Goal: Task Accomplishment & Management: Use online tool/utility

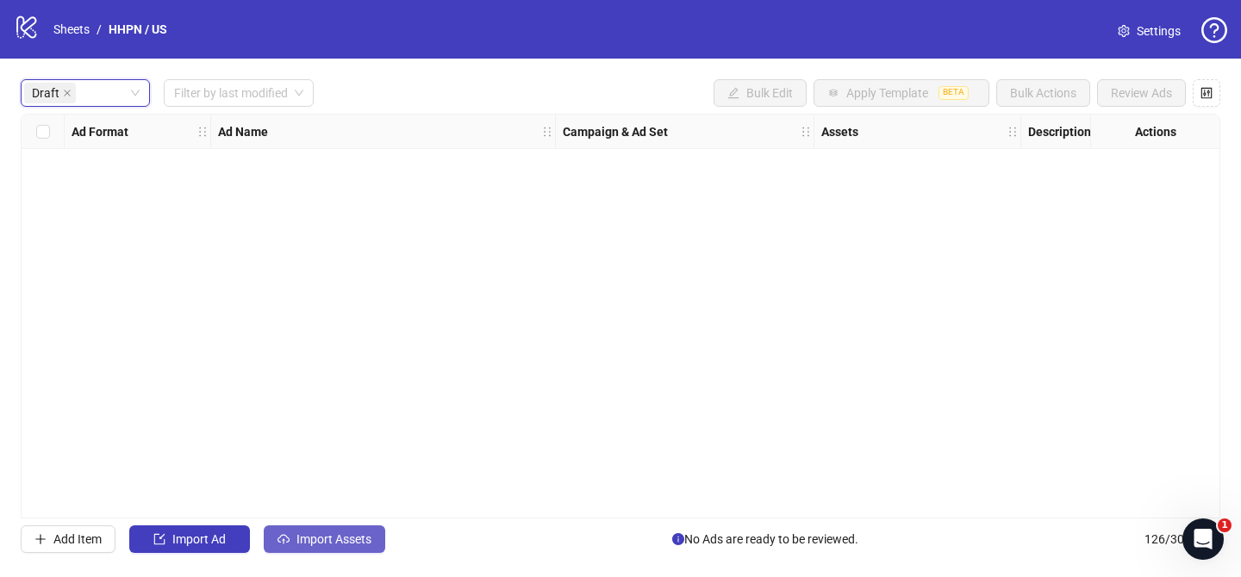
click at [343, 530] on button "Import Assets" at bounding box center [324, 540] width 121 height 28
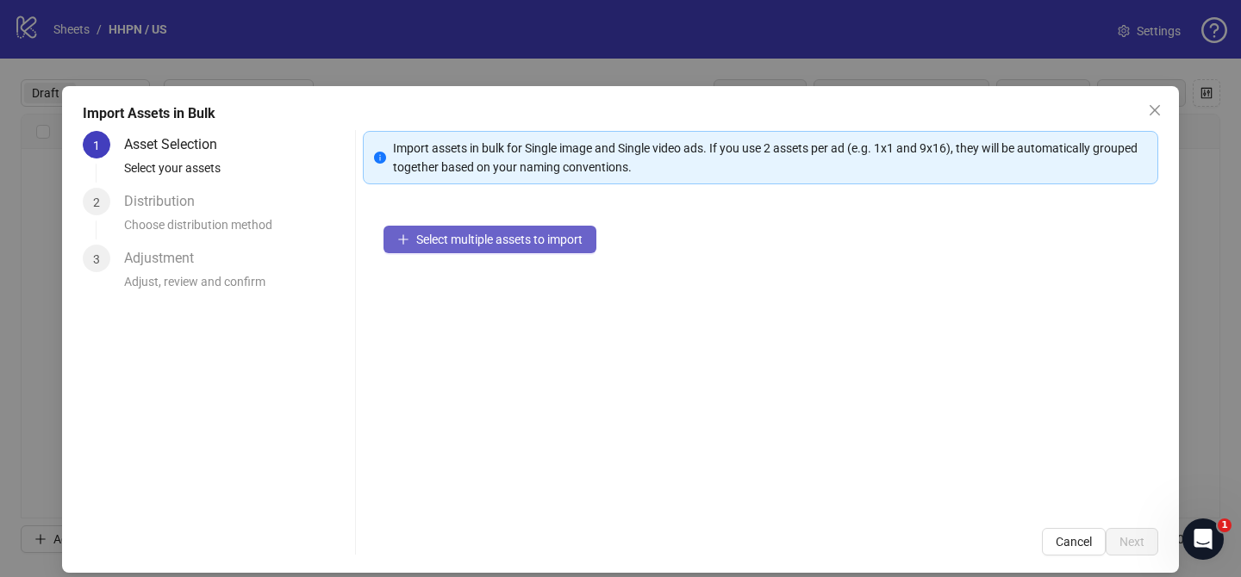
click at [538, 240] on span "Select multiple assets to import" at bounding box center [499, 240] width 166 height 14
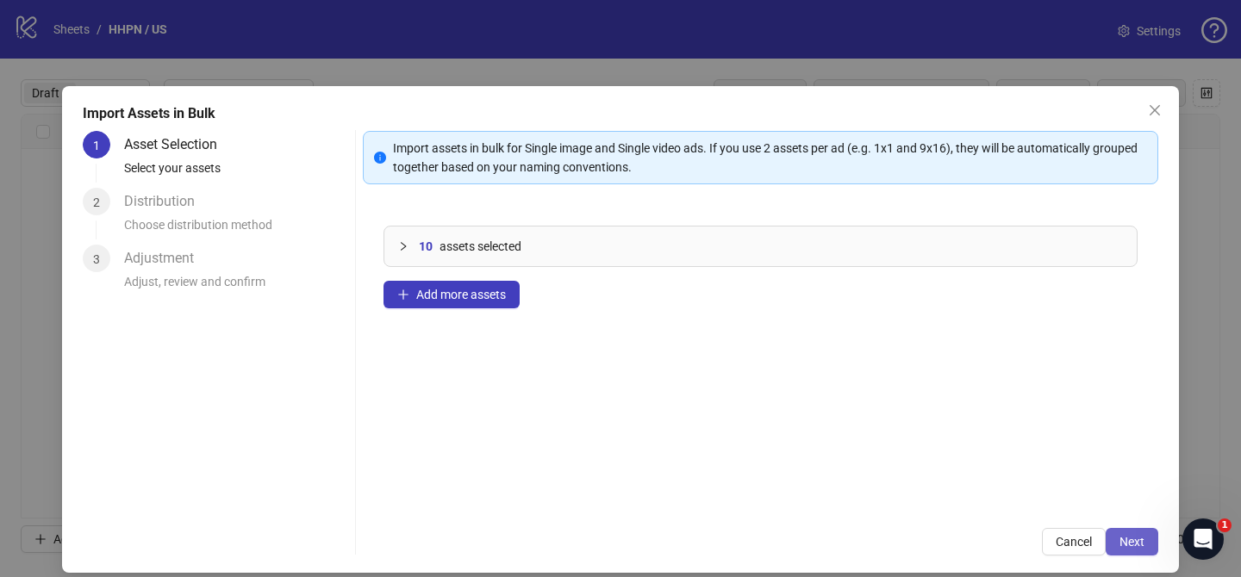
click at [1128, 544] on span "Next" at bounding box center [1131, 542] width 25 height 14
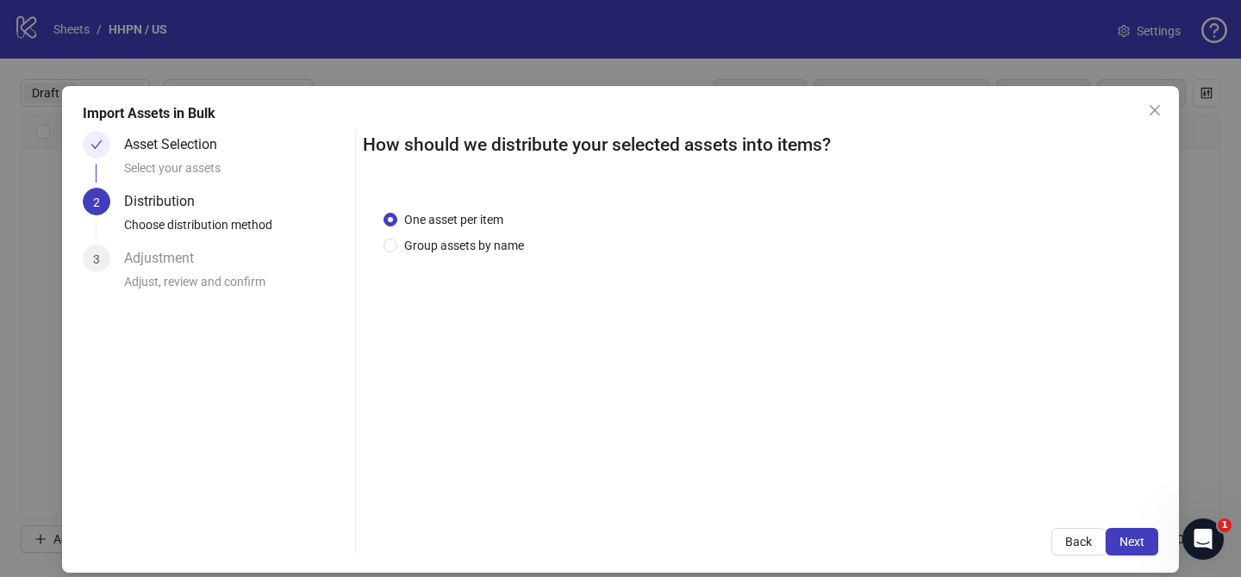
drag, startPoint x: 466, startPoint y: 245, endPoint x: 474, endPoint y: 274, distance: 30.3
click at [467, 245] on span "Group assets by name" at bounding box center [464, 245] width 134 height 19
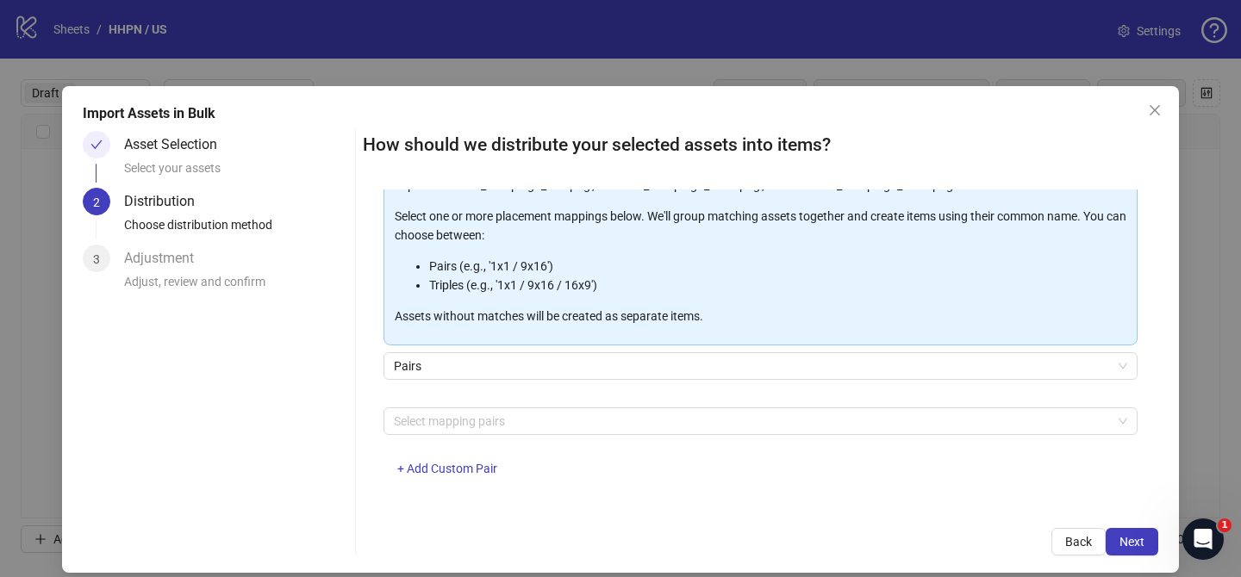
scroll to position [186, 0]
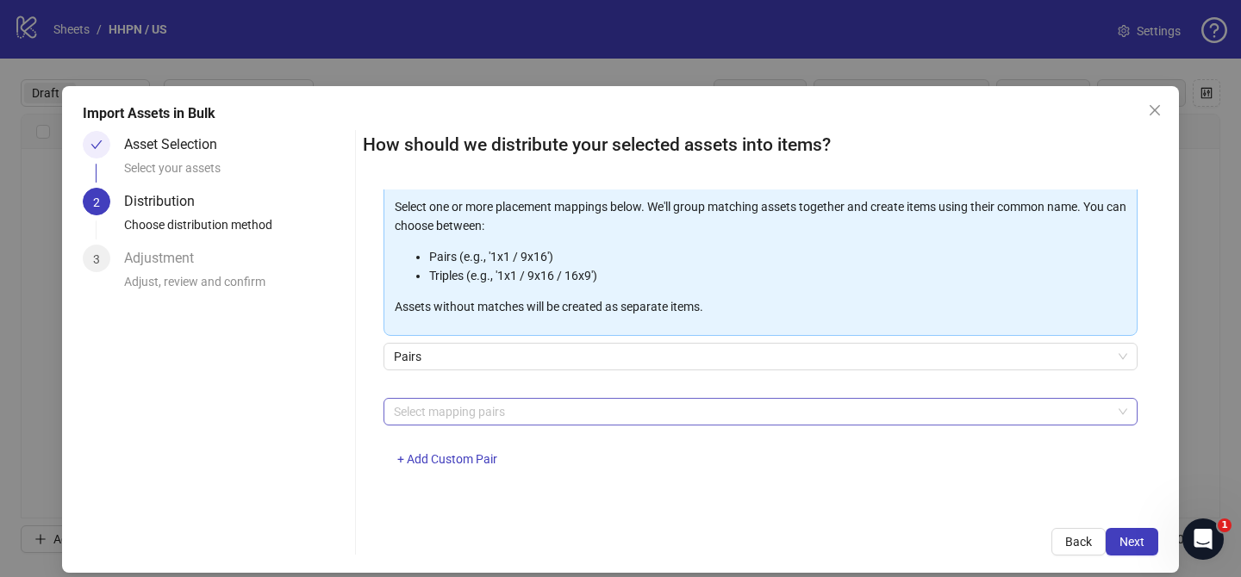
drag, startPoint x: 490, startPoint y: 410, endPoint x: 483, endPoint y: 403, distance: 9.7
click at [490, 410] on div at bounding box center [751, 412] width 729 height 24
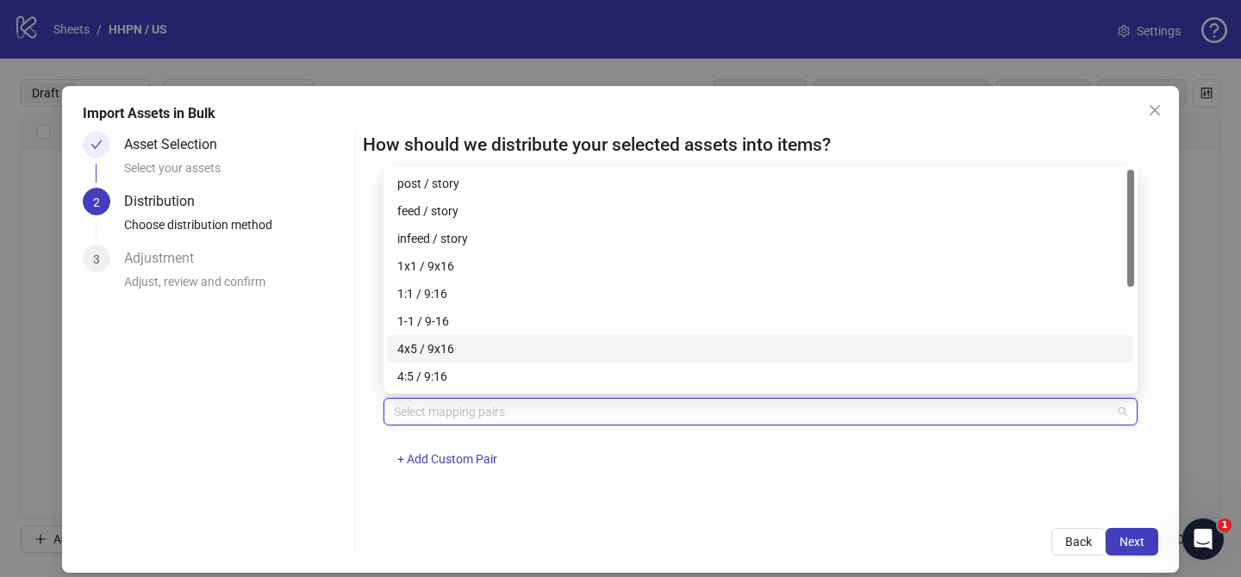
click at [457, 348] on div "4x5 / 9x16" at bounding box center [760, 348] width 726 height 19
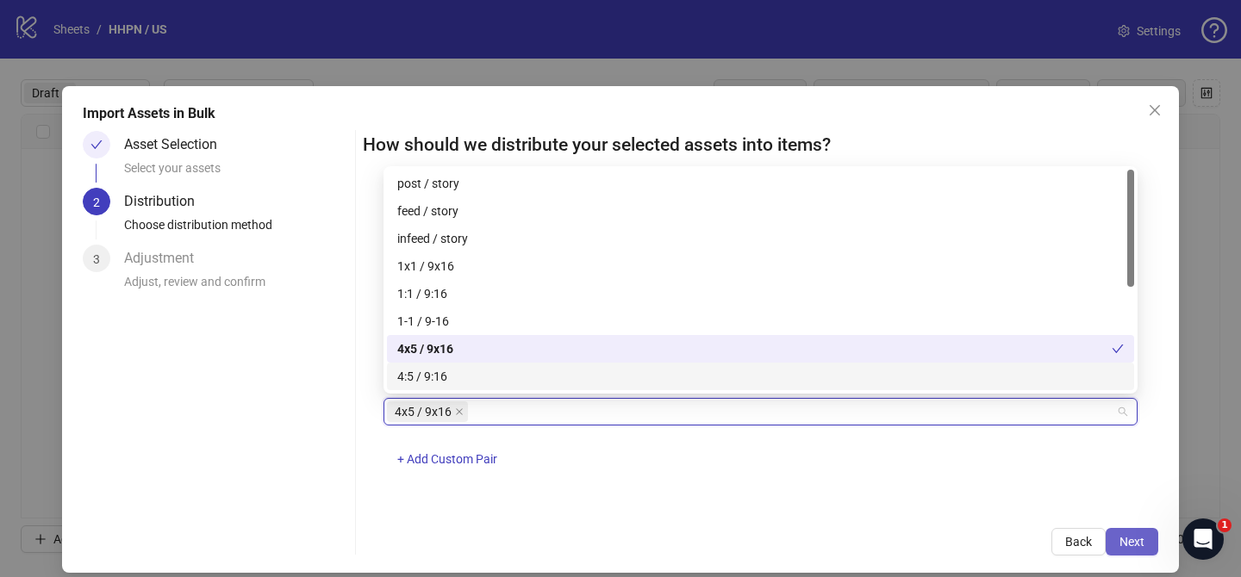
click at [1123, 546] on span "Next" at bounding box center [1131, 542] width 25 height 14
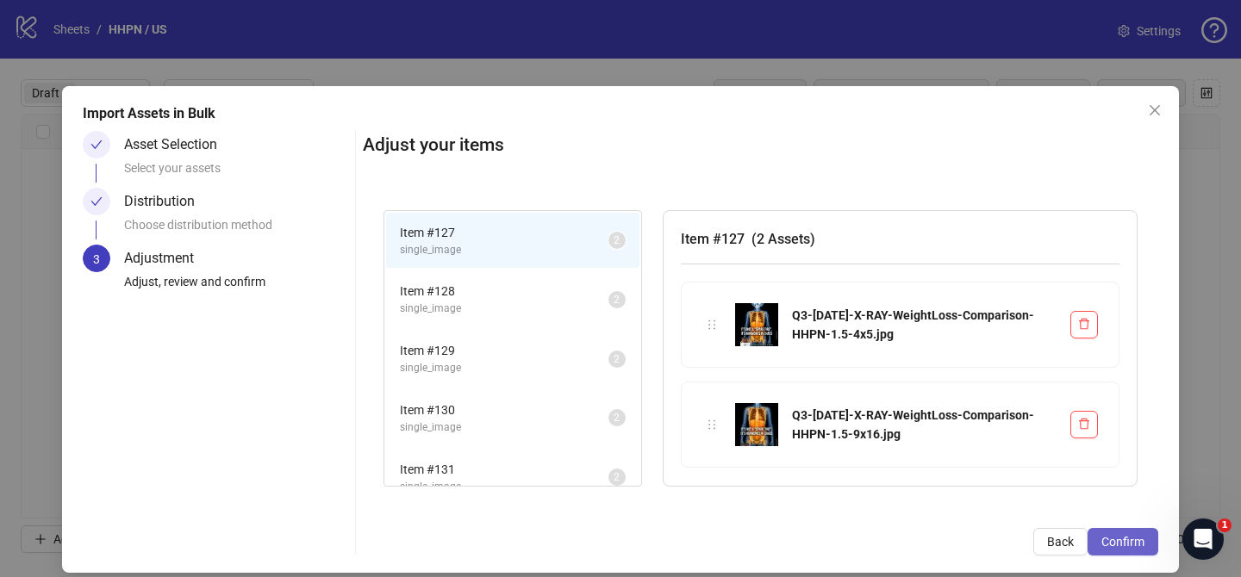
drag, startPoint x: 1123, startPoint y: 546, endPoint x: 1107, endPoint y: 545, distance: 16.4
click at [1123, 546] on span "Confirm" at bounding box center [1122, 542] width 43 height 14
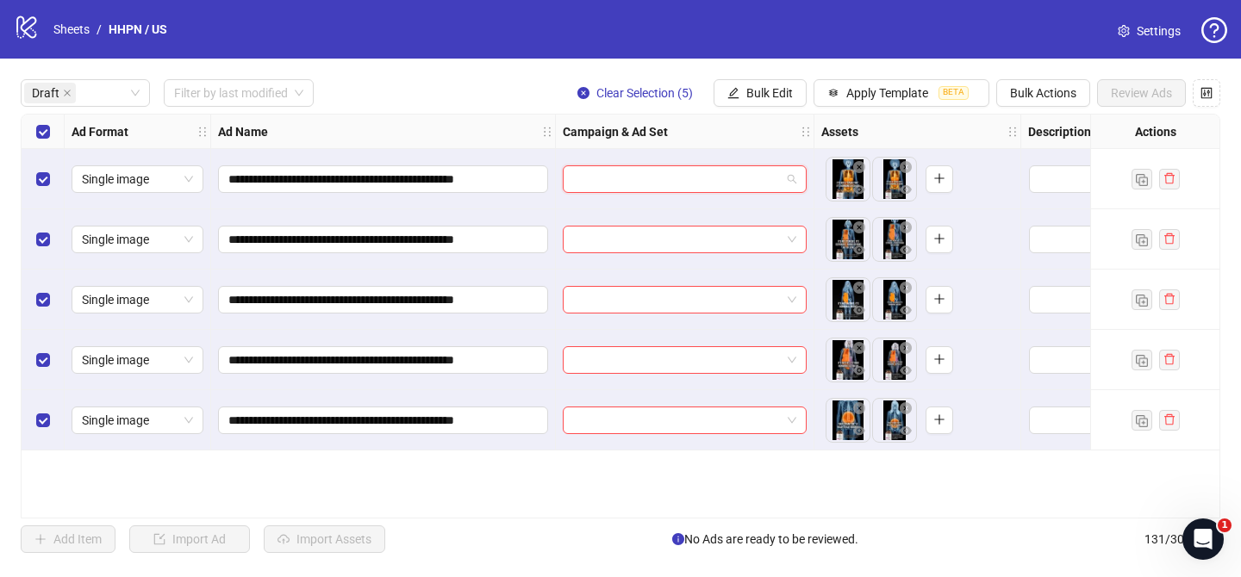
click at [675, 177] on input "search" at bounding box center [677, 179] width 208 height 26
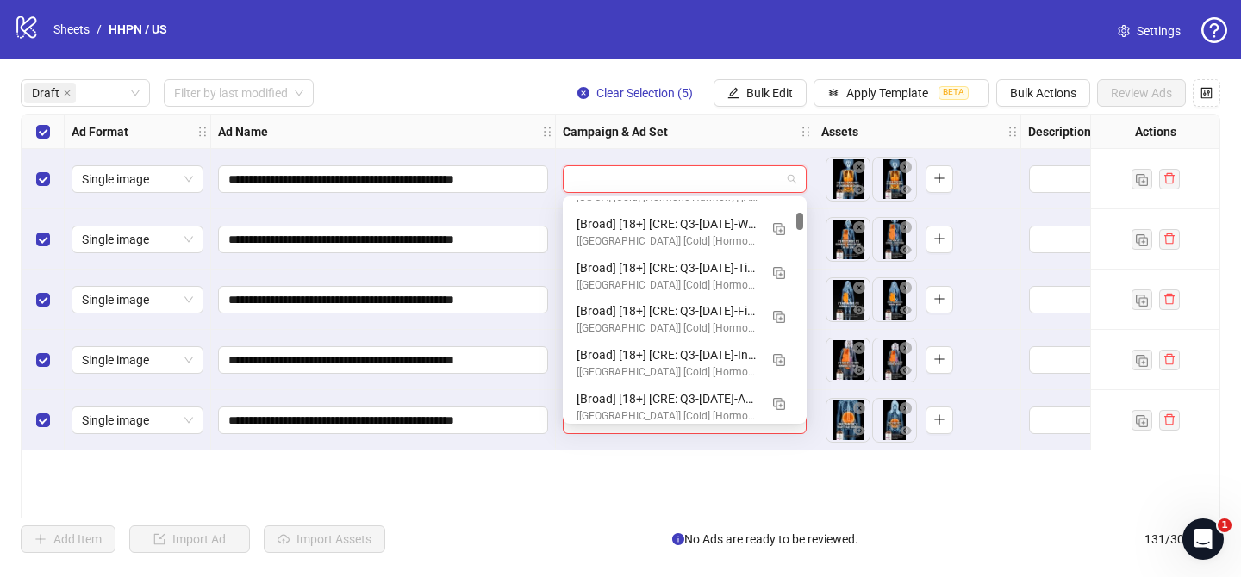
scroll to position [1139, 0]
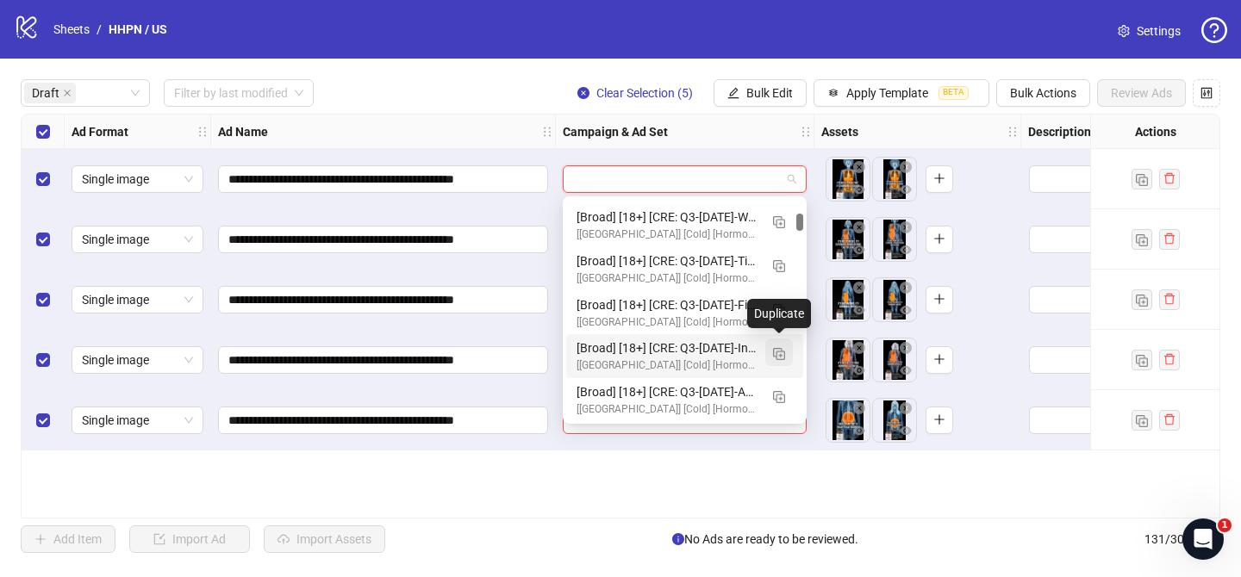
click at [775, 360] on button "button" at bounding box center [779, 353] width 28 height 28
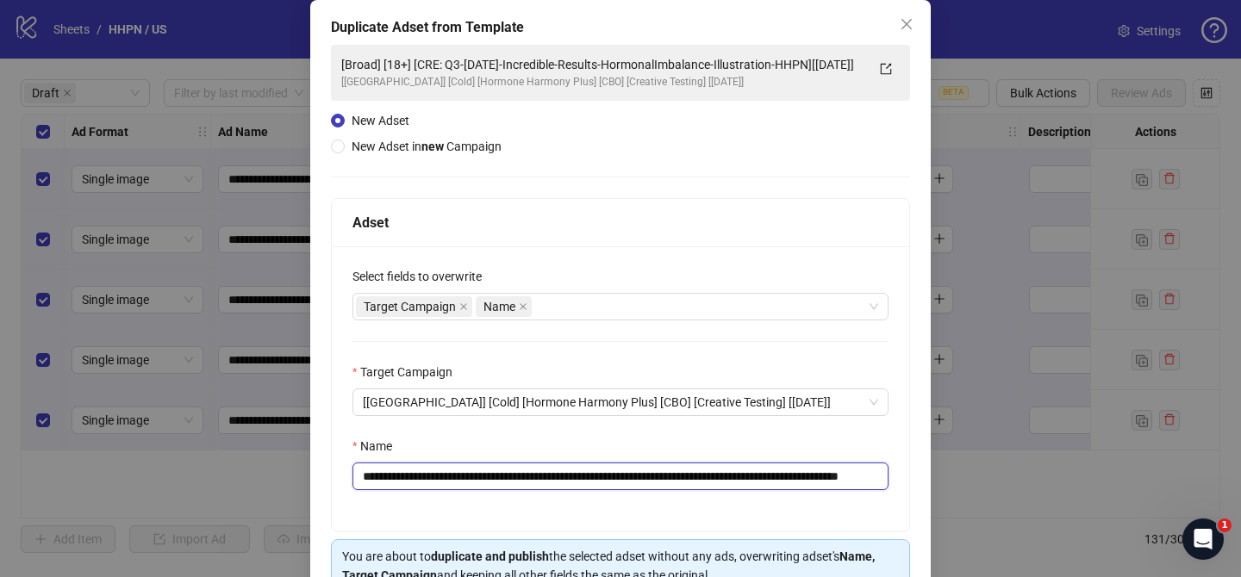
scroll to position [88, 0]
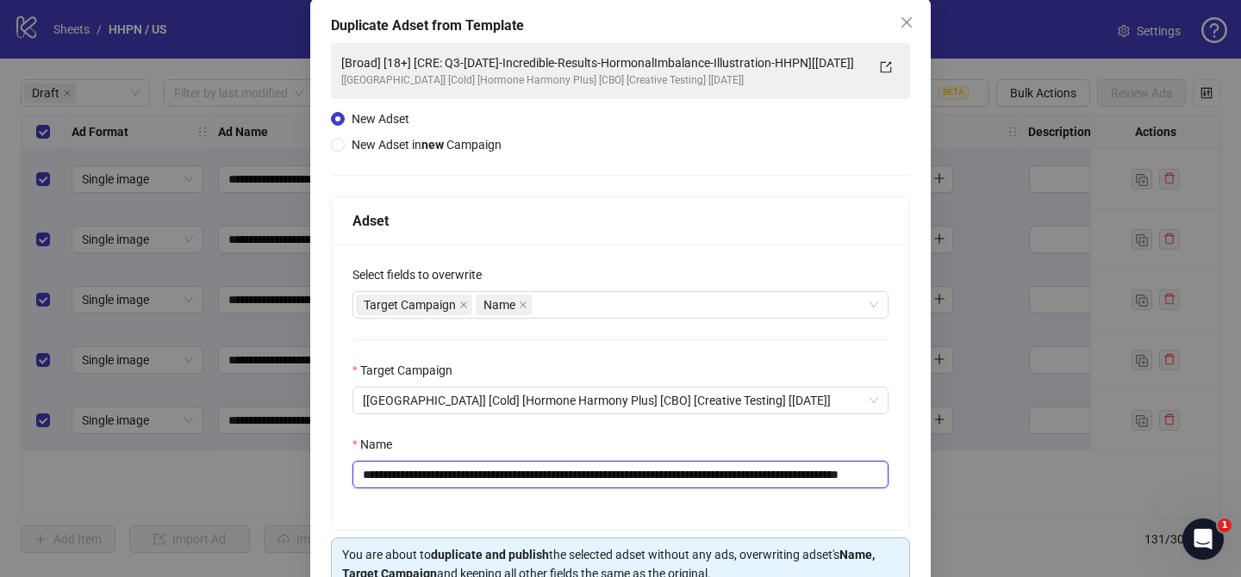
drag, startPoint x: 464, startPoint y: 483, endPoint x: 856, endPoint y: 475, distance: 392.1
click at [856, 475] on input "**********" at bounding box center [620, 475] width 536 height 28
paste input "text"
drag, startPoint x: 834, startPoint y: 476, endPoint x: 915, endPoint y: 475, distance: 81.0
click at [914, 475] on div "**********" at bounding box center [620, 322] width 620 height 648
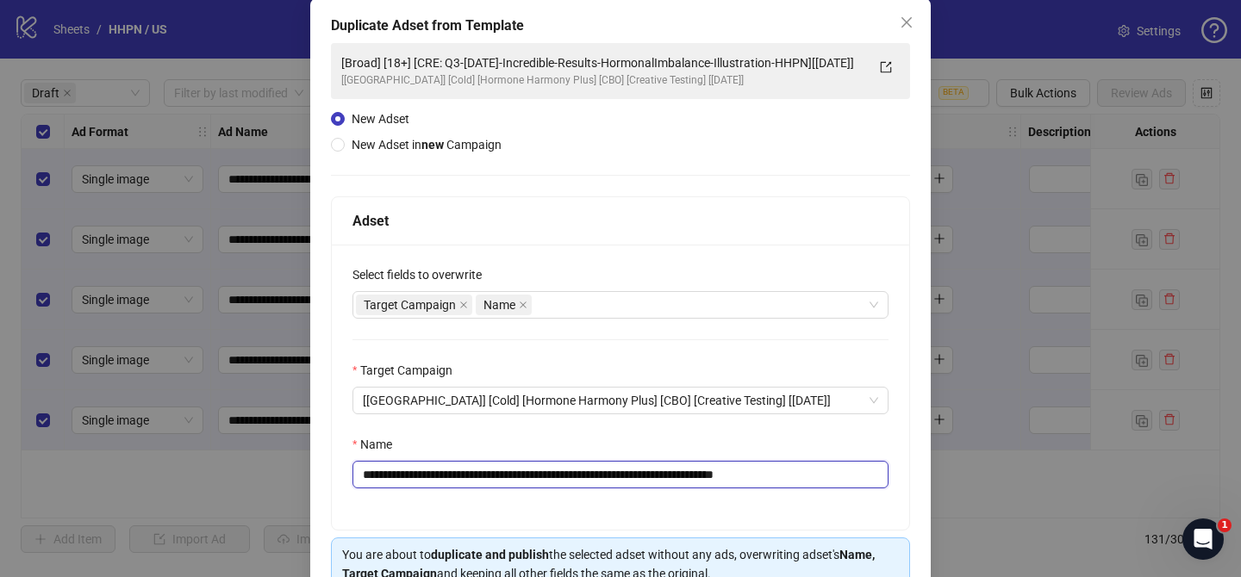
scroll to position [178, 0]
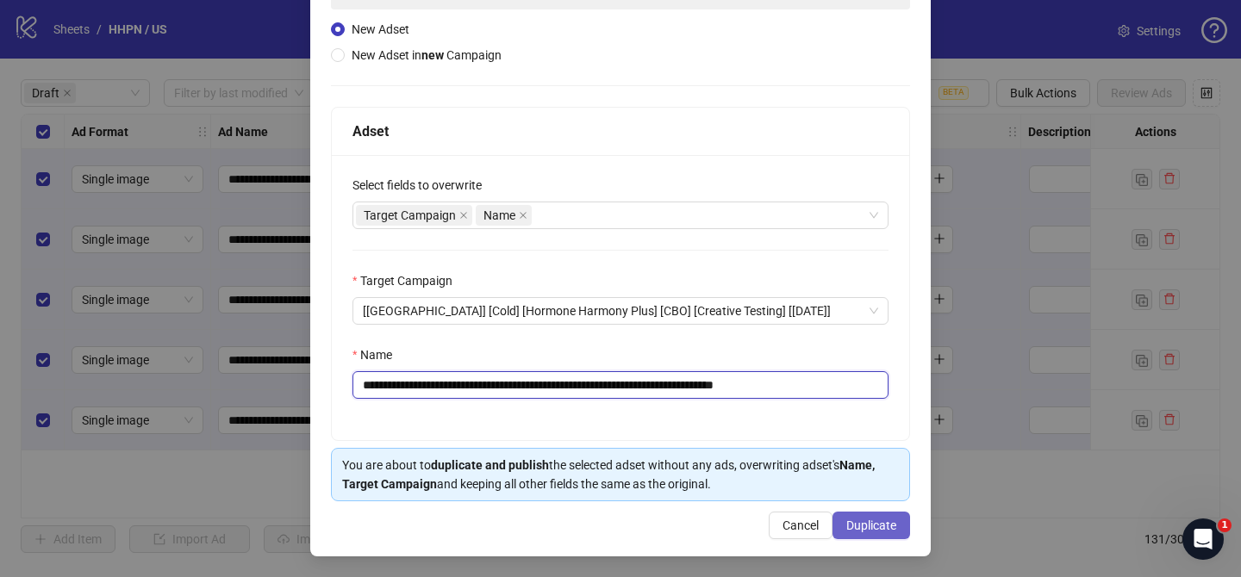
type input "**********"
click at [869, 534] on button "Duplicate" at bounding box center [871, 526] width 78 height 28
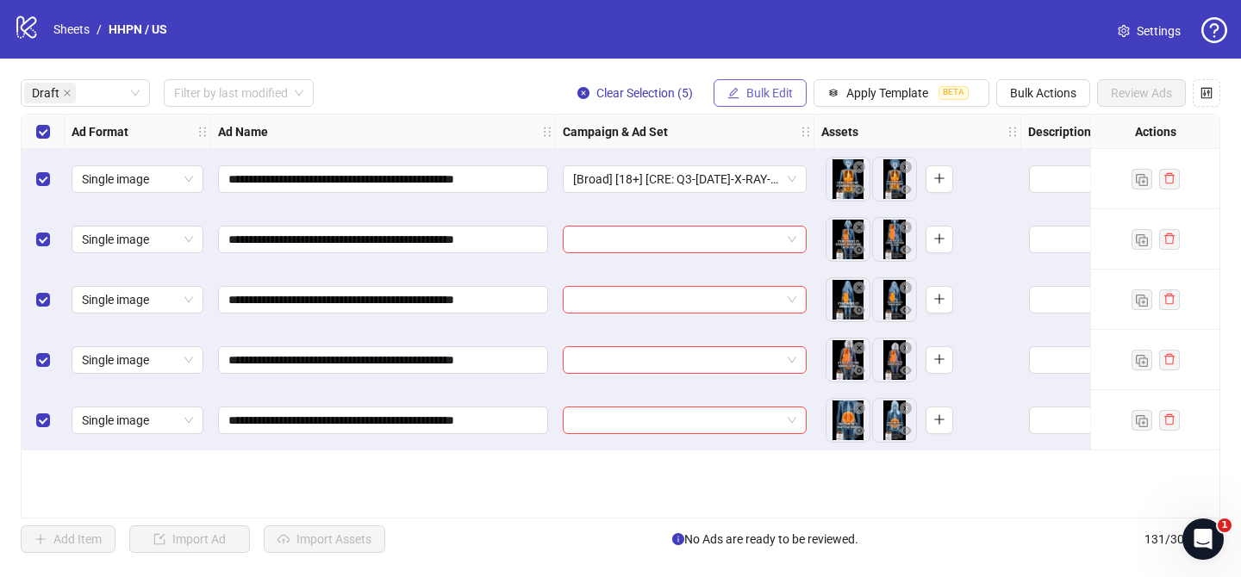
drag, startPoint x: 758, startPoint y: 86, endPoint x: 761, endPoint y: 101, distance: 14.9
click at [758, 86] on span "Bulk Edit" at bounding box center [769, 93] width 47 height 14
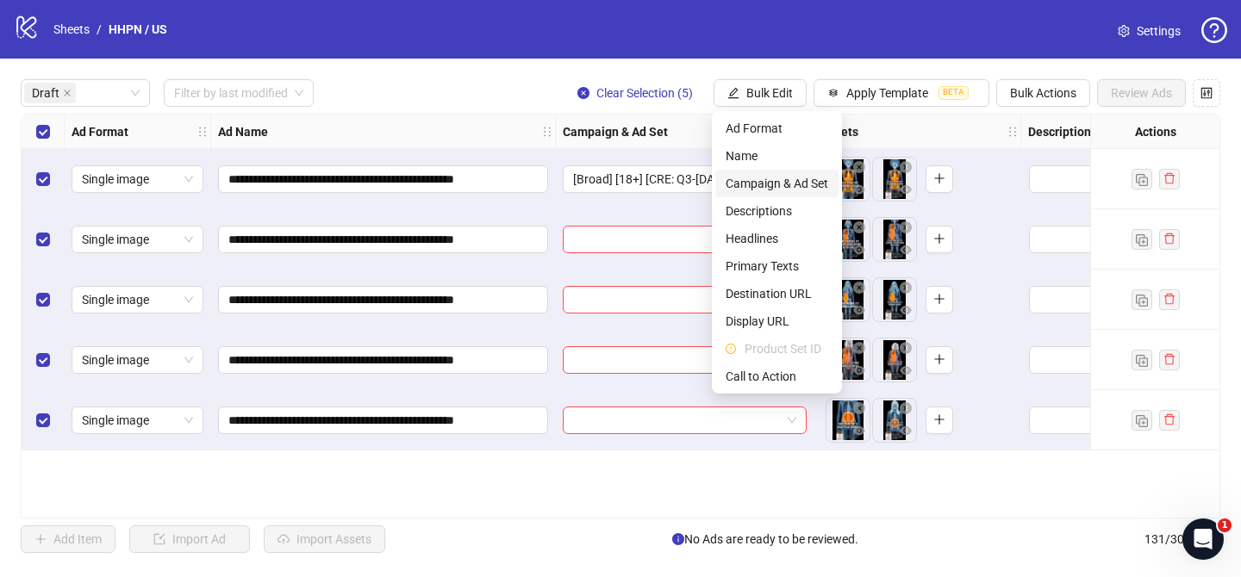
click at [768, 191] on span "Campaign & Ad Set" at bounding box center [776, 183] width 103 height 19
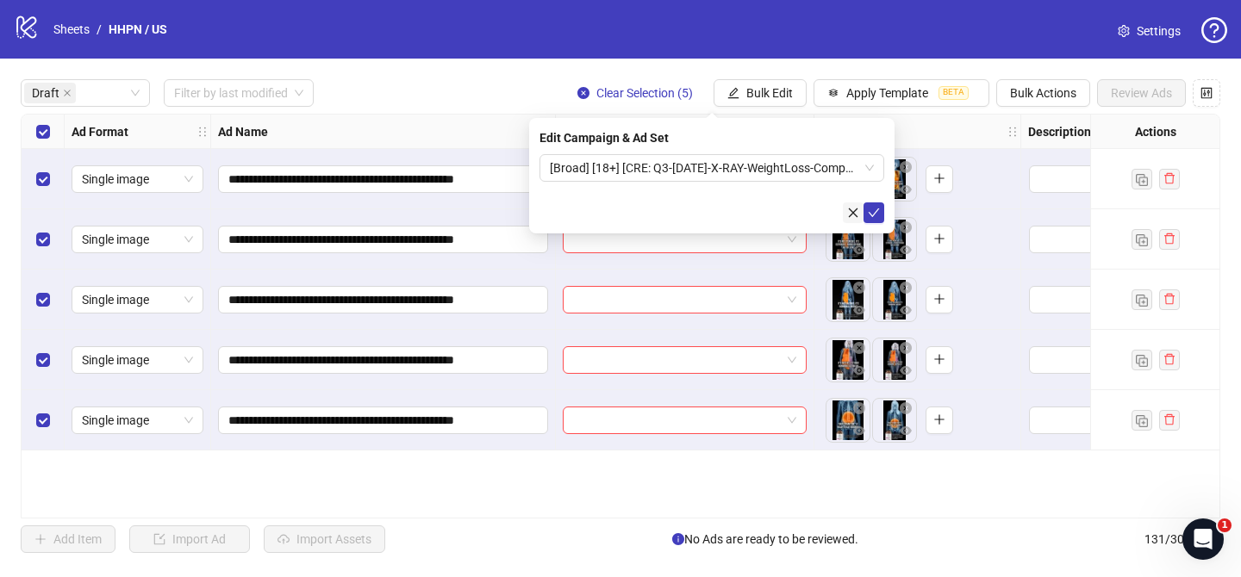
drag, startPoint x: 878, startPoint y: 205, endPoint x: 848, endPoint y: 204, distance: 30.2
click at [871, 204] on button "submit" at bounding box center [873, 212] width 21 height 21
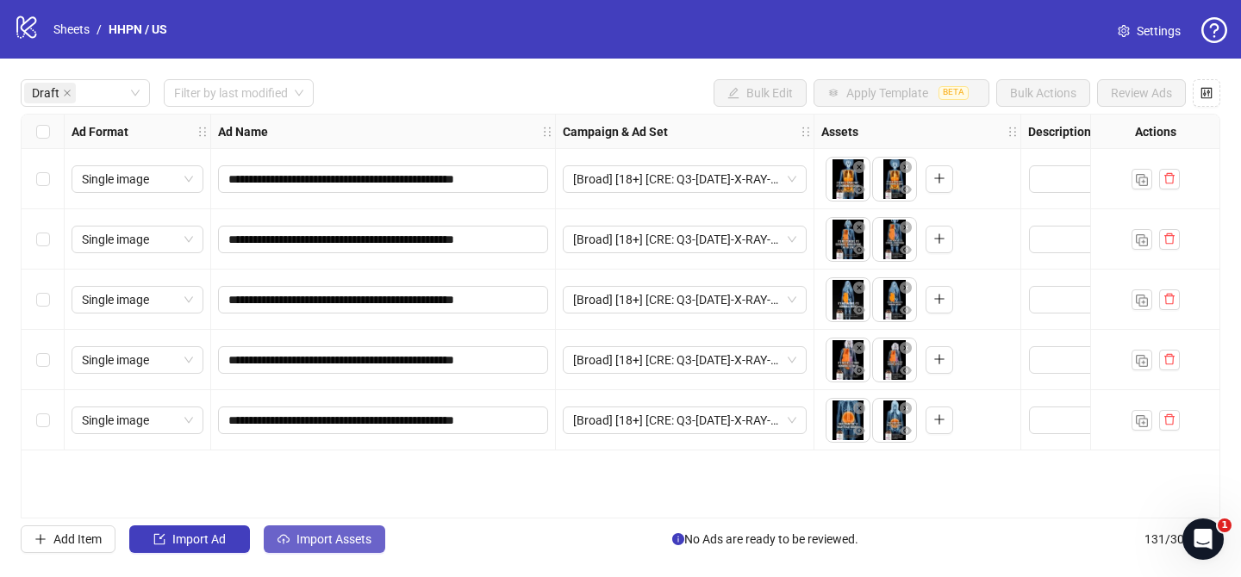
click at [353, 534] on span "Import Assets" at bounding box center [333, 539] width 75 height 14
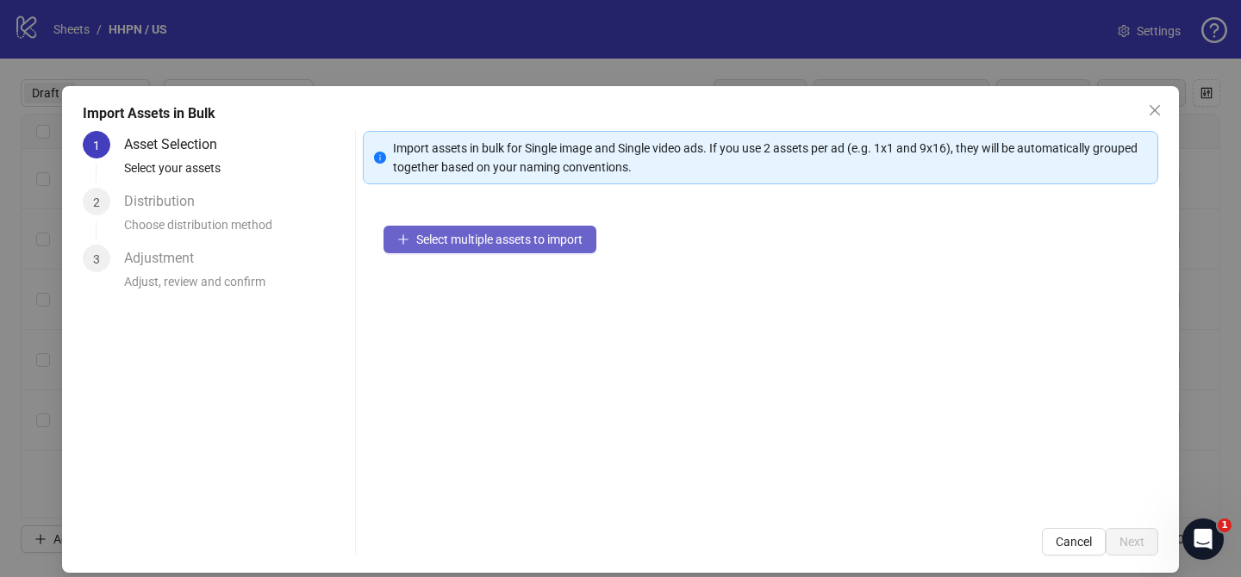
click at [559, 240] on span "Select multiple assets to import" at bounding box center [499, 240] width 166 height 14
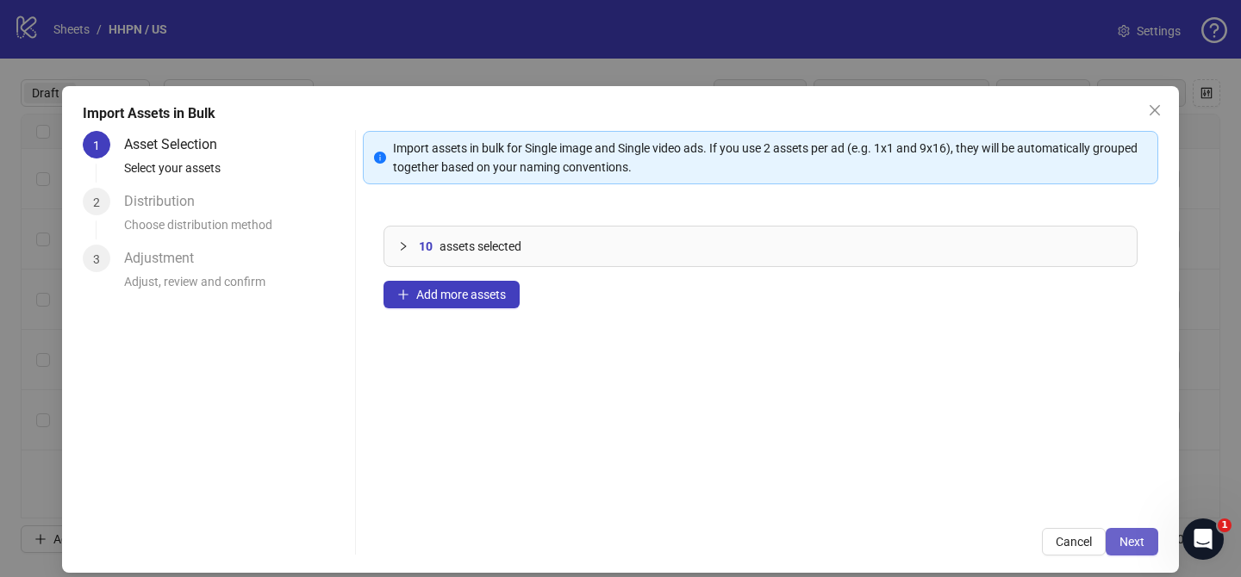
click at [1143, 543] on span "Next" at bounding box center [1131, 542] width 25 height 14
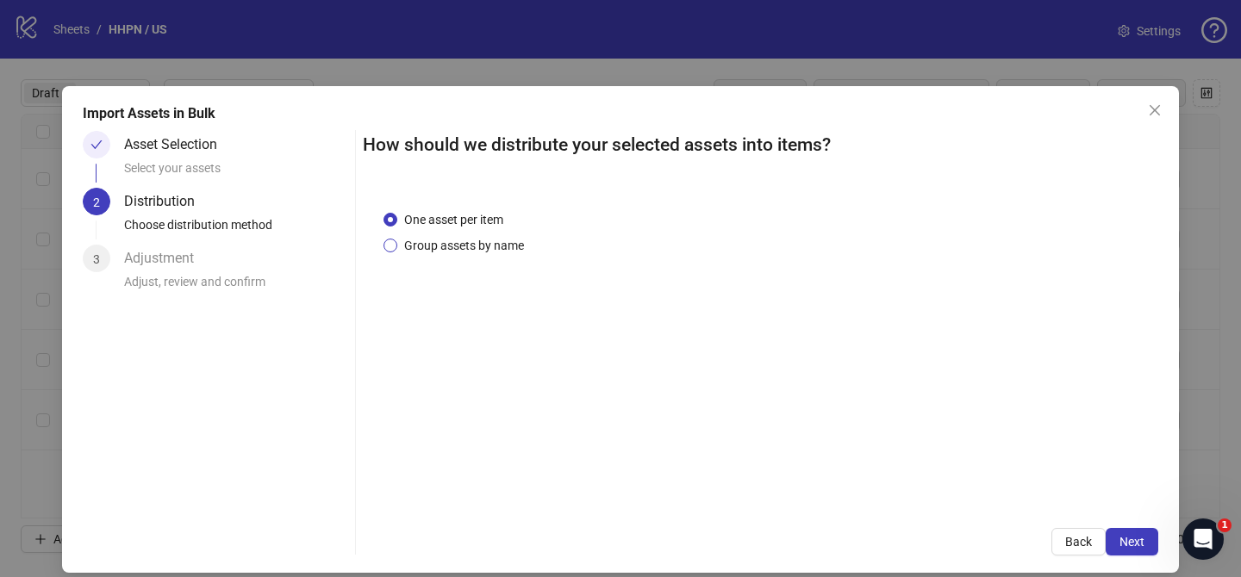
click at [492, 239] on span "Group assets by name" at bounding box center [464, 245] width 134 height 19
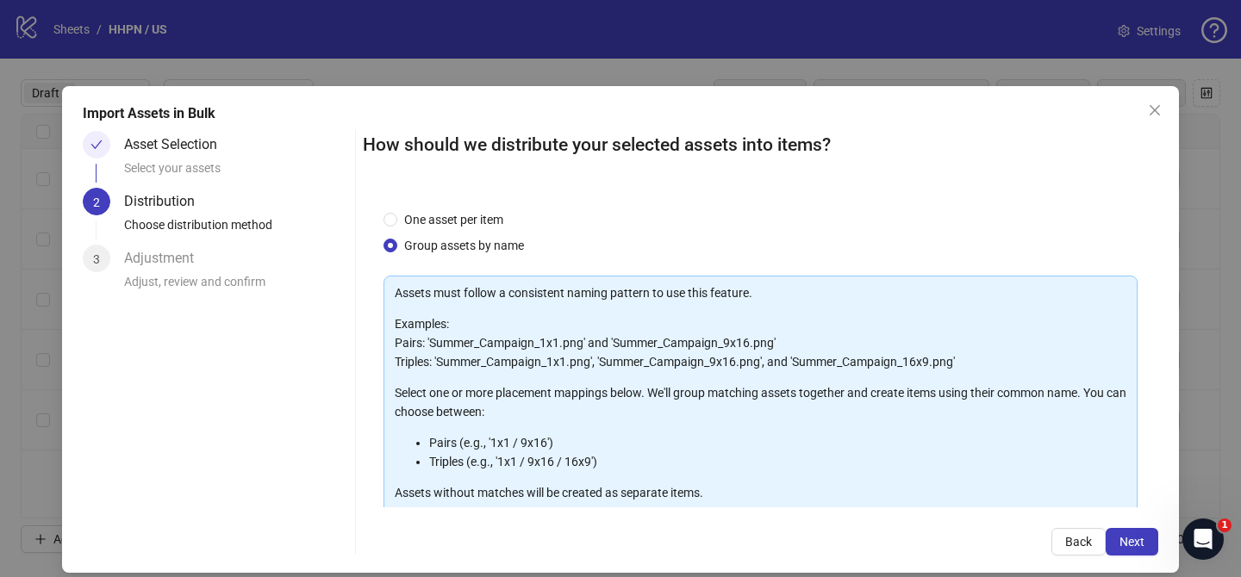
scroll to position [186, 0]
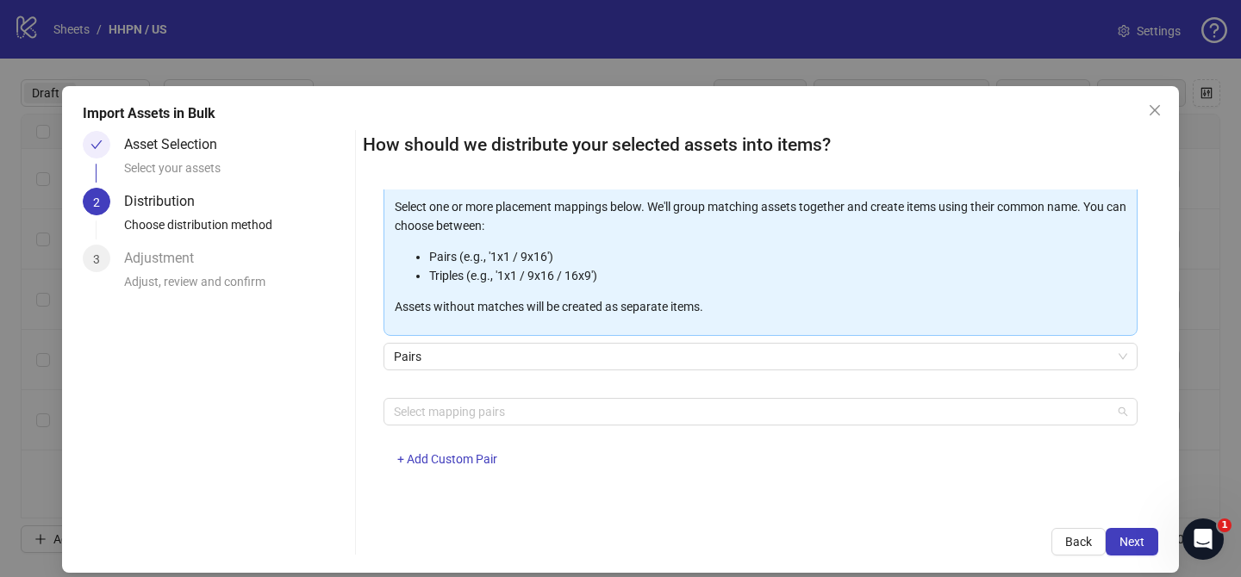
drag, startPoint x: 524, startPoint y: 408, endPoint x: 480, endPoint y: 389, distance: 48.2
click at [524, 408] on div at bounding box center [751, 412] width 729 height 24
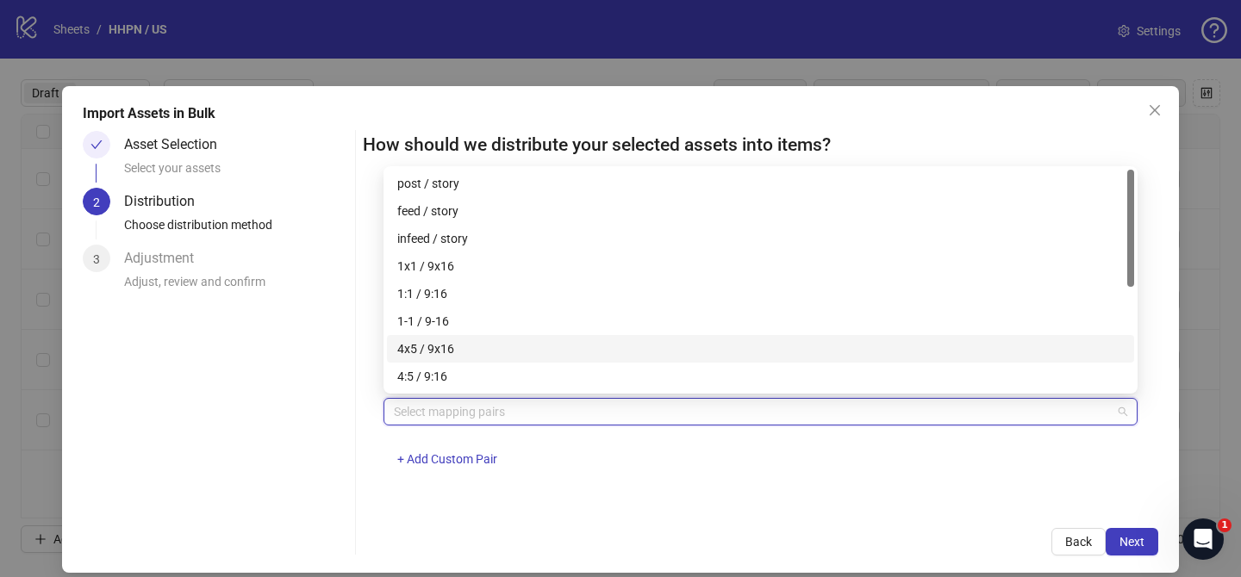
click at [464, 352] on div "4x5 / 9x16" at bounding box center [760, 348] width 726 height 19
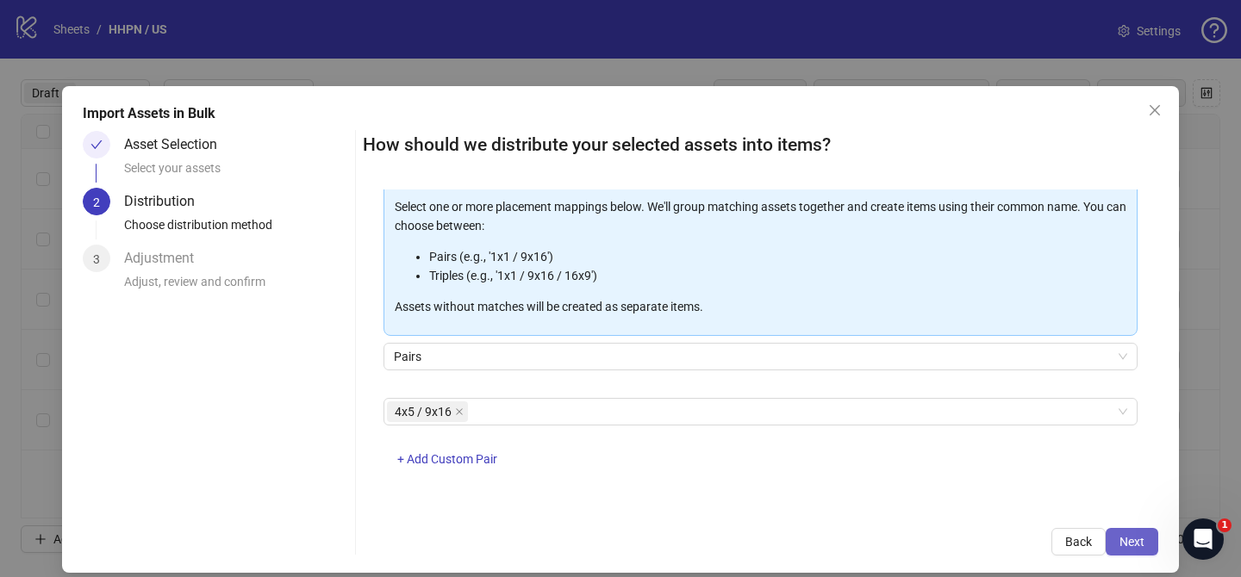
click at [1119, 538] on span "Next" at bounding box center [1131, 542] width 25 height 14
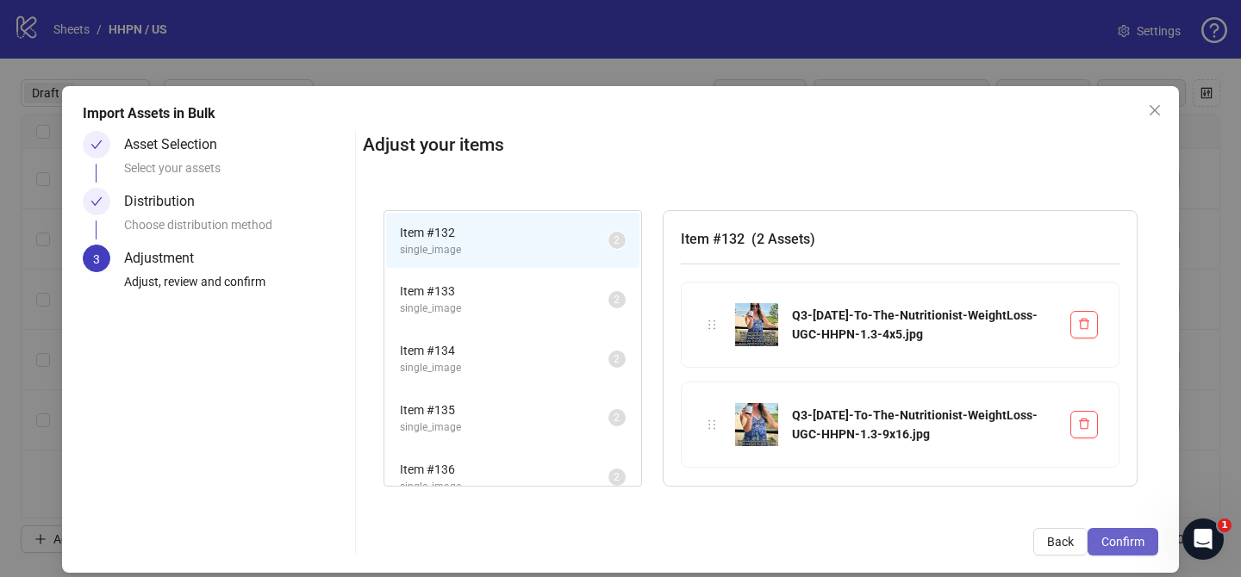
click at [1125, 537] on span "Confirm" at bounding box center [1122, 542] width 43 height 14
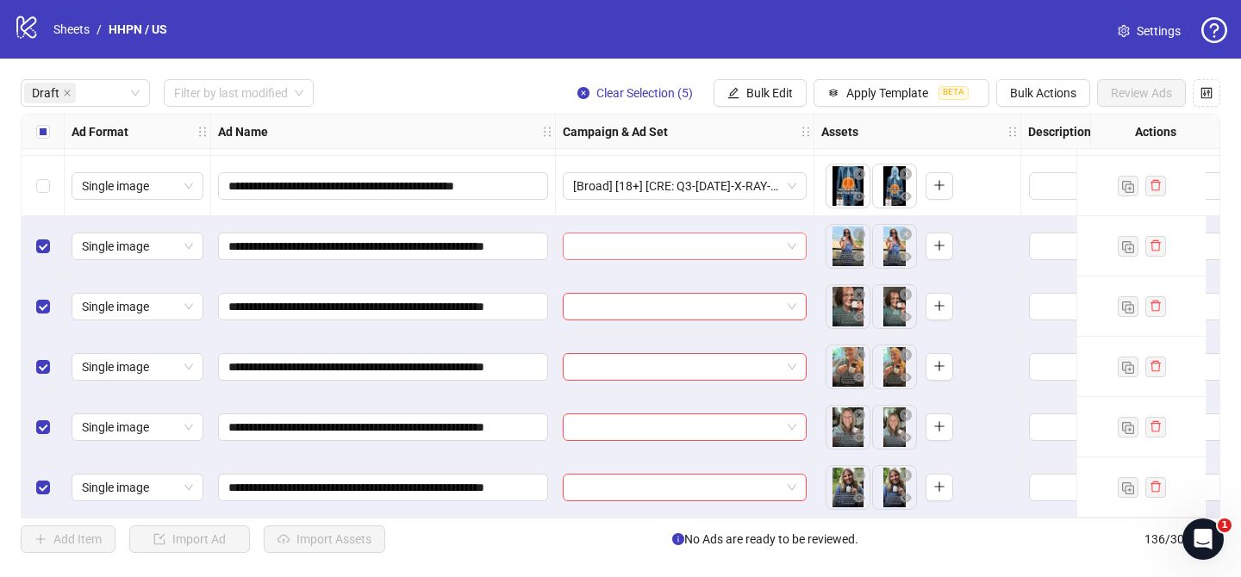
scroll to position [241, 0]
drag, startPoint x: 691, startPoint y: 235, endPoint x: 746, endPoint y: 260, distance: 60.5
click at [692, 235] on input "search" at bounding box center [677, 246] width 208 height 26
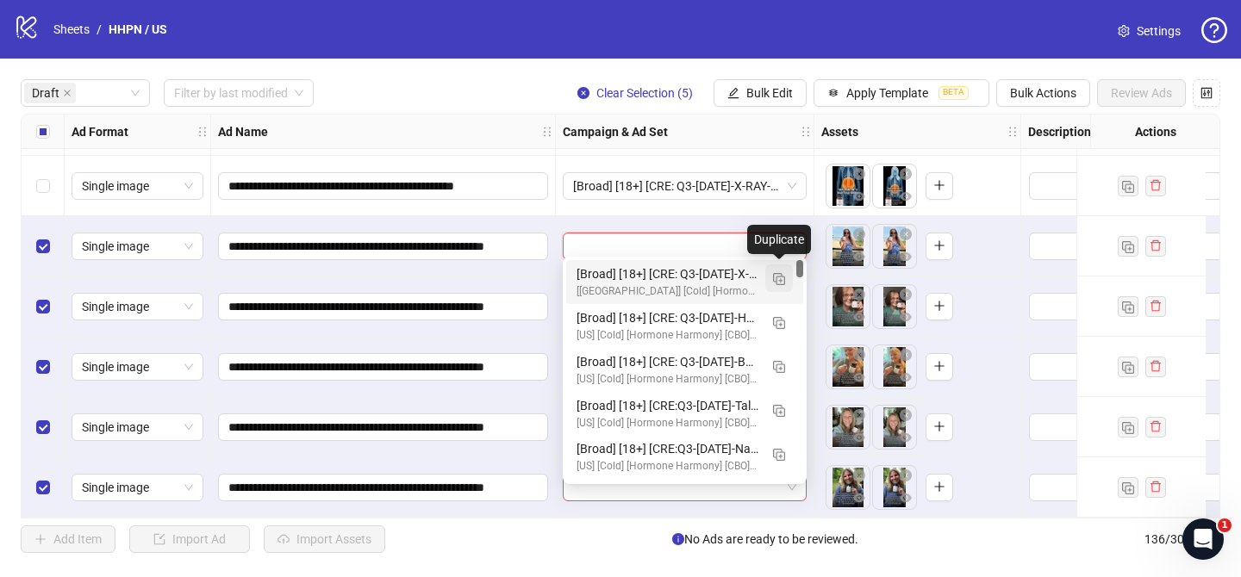
click at [781, 275] on img "button" at bounding box center [779, 279] width 12 height 12
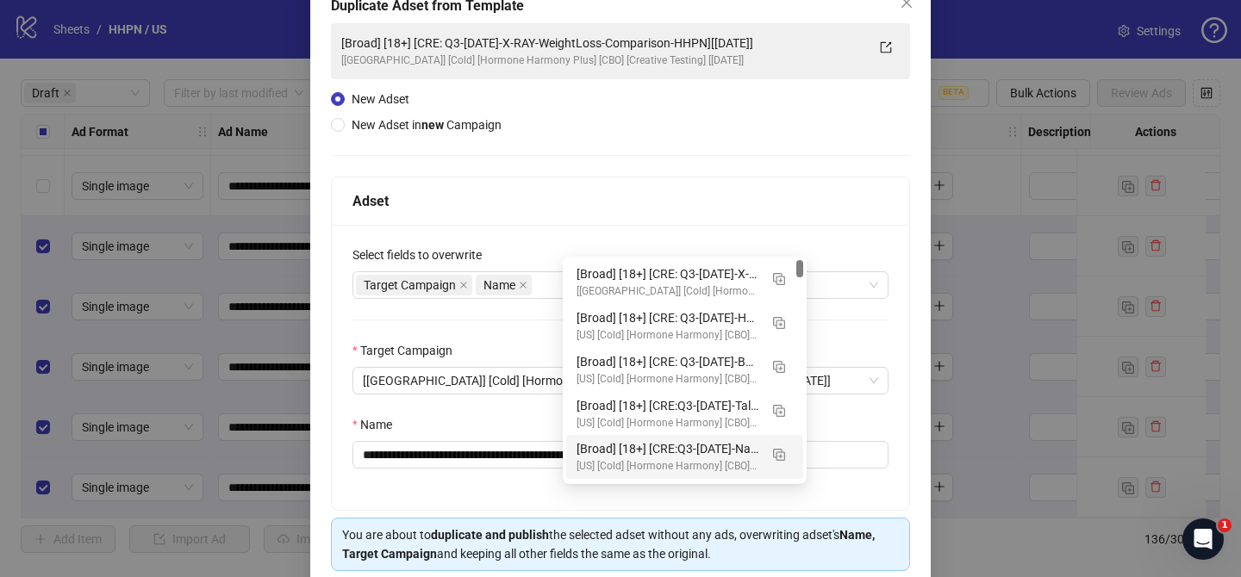
scroll to position [121, 0]
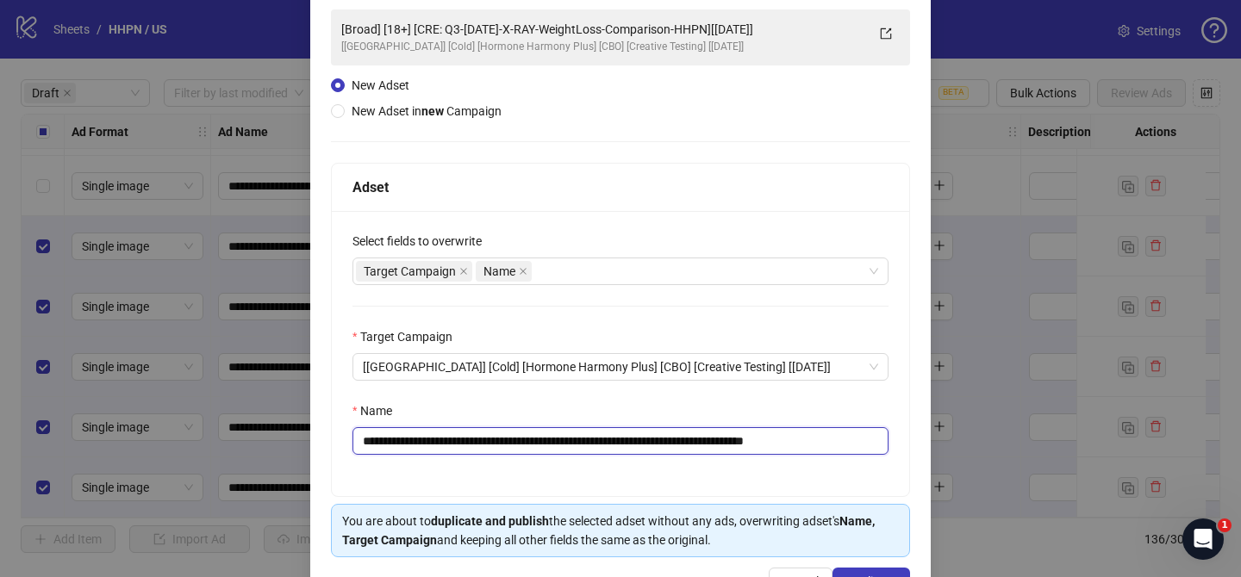
drag, startPoint x: 466, startPoint y: 441, endPoint x: 757, endPoint y: 434, distance: 291.3
click at [757, 434] on input "**********" at bounding box center [620, 441] width 536 height 28
paste input "*******"
drag, startPoint x: 846, startPoint y: 444, endPoint x: 991, endPoint y: 427, distance: 145.7
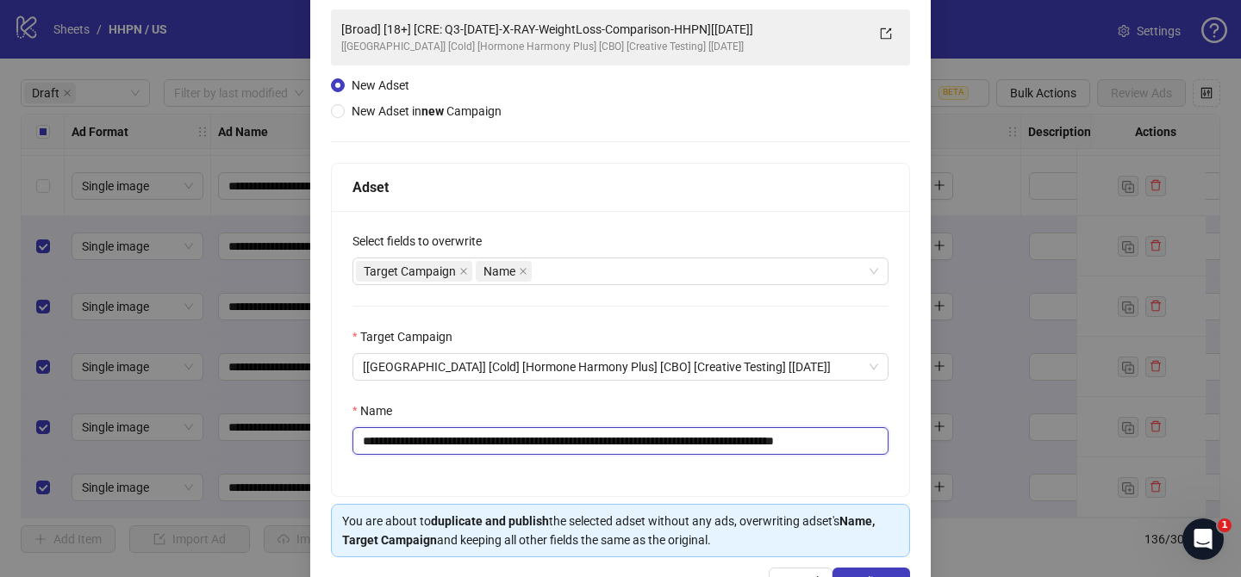
click at [949, 443] on div "**********" at bounding box center [620, 288] width 1241 height 577
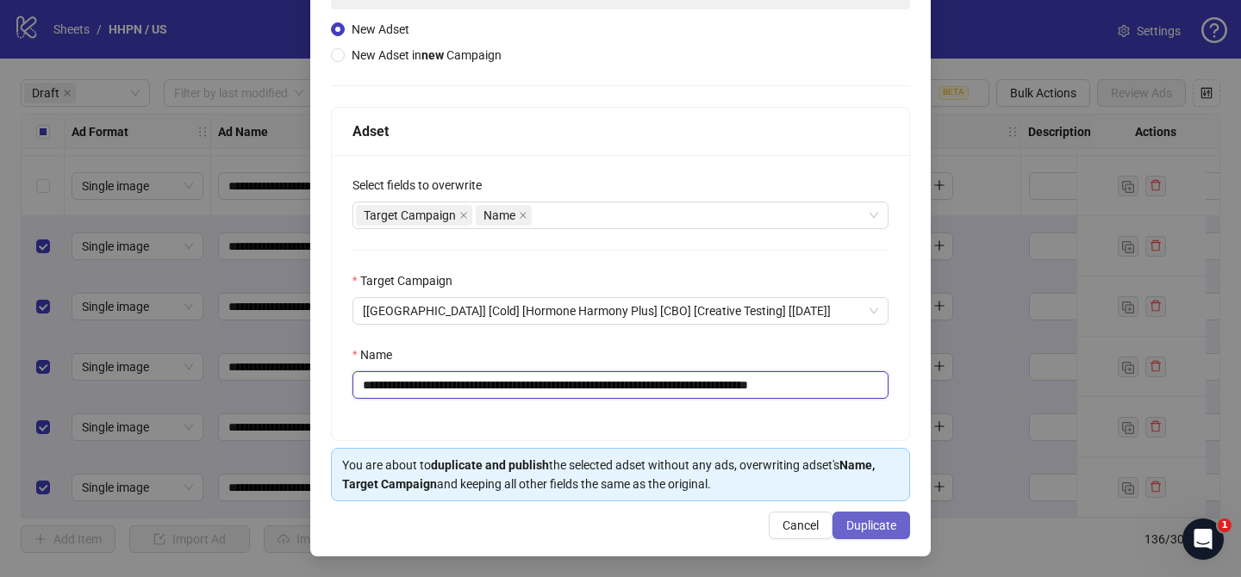
type input "**********"
click at [883, 520] on span "Duplicate" at bounding box center [871, 526] width 50 height 14
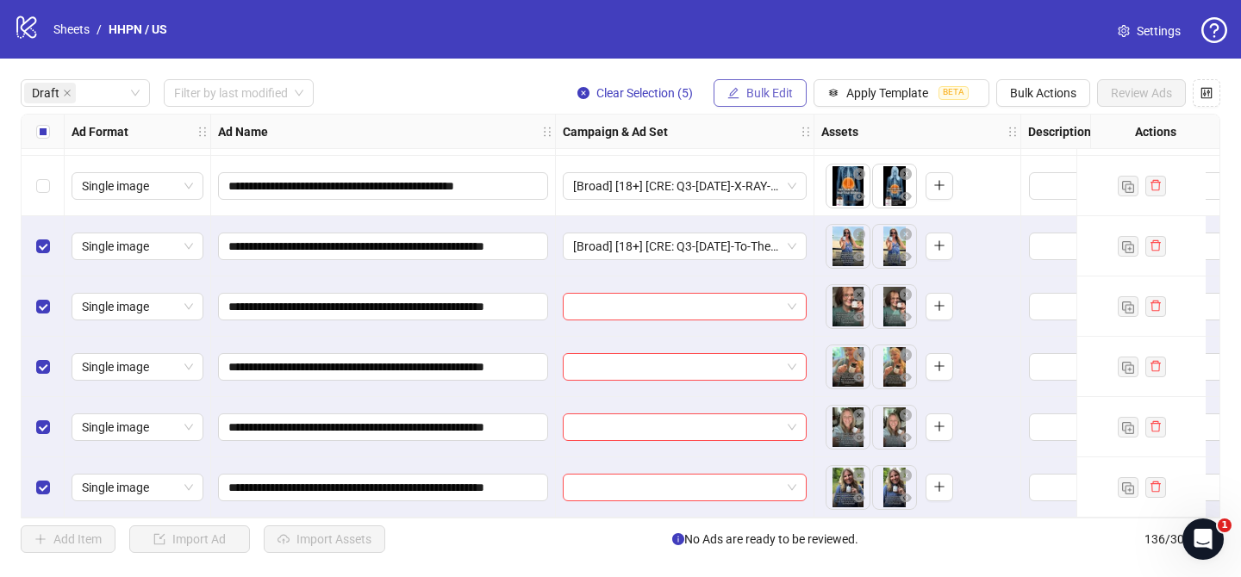
click at [764, 91] on span "Bulk Edit" at bounding box center [769, 93] width 47 height 14
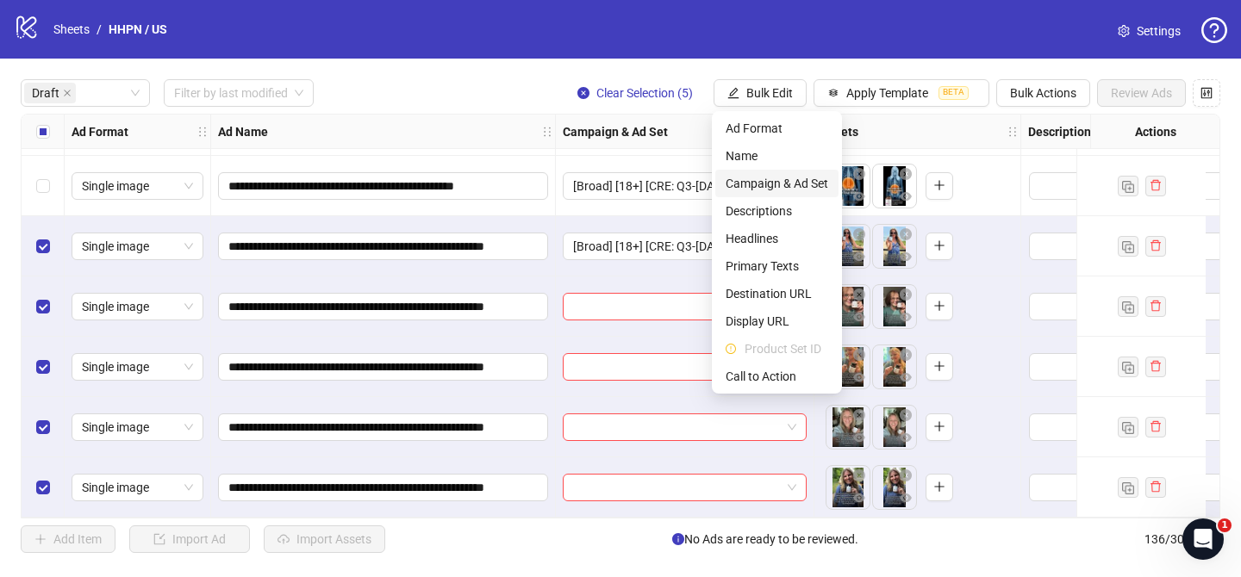
click at [786, 182] on span "Campaign & Ad Set" at bounding box center [776, 183] width 103 height 19
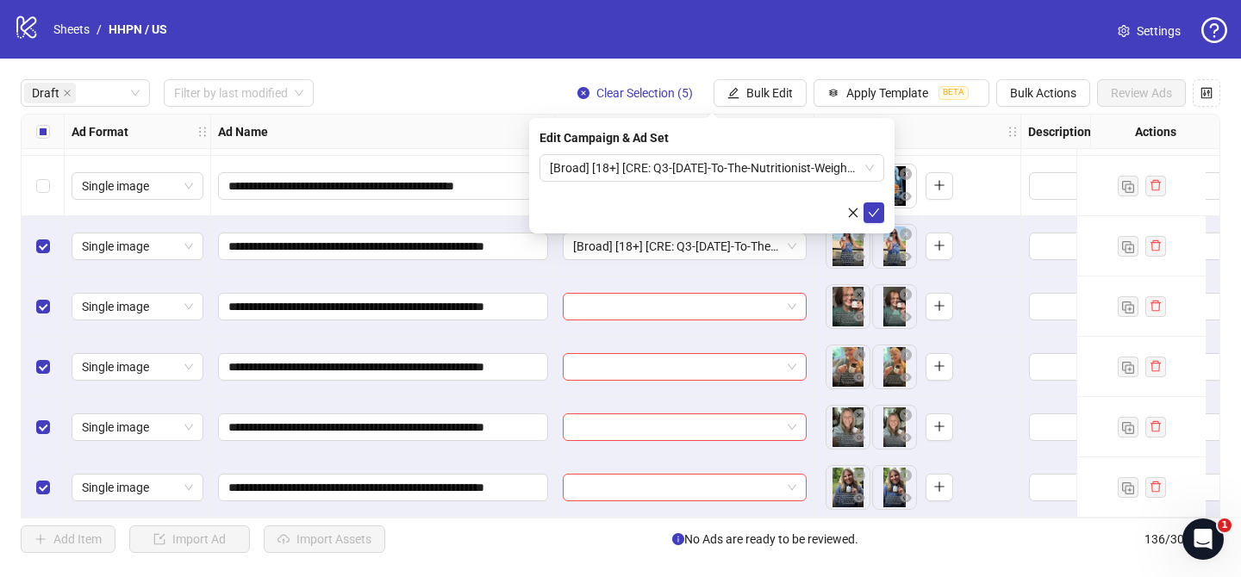
drag, startPoint x: 876, startPoint y: 215, endPoint x: 887, endPoint y: 49, distance: 166.7
click at [876, 215] on icon "check" at bounding box center [874, 213] width 12 height 12
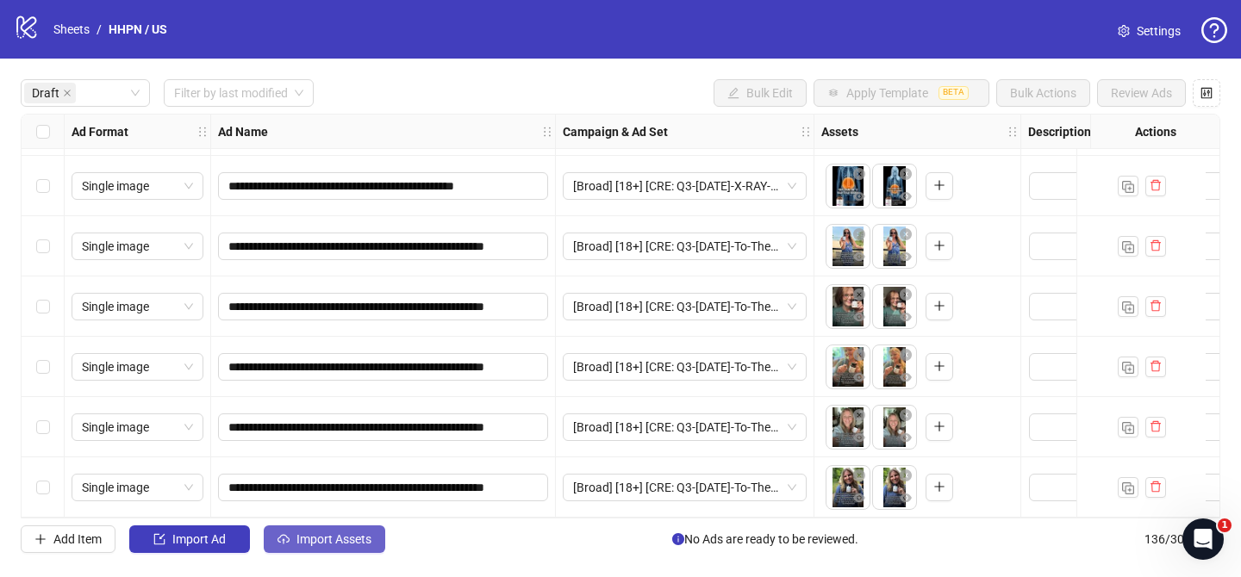
drag, startPoint x: 327, startPoint y: 535, endPoint x: 330, endPoint y: 526, distance: 9.8
click at [328, 535] on span "Import Assets" at bounding box center [333, 539] width 75 height 14
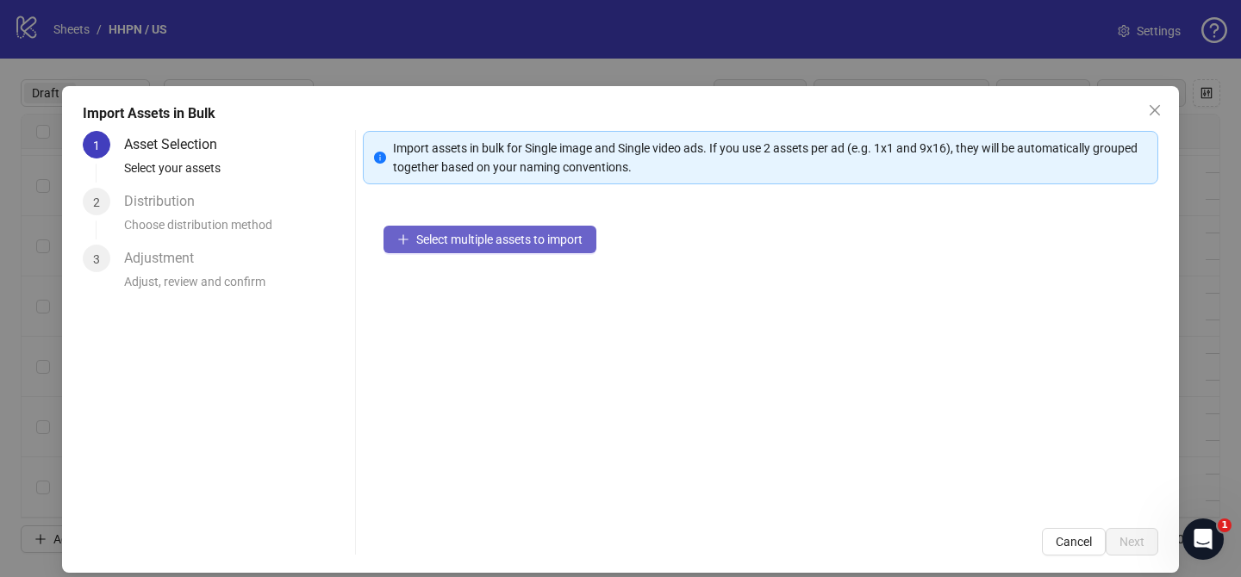
click at [541, 234] on span "Select multiple assets to import" at bounding box center [499, 240] width 166 height 14
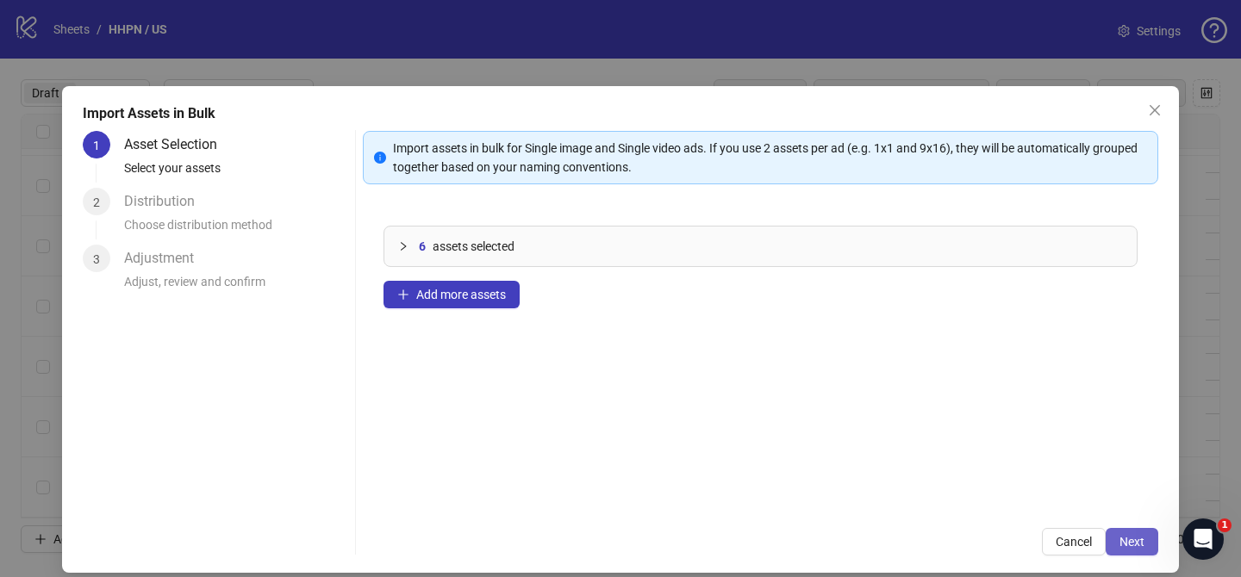
click at [1129, 542] on span "Next" at bounding box center [1131, 542] width 25 height 14
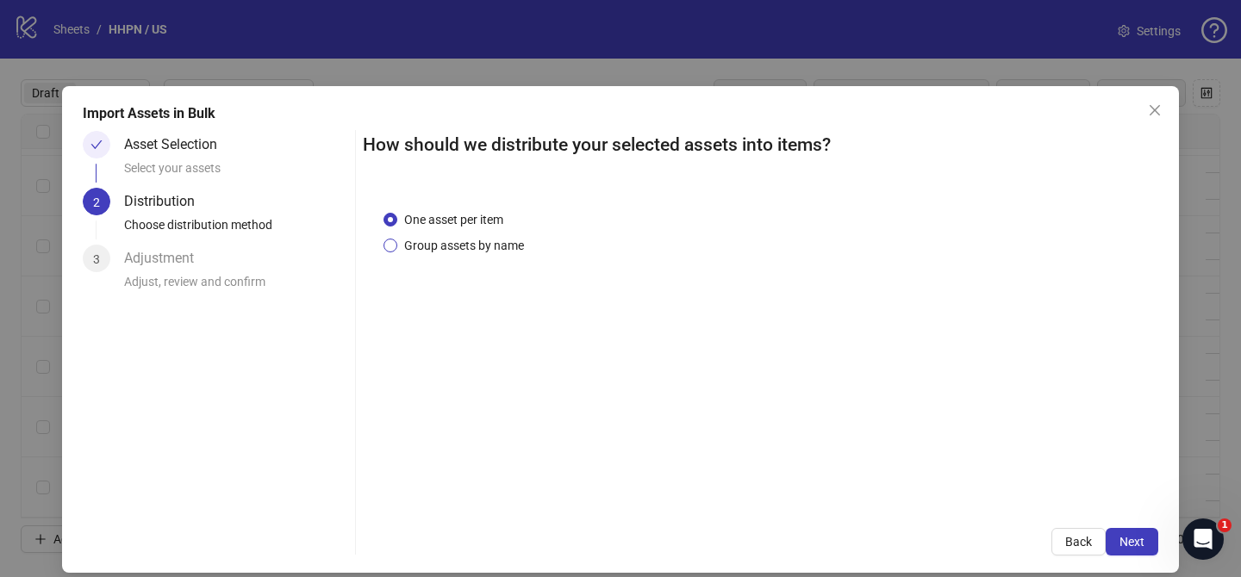
click at [457, 240] on span "Group assets by name" at bounding box center [464, 245] width 134 height 19
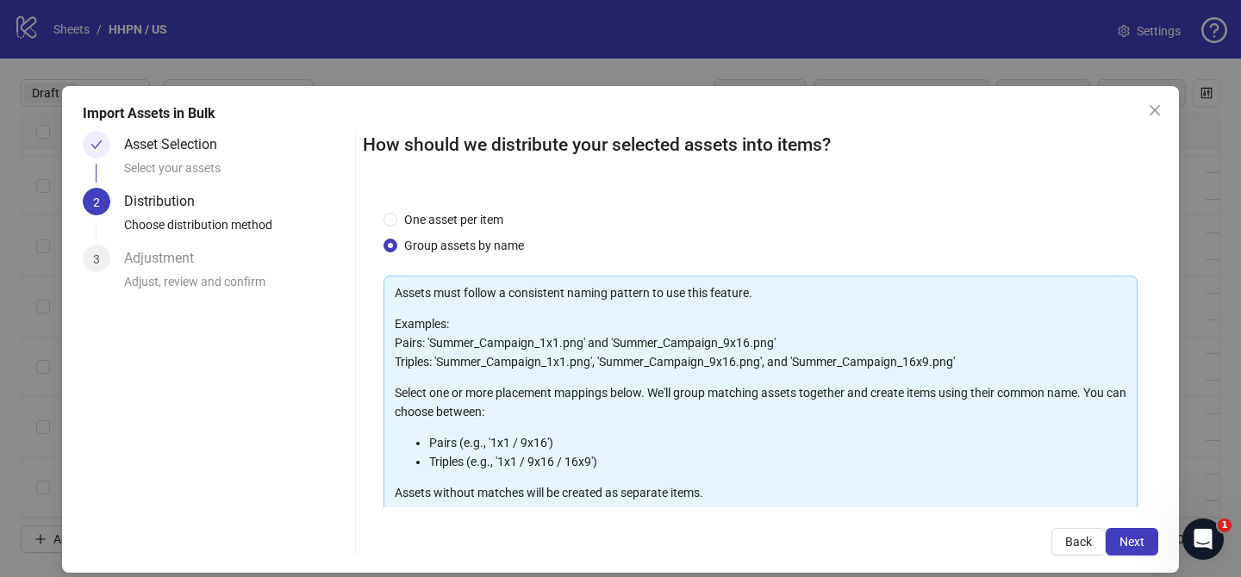
scroll to position [186, 0]
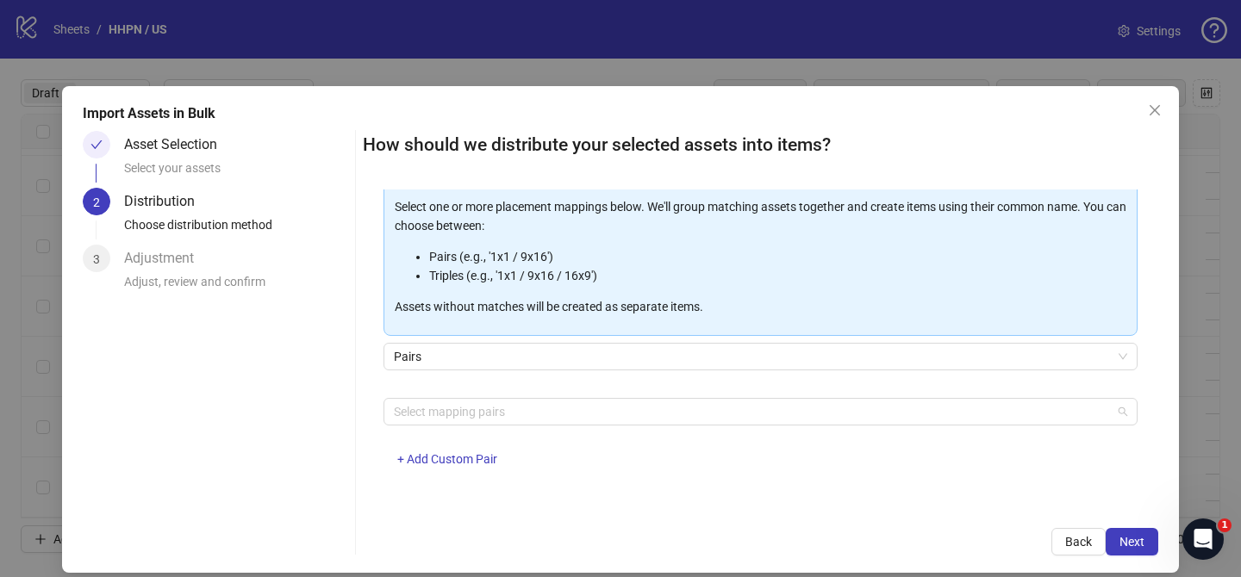
drag, startPoint x: 476, startPoint y: 408, endPoint x: 468, endPoint y: 376, distance: 33.6
click at [476, 408] on div at bounding box center [751, 412] width 729 height 24
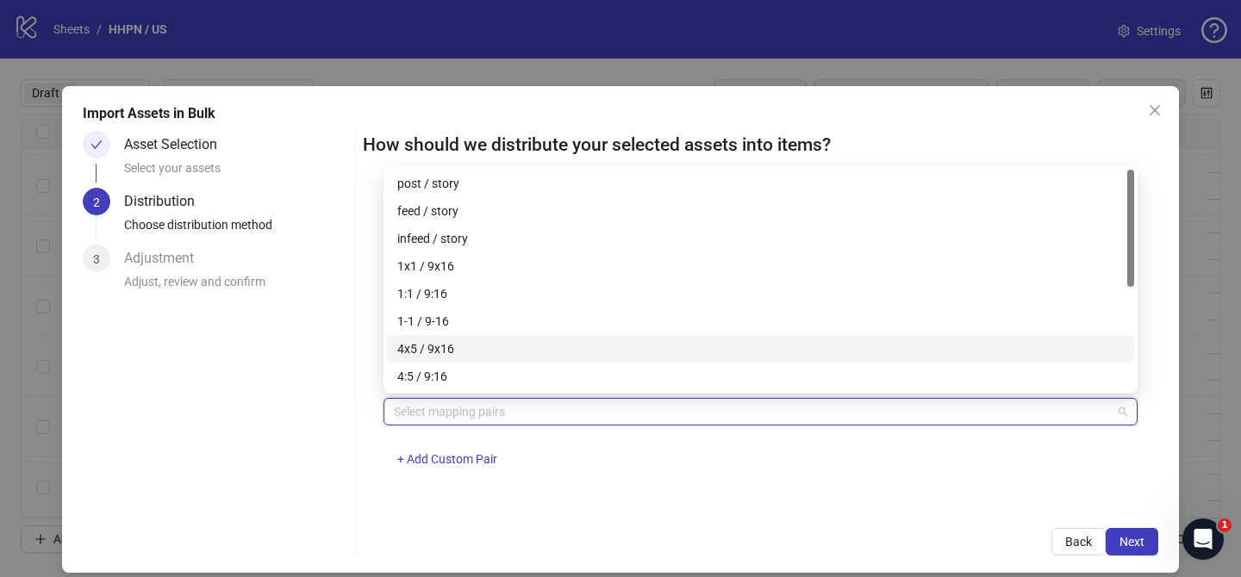
drag, startPoint x: 464, startPoint y: 347, endPoint x: 774, endPoint y: 492, distance: 341.5
click at [465, 347] on div "4x5 / 9x16" at bounding box center [760, 348] width 726 height 19
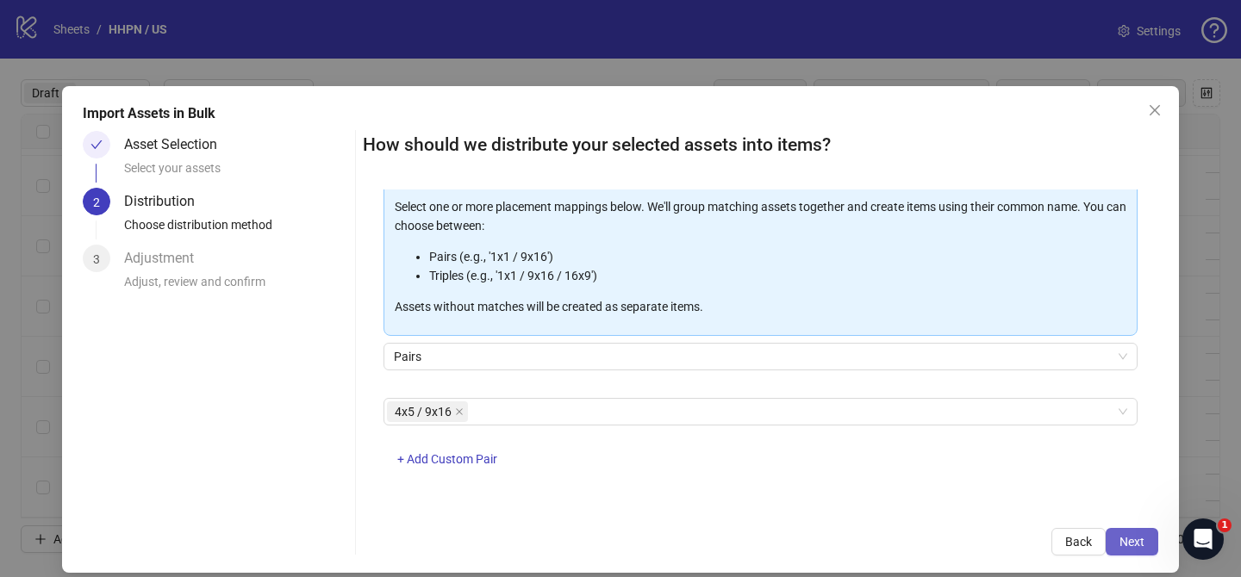
click at [1131, 543] on span "Next" at bounding box center [1131, 542] width 25 height 14
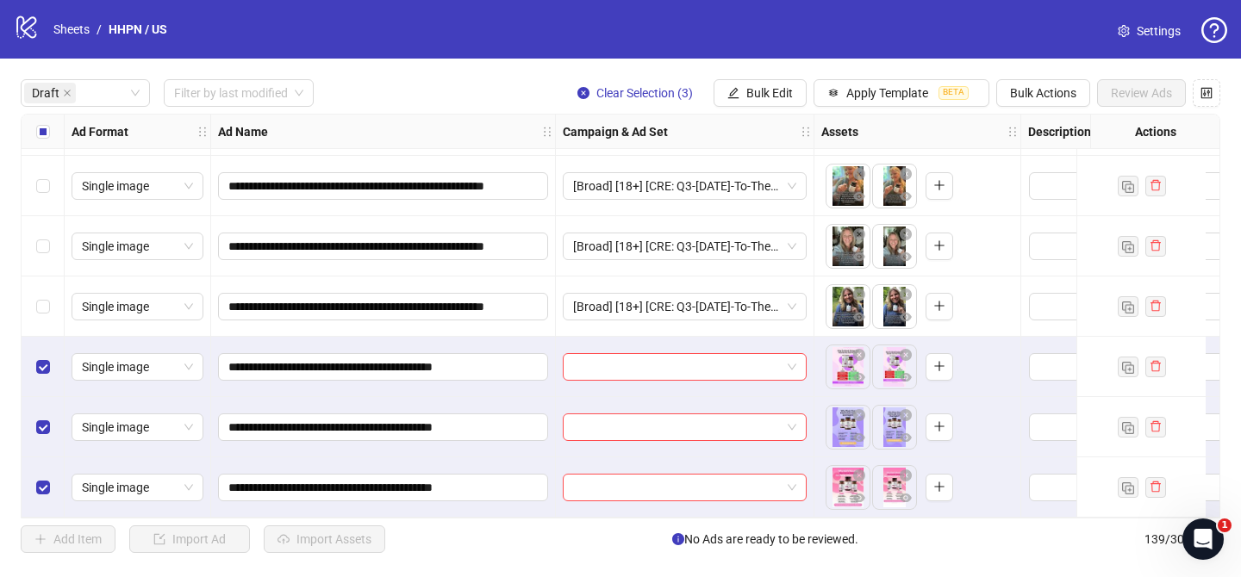
scroll to position [422, 0]
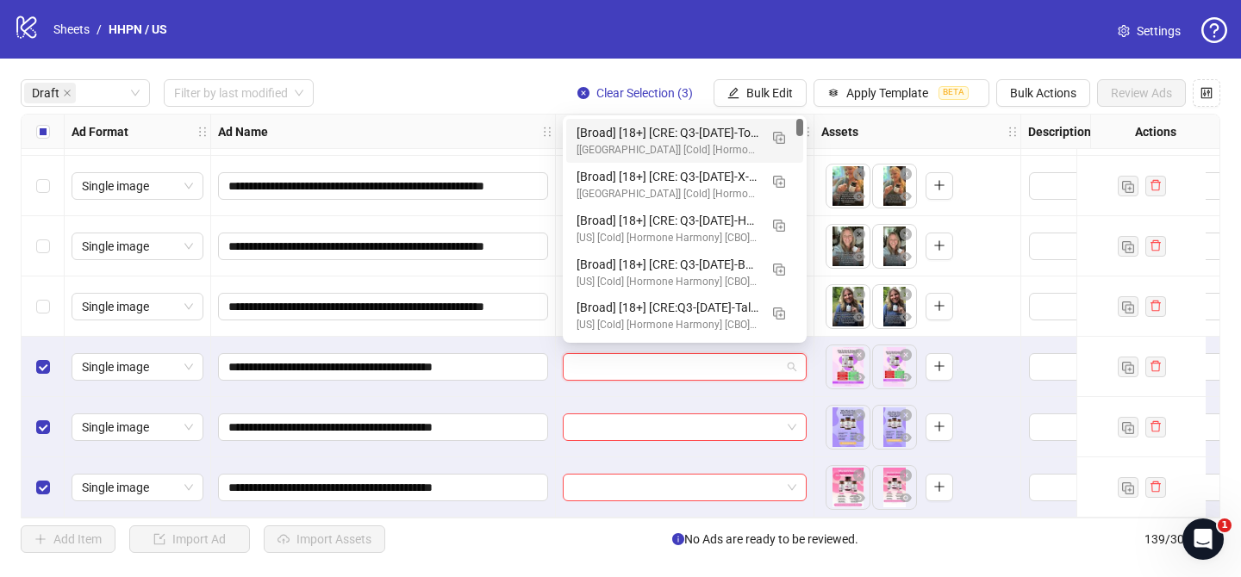
click at [693, 363] on input "search" at bounding box center [677, 367] width 208 height 26
click at [781, 140] on img "button" at bounding box center [779, 138] width 12 height 12
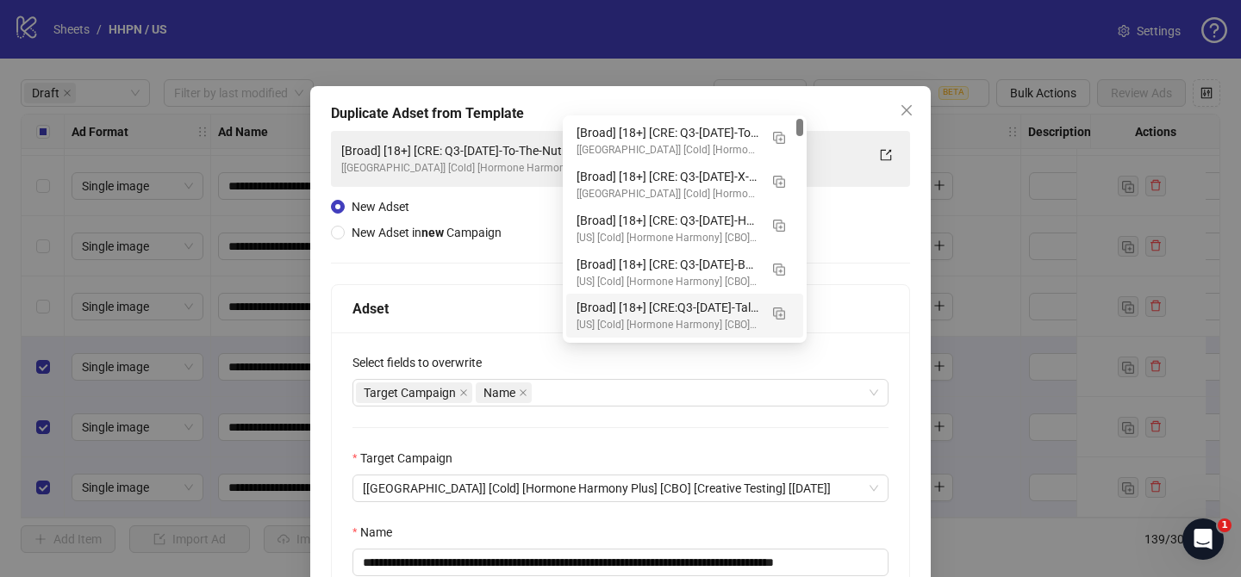
scroll to position [78, 0]
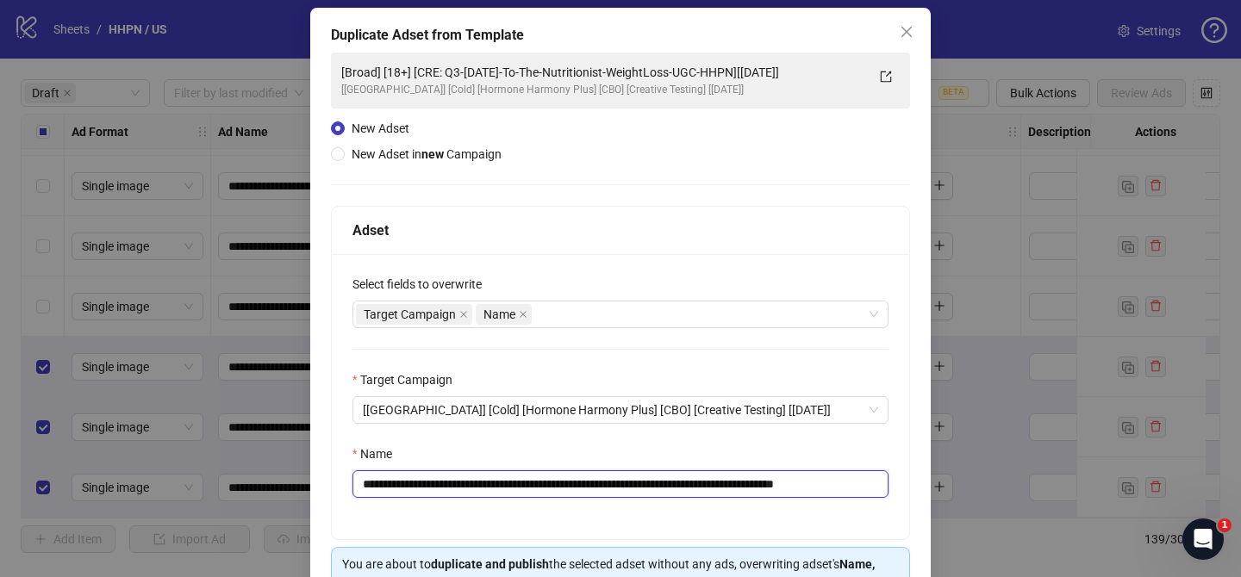
drag, startPoint x: 464, startPoint y: 483, endPoint x: 786, endPoint y: 483, distance: 322.2
click at [785, 483] on input "**********" at bounding box center [620, 484] width 536 height 28
paste input "text"
drag, startPoint x: 825, startPoint y: 485, endPoint x: 910, endPoint y: 475, distance: 85.1
click at [901, 486] on div "**********" at bounding box center [620, 396] width 577 height 285
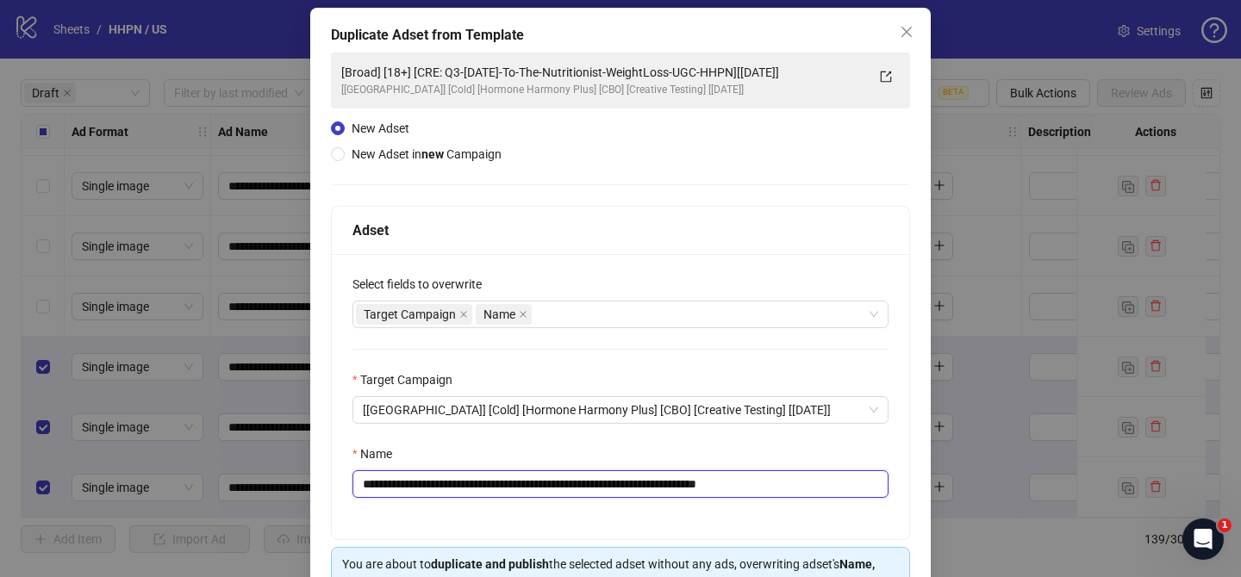
scroll to position [178, 0]
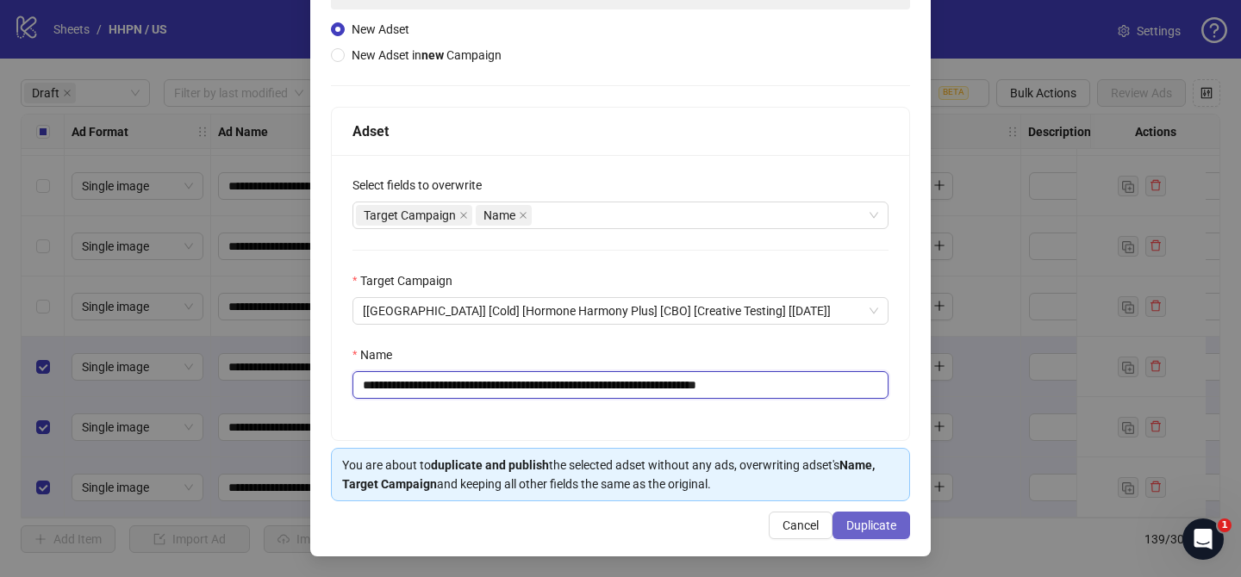
type input "**********"
drag, startPoint x: 874, startPoint y: 529, endPoint x: 818, endPoint y: 63, distance: 469.4
click at [874, 527] on span "Duplicate" at bounding box center [871, 526] width 50 height 14
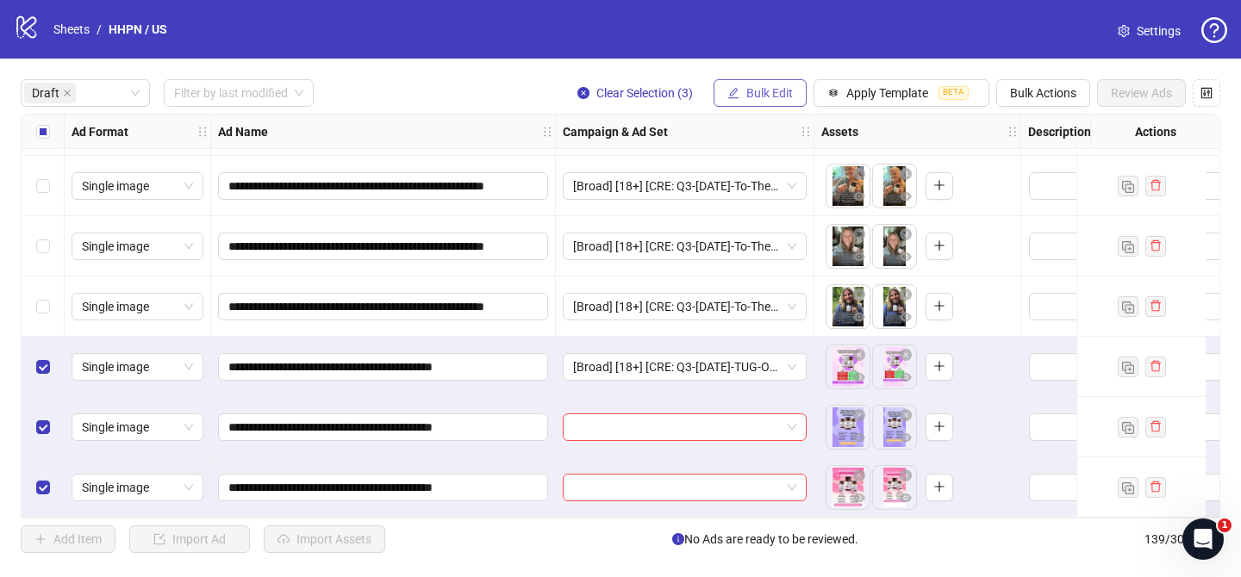
click at [778, 88] on span "Bulk Edit" at bounding box center [769, 93] width 47 height 14
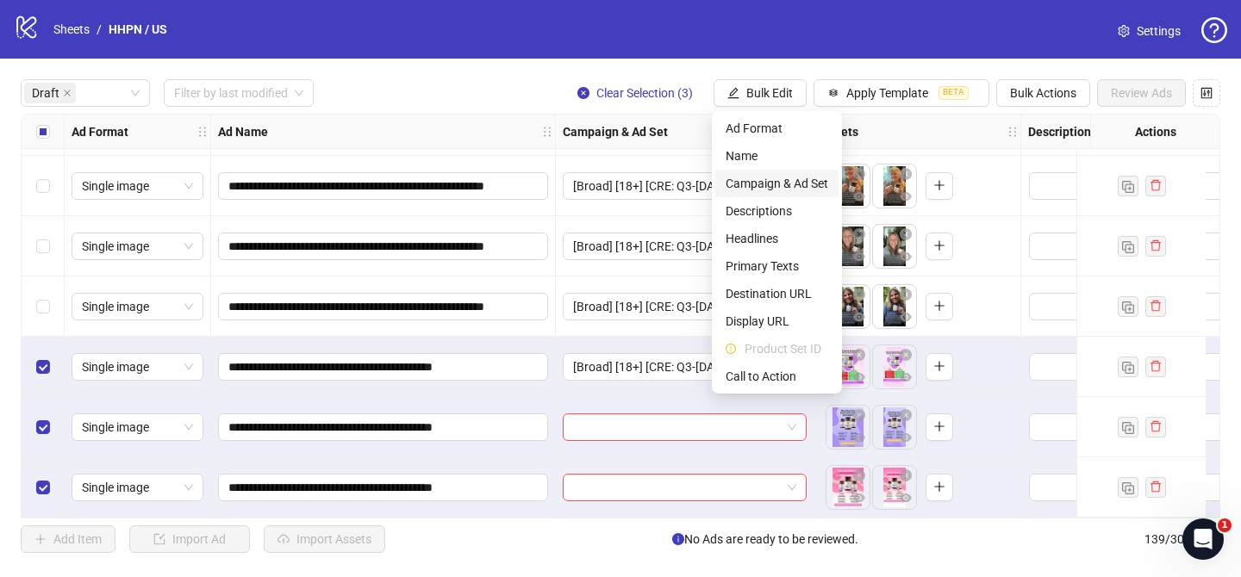
drag, startPoint x: 785, startPoint y: 177, endPoint x: 825, endPoint y: 201, distance: 46.7
click at [785, 177] on span "Campaign & Ad Set" at bounding box center [776, 183] width 103 height 19
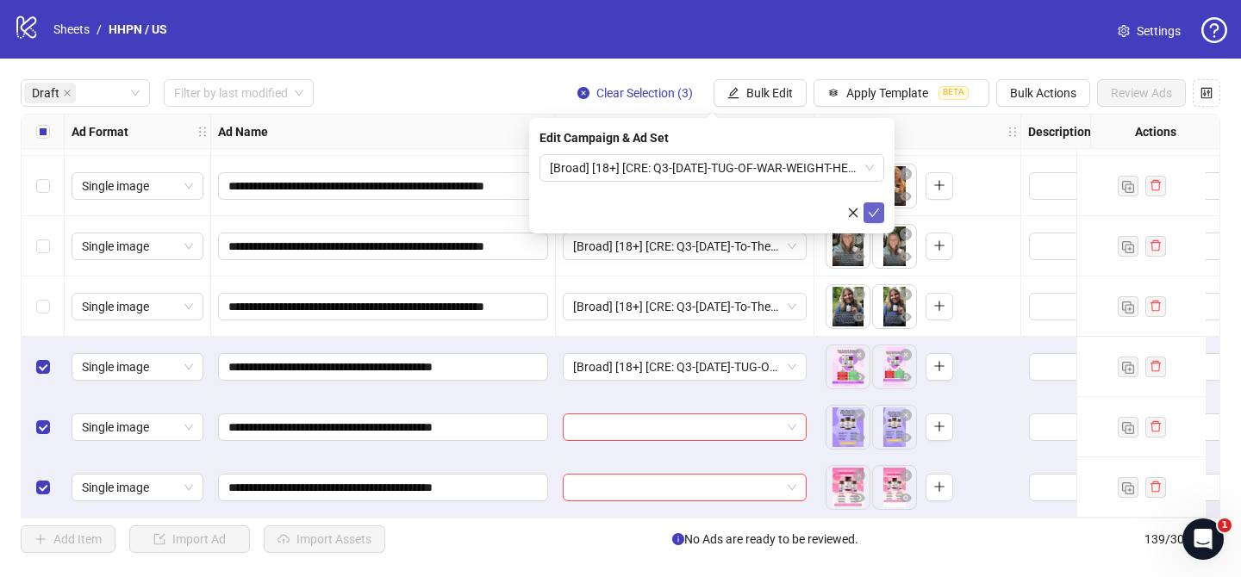
click at [867, 215] on button "submit" at bounding box center [873, 212] width 21 height 21
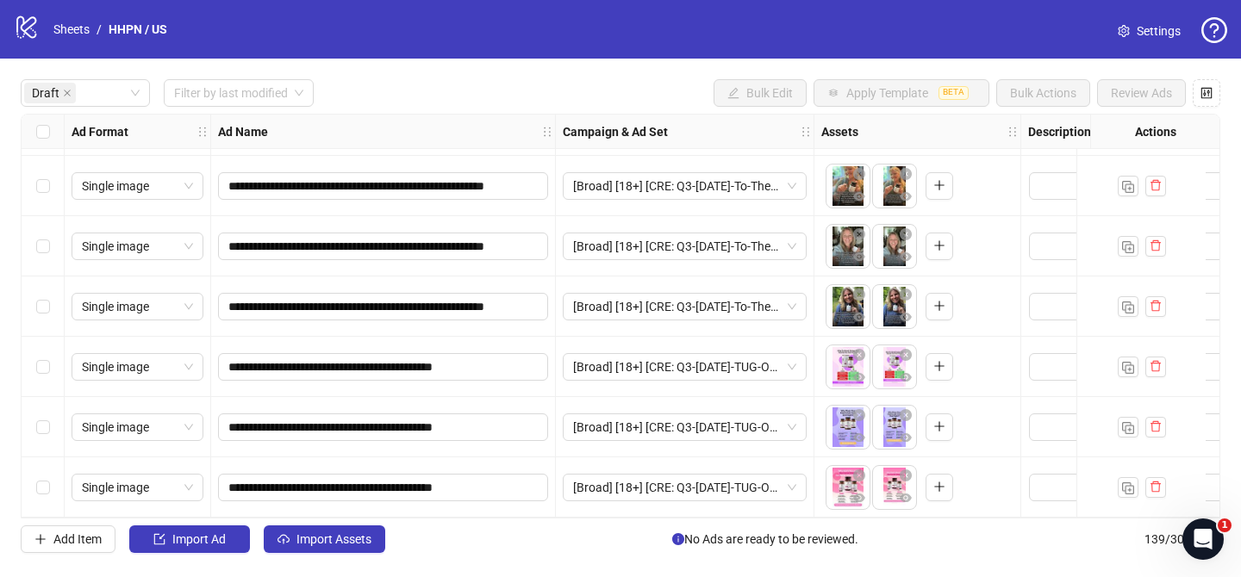
drag, startPoint x: 323, startPoint y: 545, endPoint x: 353, endPoint y: 496, distance: 57.6
click at [324, 545] on span "Import Assets" at bounding box center [333, 539] width 75 height 14
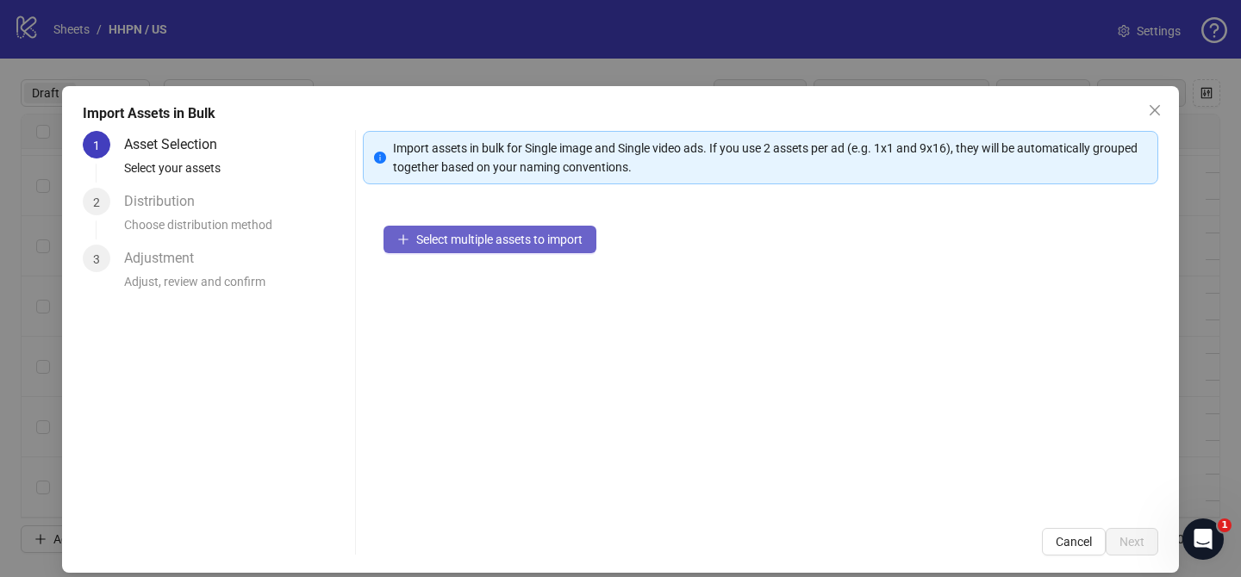
click at [544, 228] on button "Select multiple assets to import" at bounding box center [489, 240] width 213 height 28
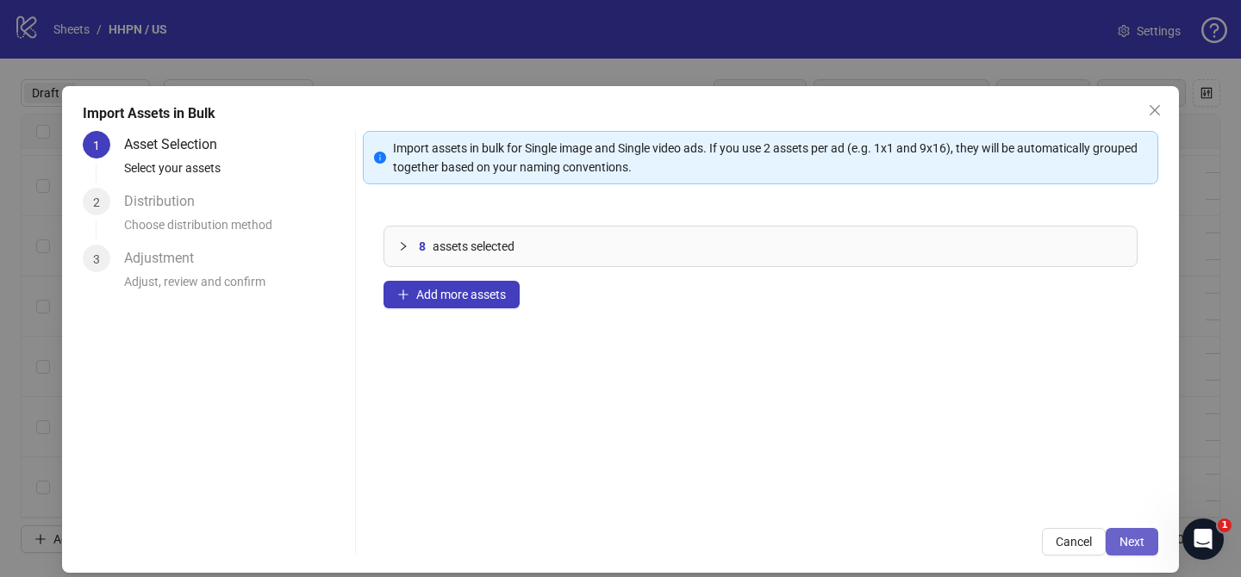
click at [1135, 544] on span "Next" at bounding box center [1131, 542] width 25 height 14
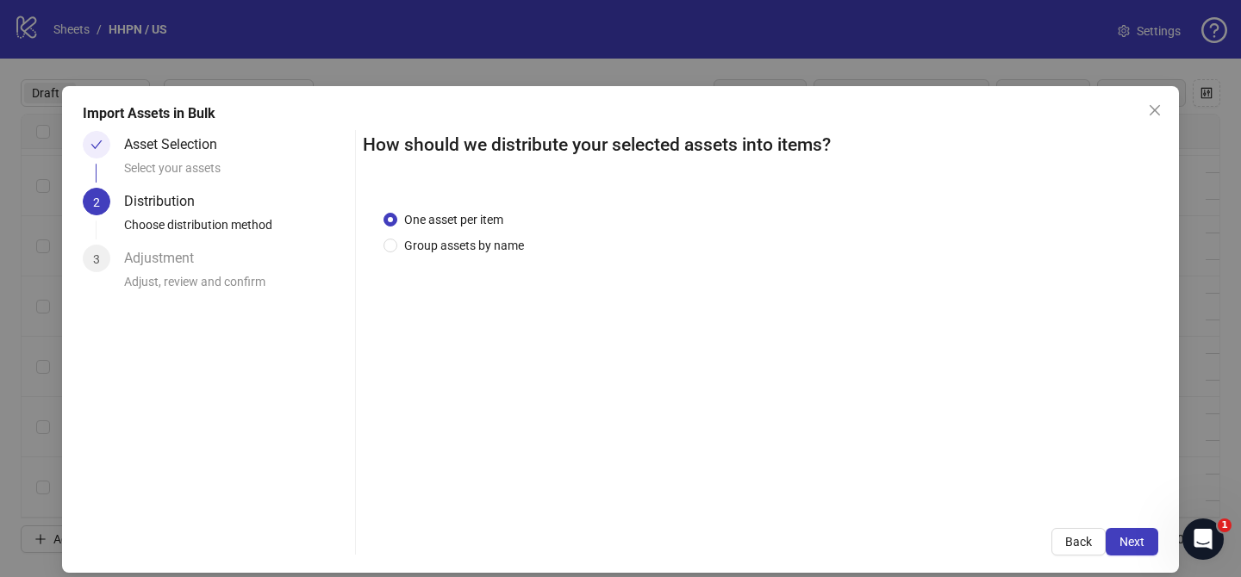
drag, startPoint x: 480, startPoint y: 249, endPoint x: 480, endPoint y: 261, distance: 12.1
click at [480, 249] on span "Group assets by name" at bounding box center [464, 245] width 134 height 19
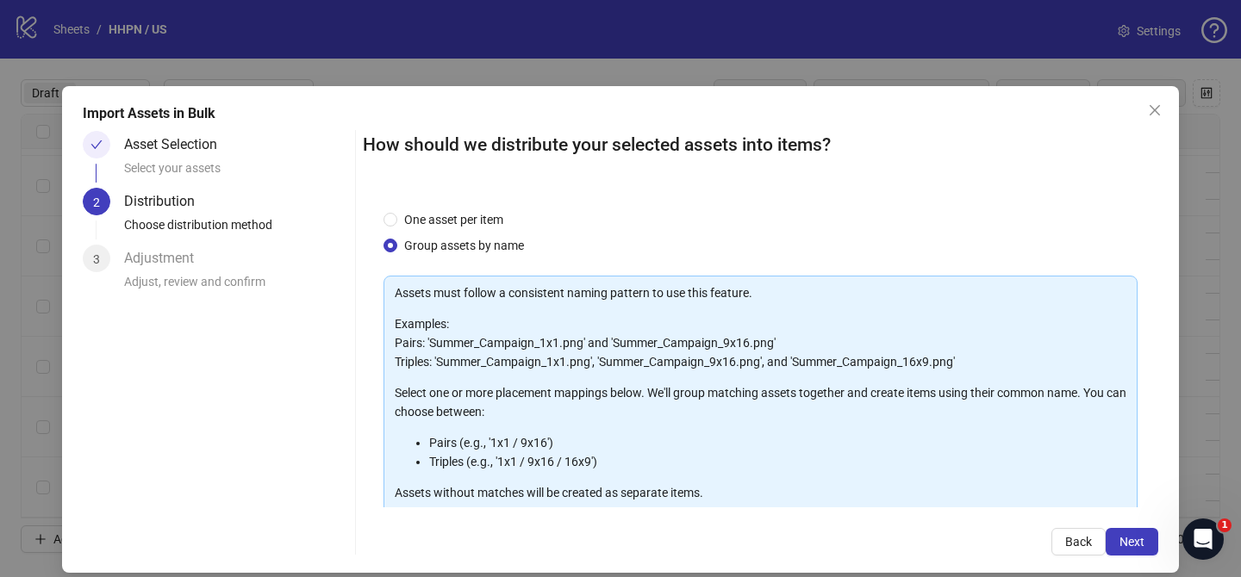
scroll to position [186, 0]
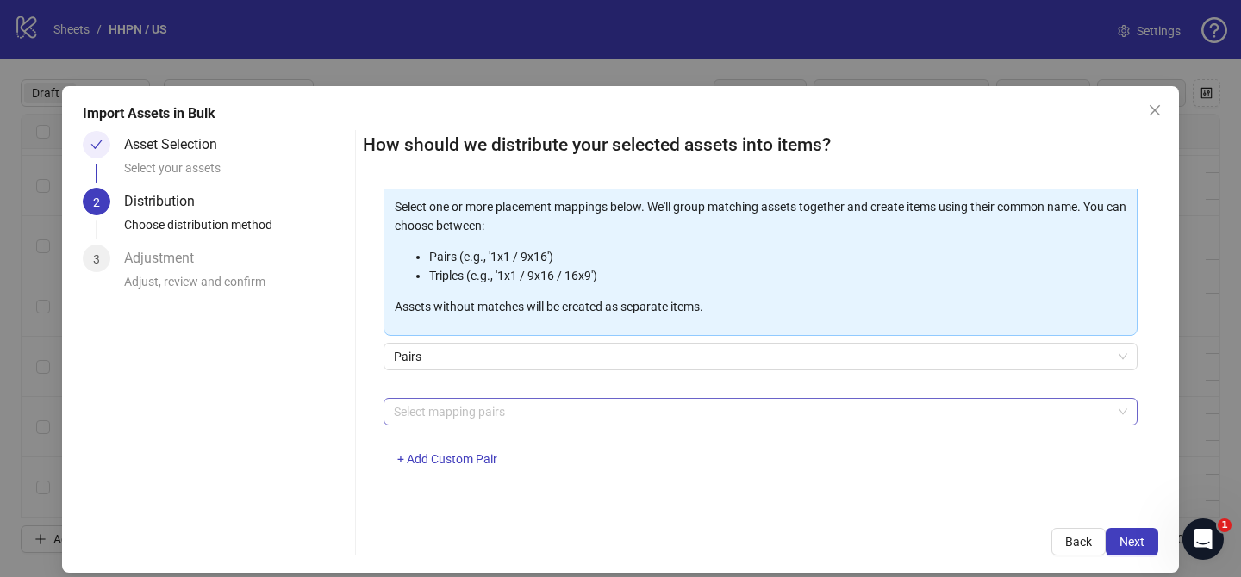
click at [480, 409] on div at bounding box center [751, 412] width 729 height 24
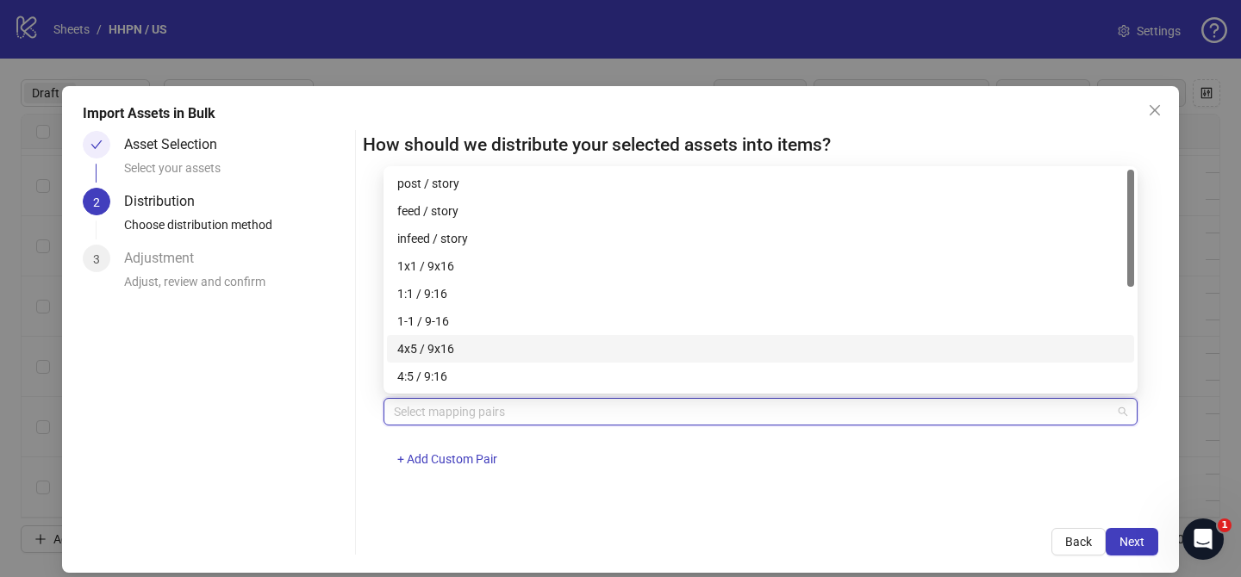
drag, startPoint x: 446, startPoint y: 349, endPoint x: 461, endPoint y: 355, distance: 15.8
click at [446, 349] on div "4x5 / 9x16" at bounding box center [760, 348] width 726 height 19
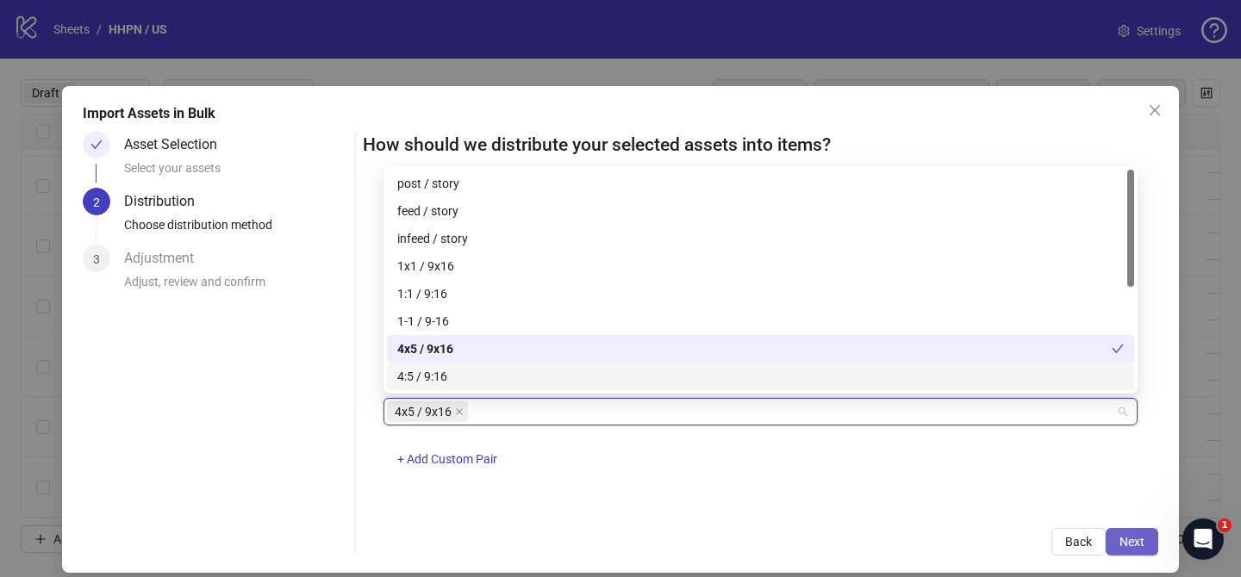
click at [1148, 538] on button "Next" at bounding box center [1131, 542] width 53 height 28
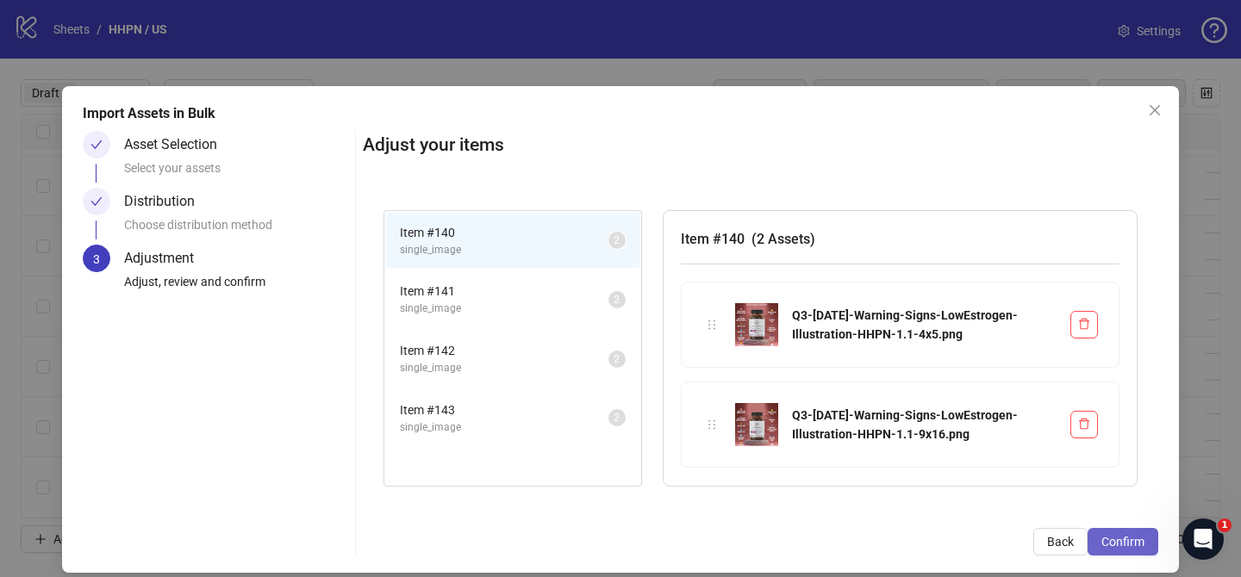
click at [1148, 538] on button "Confirm" at bounding box center [1122, 542] width 71 height 28
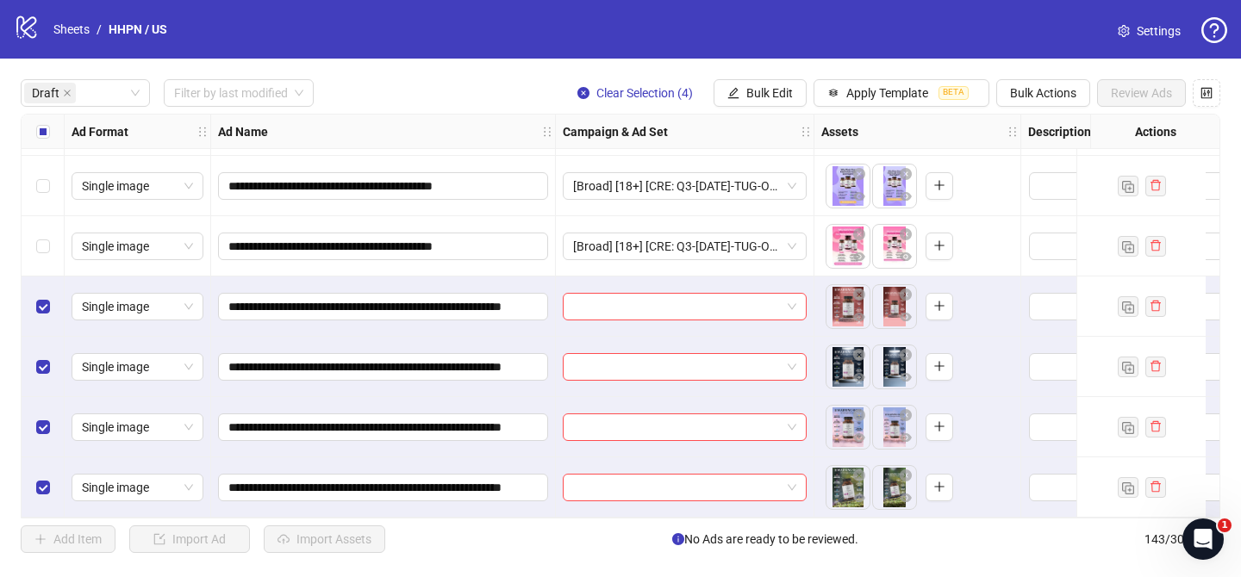
scroll to position [663, 0]
drag, startPoint x: 716, startPoint y: 287, endPoint x: 737, endPoint y: 304, distance: 27.6
click at [716, 294] on input "search" at bounding box center [677, 307] width 208 height 26
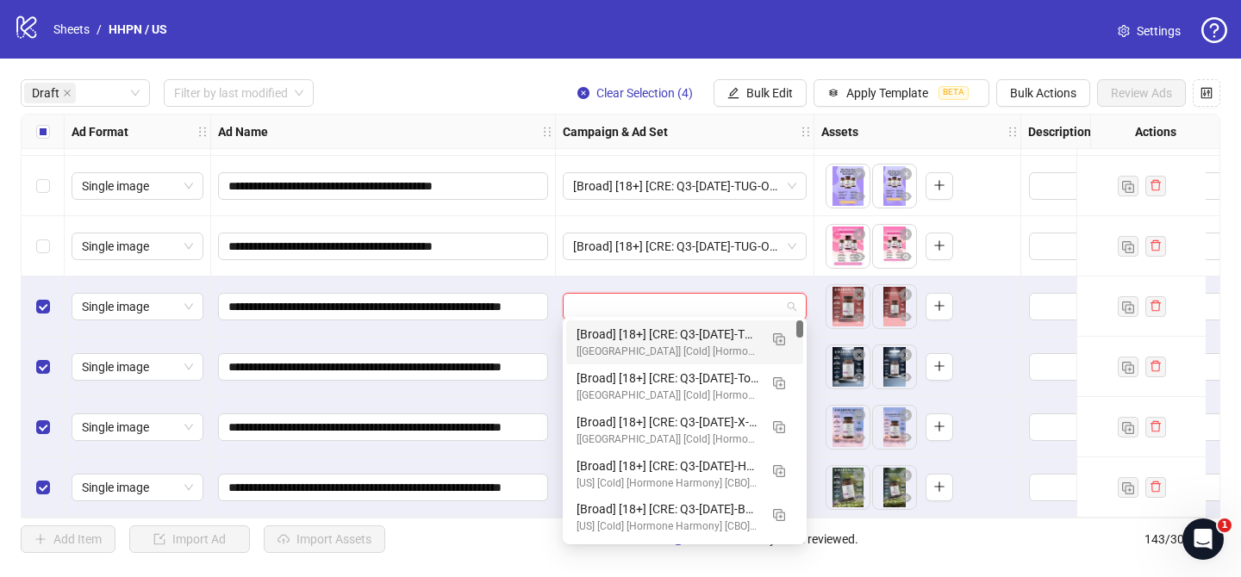
drag, startPoint x: 777, startPoint y: 333, endPoint x: 653, endPoint y: 386, distance: 135.1
click at [779, 333] on img "button" at bounding box center [779, 339] width 12 height 12
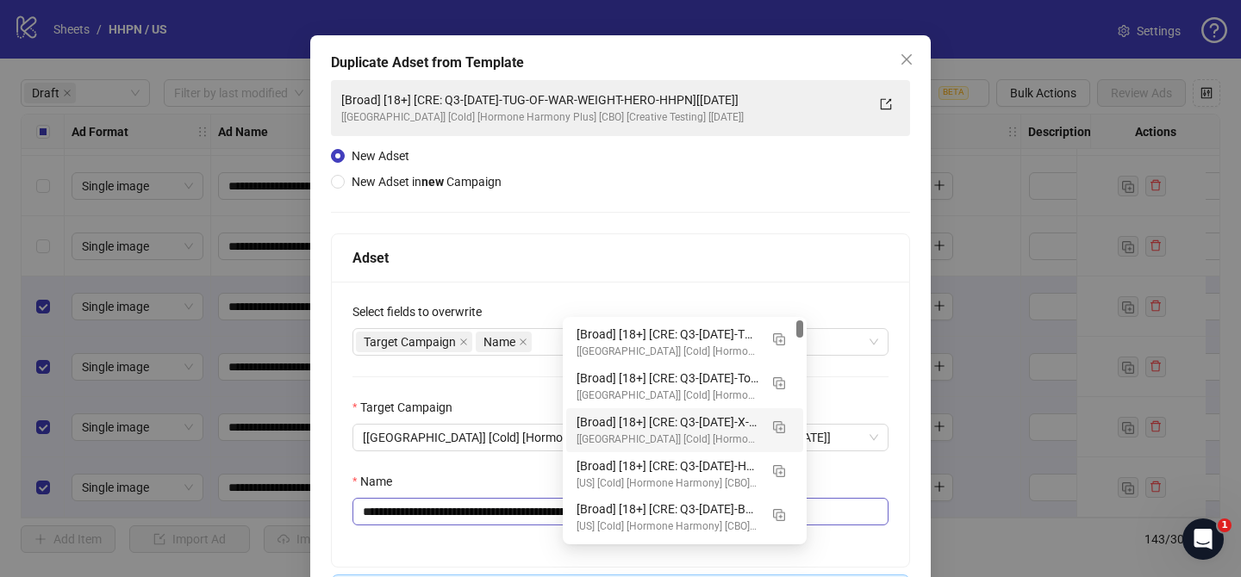
scroll to position [86, 0]
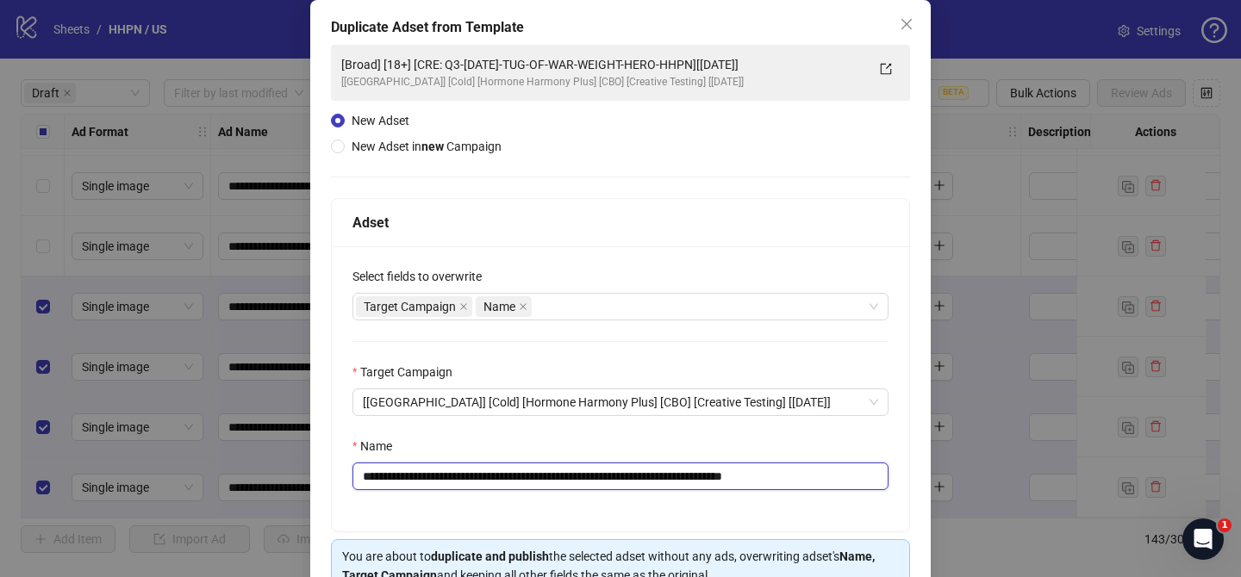
drag, startPoint x: 468, startPoint y: 479, endPoint x: 742, endPoint y: 471, distance: 274.1
click at [742, 471] on input "**********" at bounding box center [620, 477] width 536 height 28
paste input "**********"
drag, startPoint x: 846, startPoint y: 477, endPoint x: 911, endPoint y: 476, distance: 65.5
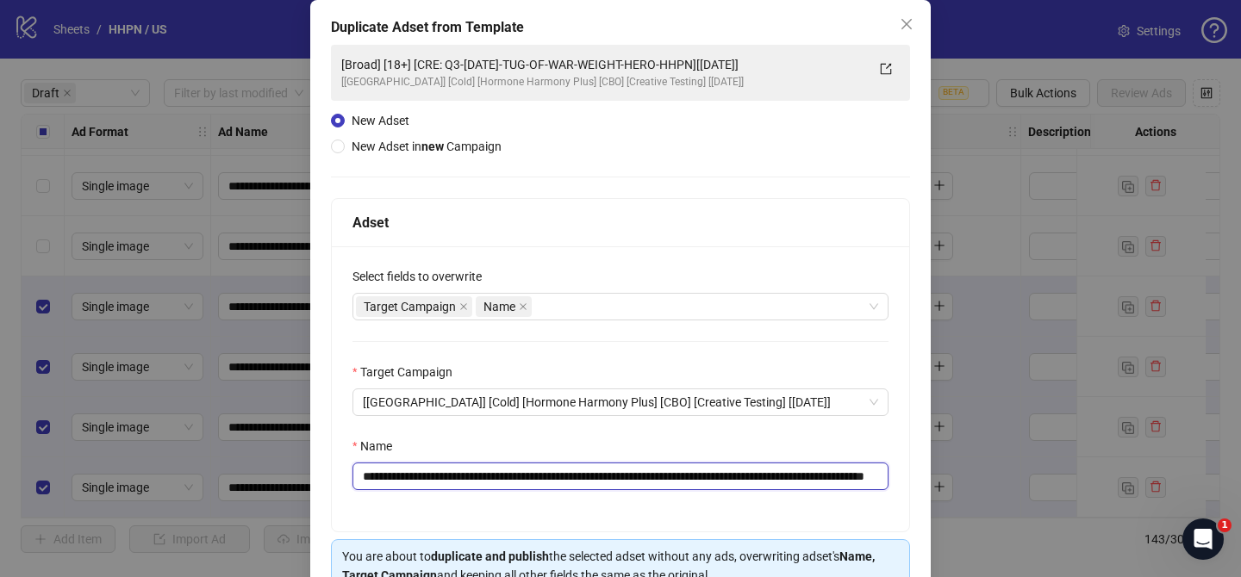
click at [910, 475] on div "**********" at bounding box center [620, 324] width 620 height 648
click at [812, 480] on input "**********" at bounding box center [620, 477] width 536 height 28
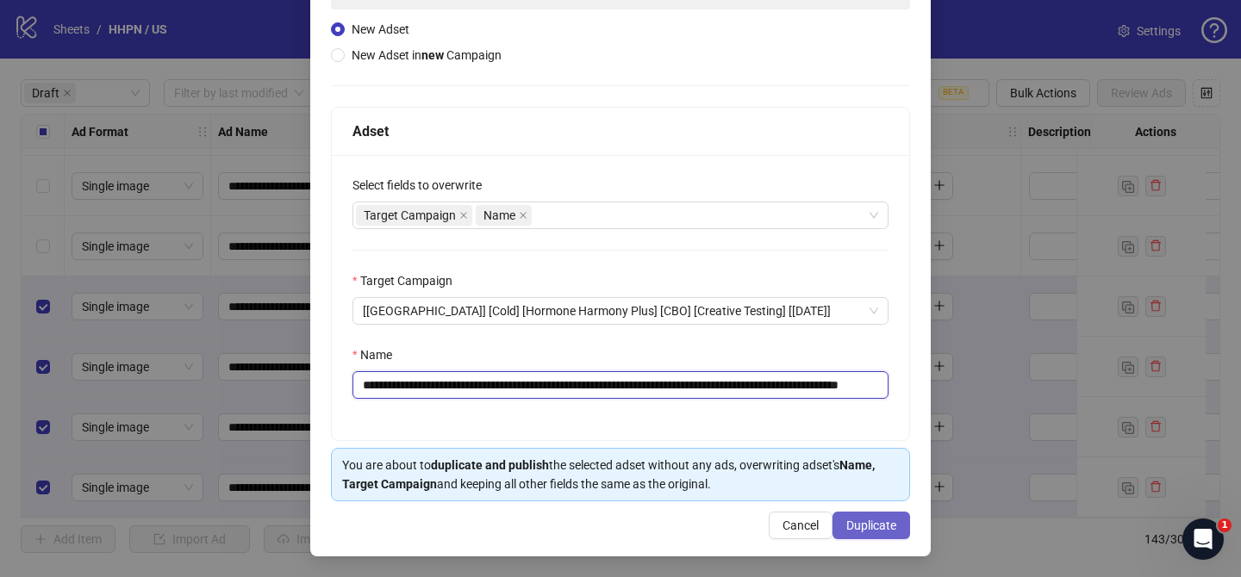
type input "**********"
drag, startPoint x: 889, startPoint y: 532, endPoint x: 899, endPoint y: 128, distance: 403.3
click at [889, 532] on span "Duplicate" at bounding box center [871, 526] width 50 height 14
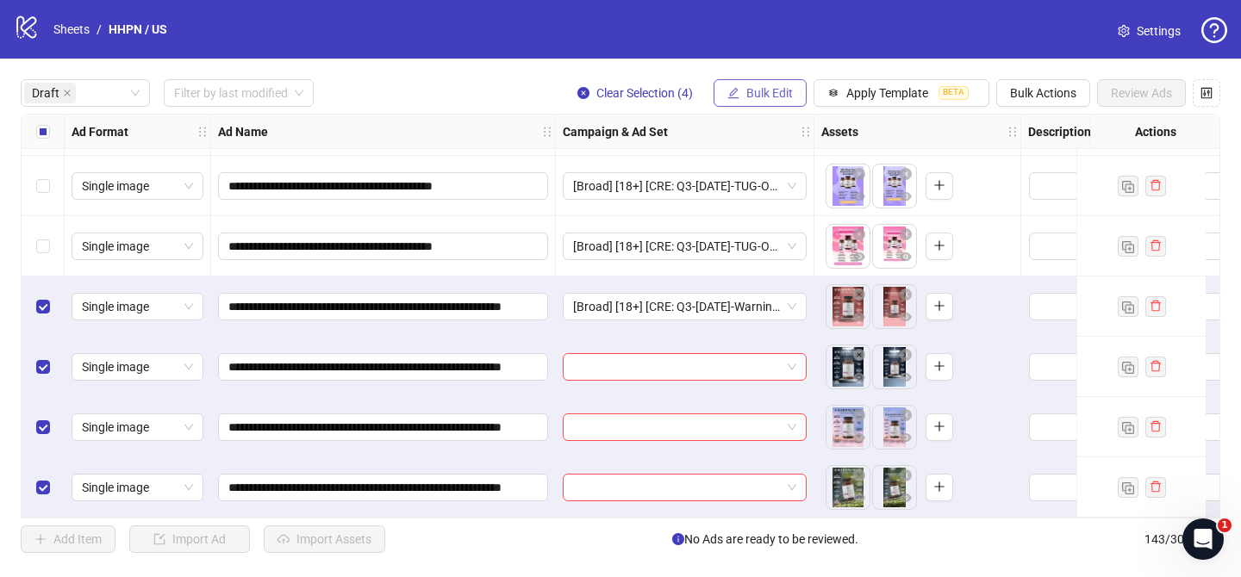
click at [760, 99] on span "Bulk Edit" at bounding box center [769, 93] width 47 height 14
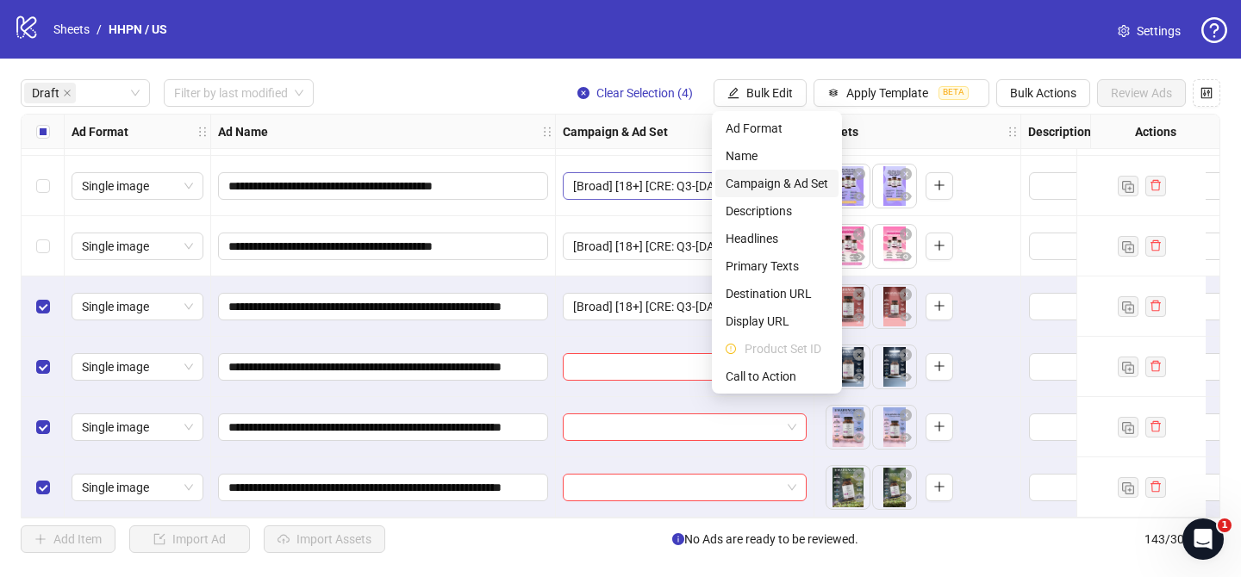
click at [755, 181] on span "Campaign & Ad Set" at bounding box center [776, 183] width 103 height 19
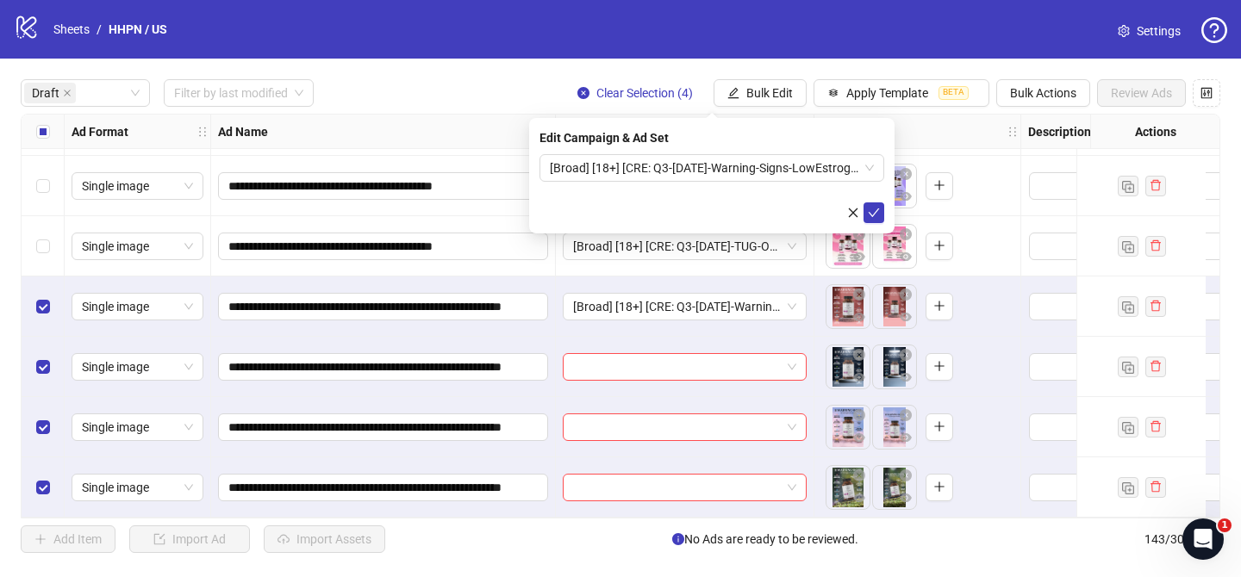
drag, startPoint x: 868, startPoint y: 208, endPoint x: 865, endPoint y: 44, distance: 163.7
click at [878, 202] on form "[Broad] [18+] [CRE: Q3-[DATE]-Warning-Signs-LowEstrogen-Illustration-DesignTest…" at bounding box center [711, 188] width 345 height 69
click at [866, 208] on button "submit" at bounding box center [873, 212] width 21 height 21
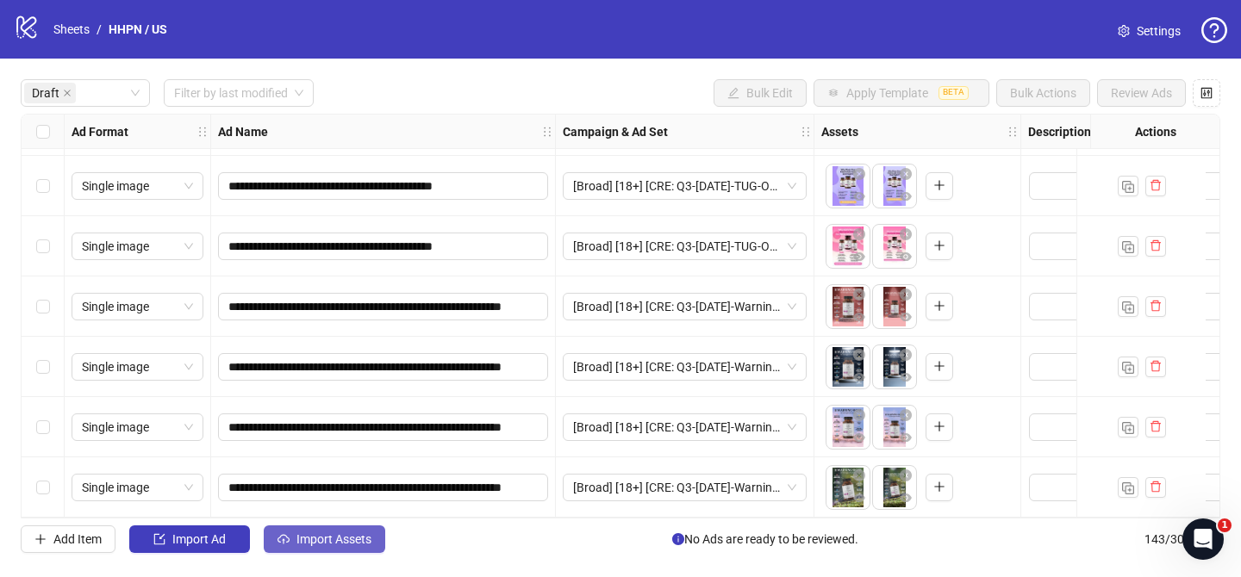
click at [340, 543] on span "Import Assets" at bounding box center [333, 539] width 75 height 14
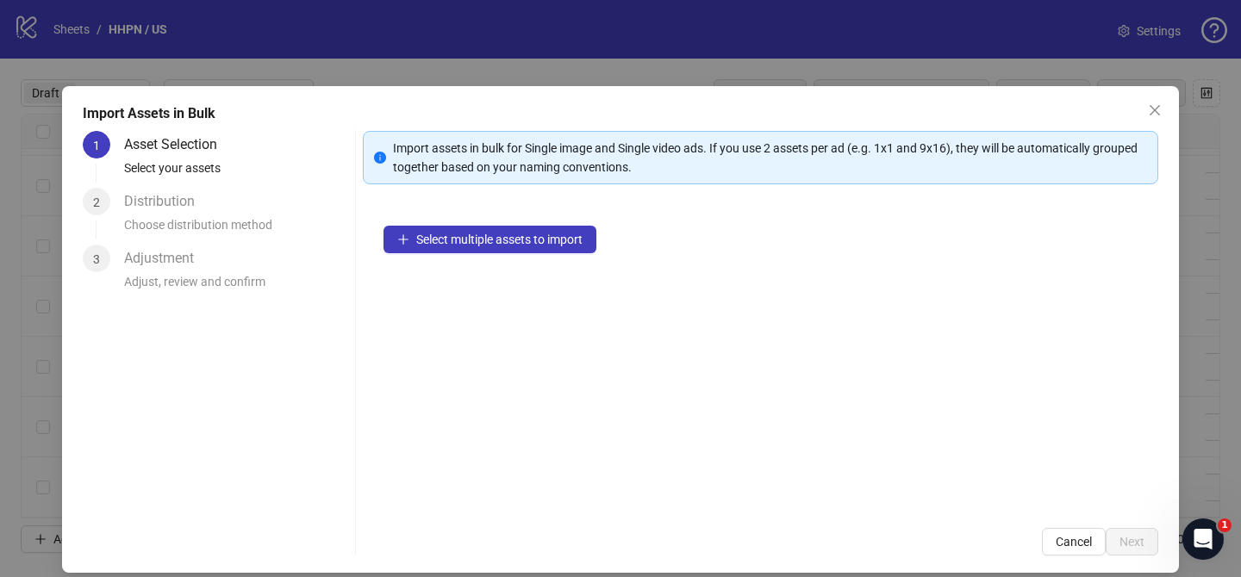
click at [549, 272] on div "Select multiple assets to import" at bounding box center [760, 356] width 795 height 302
click at [559, 244] on span "Select multiple assets to import" at bounding box center [499, 240] width 166 height 14
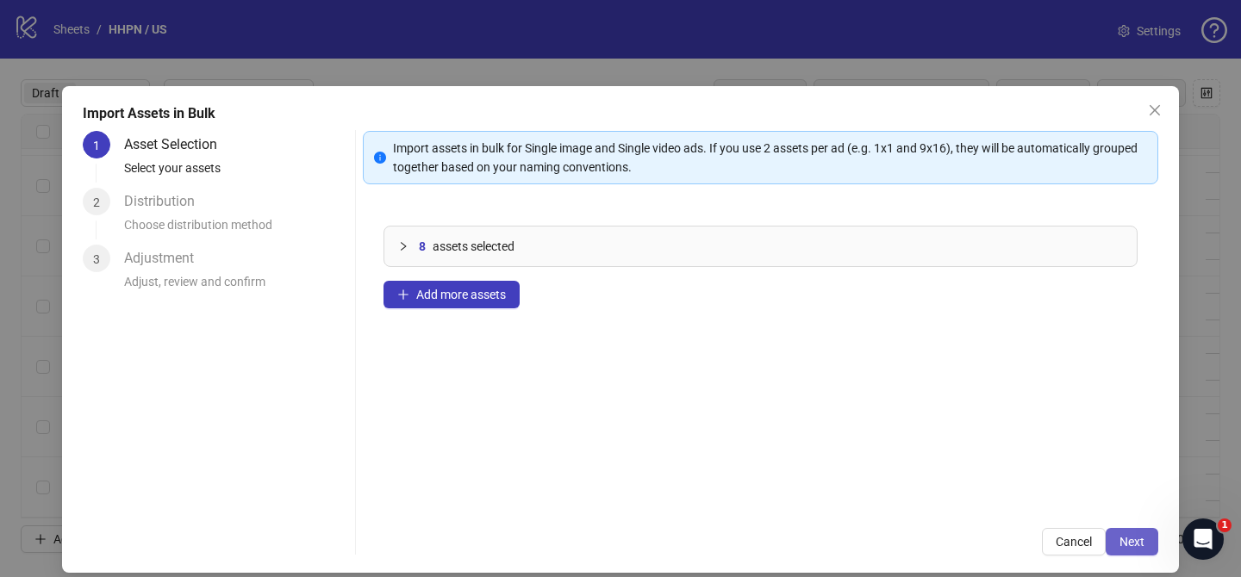
click at [1129, 544] on span "Next" at bounding box center [1131, 542] width 25 height 14
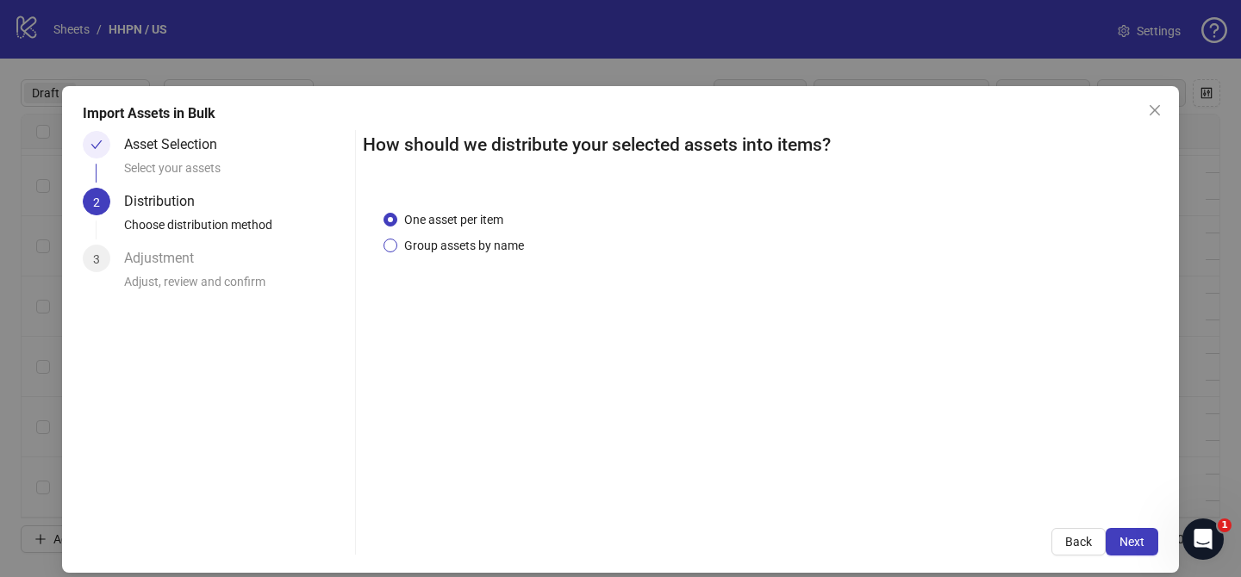
click at [497, 250] on span "Group assets by name" at bounding box center [464, 245] width 134 height 19
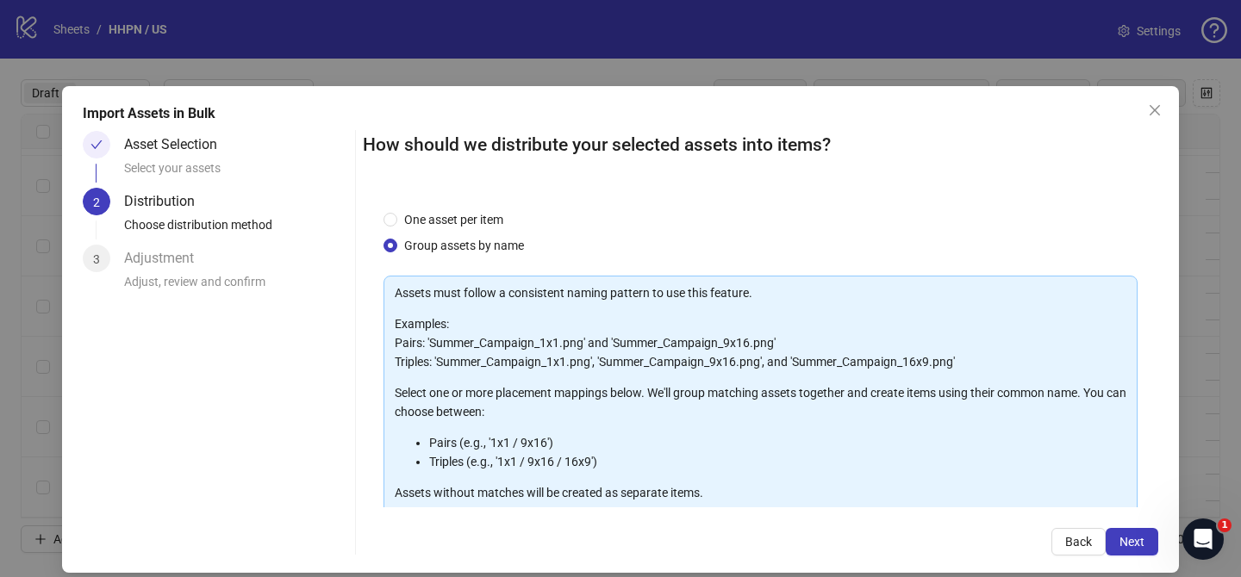
scroll to position [186, 0]
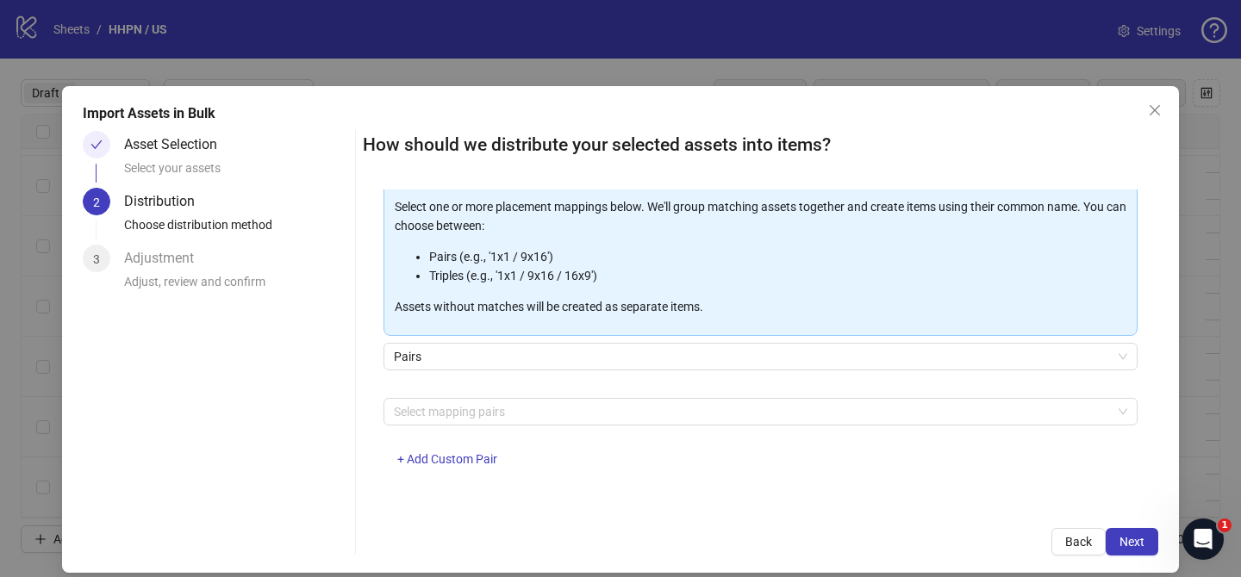
drag, startPoint x: 507, startPoint y: 414, endPoint x: 497, endPoint y: 395, distance: 20.8
click at [508, 414] on div at bounding box center [751, 412] width 729 height 24
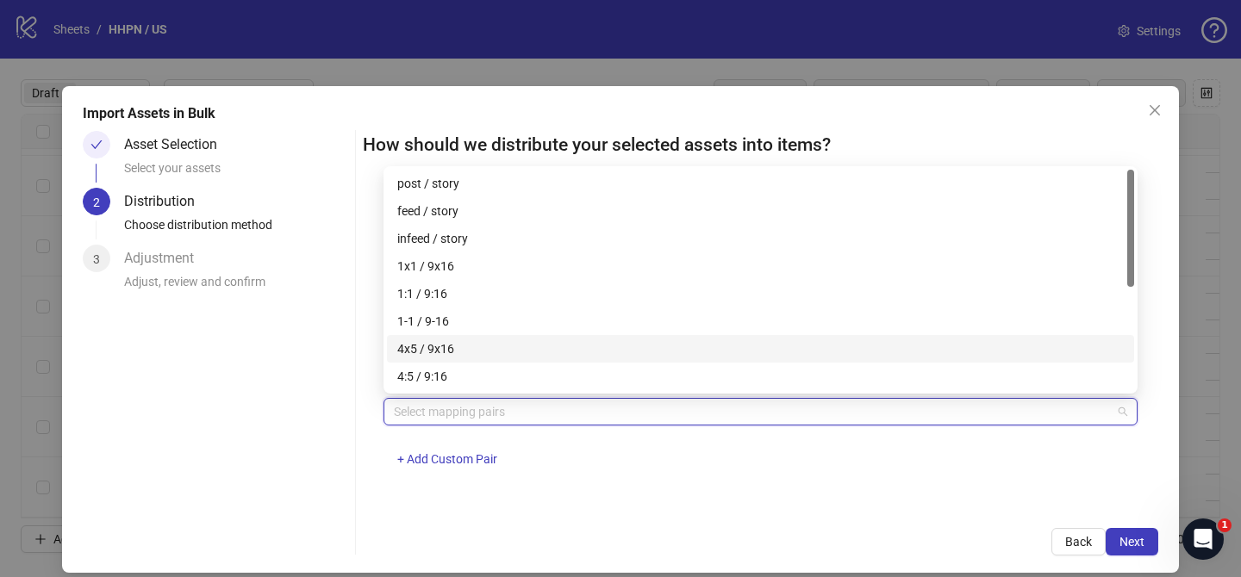
click at [484, 345] on div "4x5 / 9x16" at bounding box center [760, 348] width 726 height 19
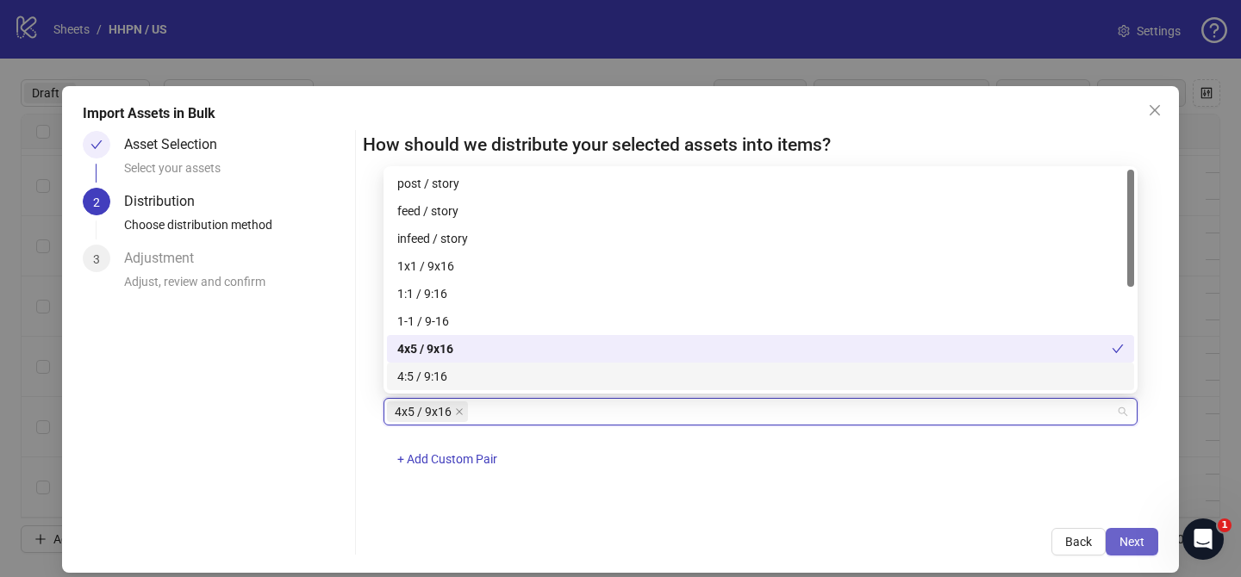
click at [1133, 546] on span "Next" at bounding box center [1131, 542] width 25 height 14
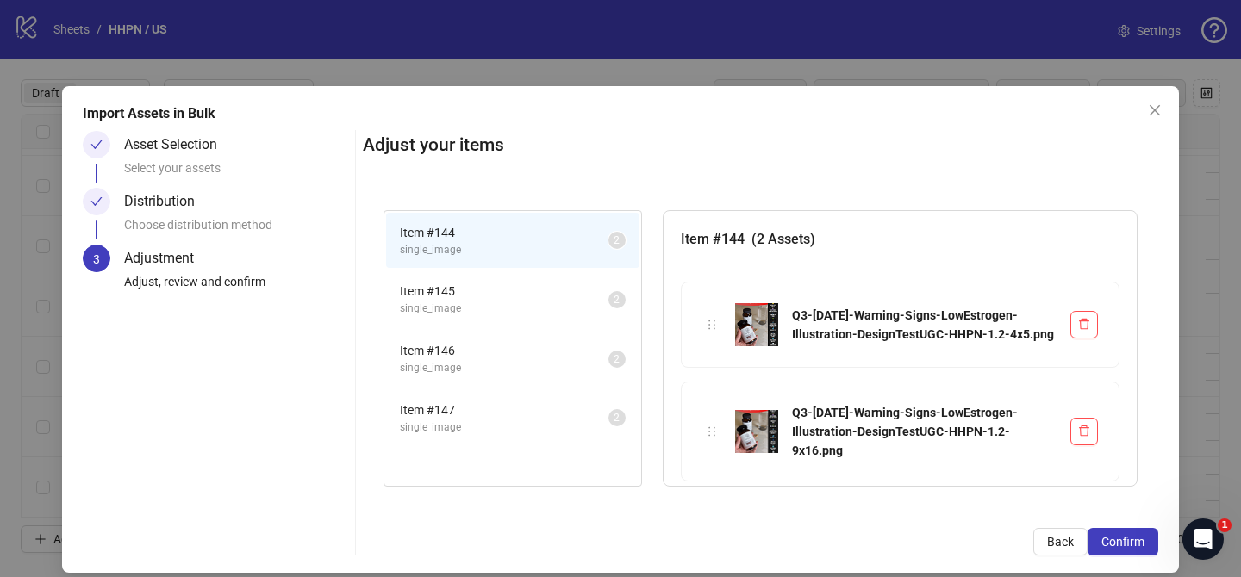
click at [1133, 546] on span "Confirm" at bounding box center [1122, 542] width 43 height 14
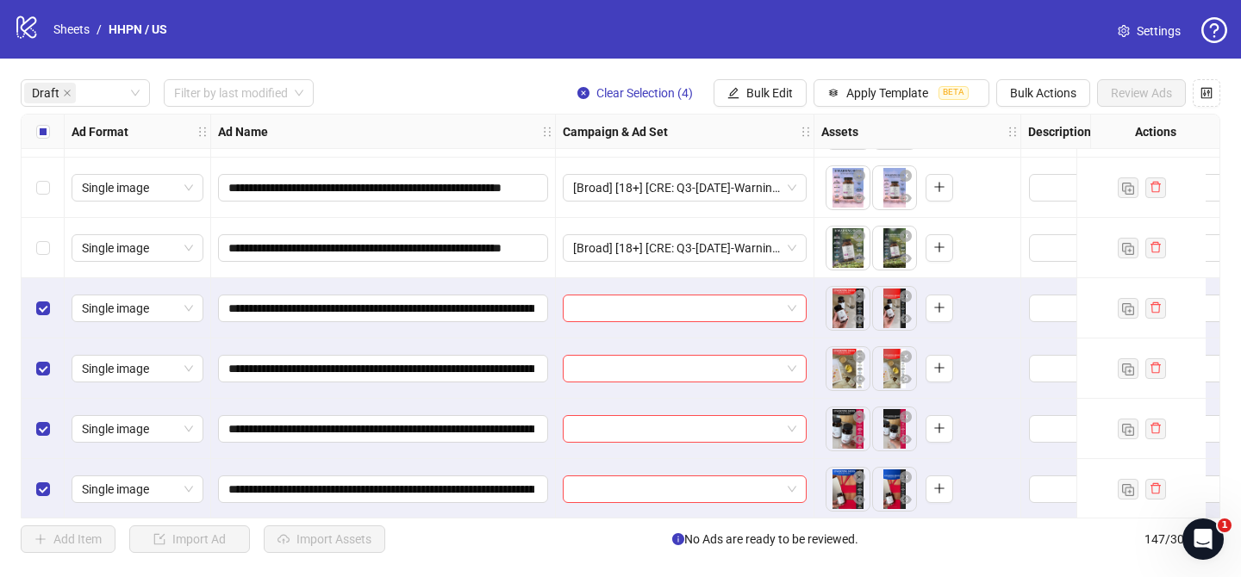
scroll to position [905, 0]
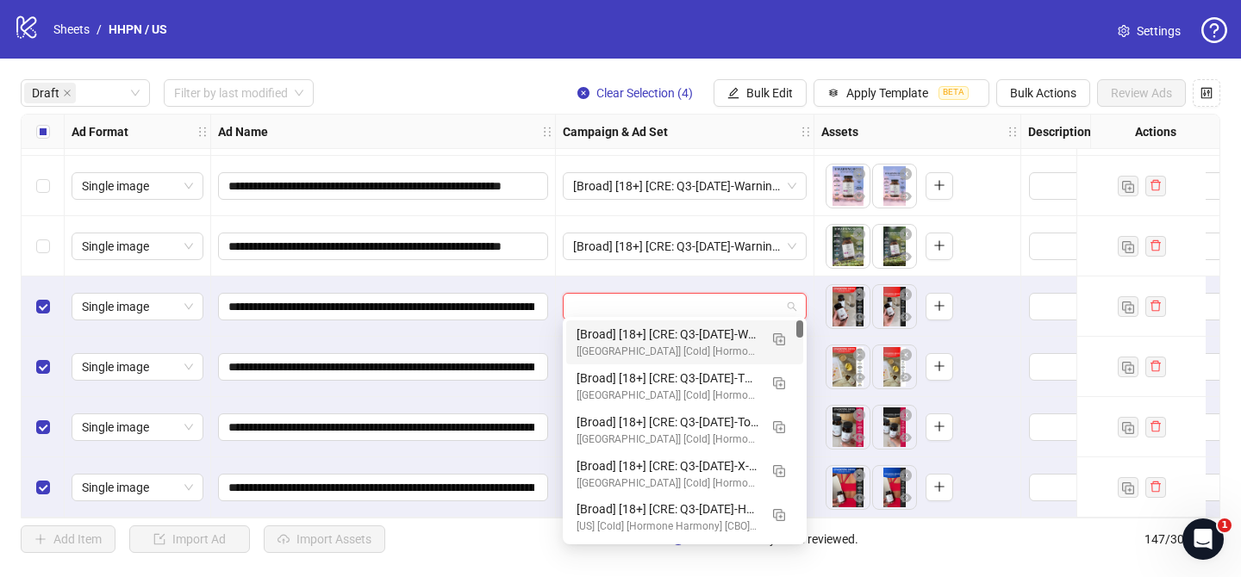
drag, startPoint x: 706, startPoint y: 298, endPoint x: 752, endPoint y: 268, distance: 54.7
click at [707, 299] on input "search" at bounding box center [677, 307] width 208 height 26
click at [784, 344] on img "button" at bounding box center [779, 339] width 12 height 12
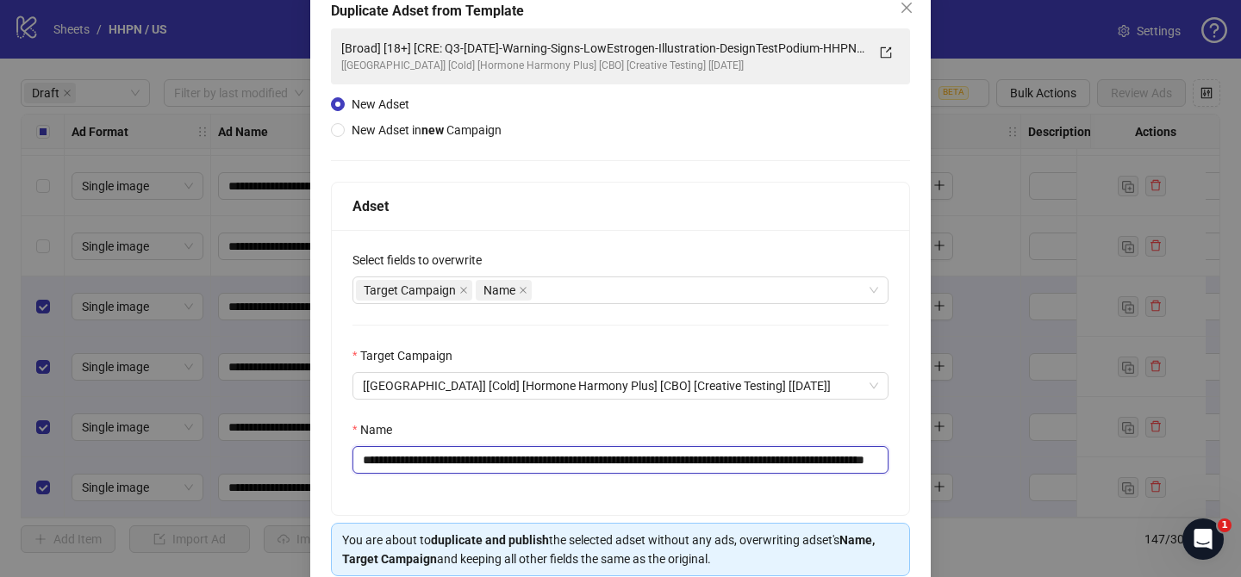
scroll to position [0, 143]
drag, startPoint x: 464, startPoint y: 461, endPoint x: 762, endPoint y: 462, distance: 297.2
click at [762, 462] on input "**********" at bounding box center [620, 460] width 536 height 28
paste input "text"
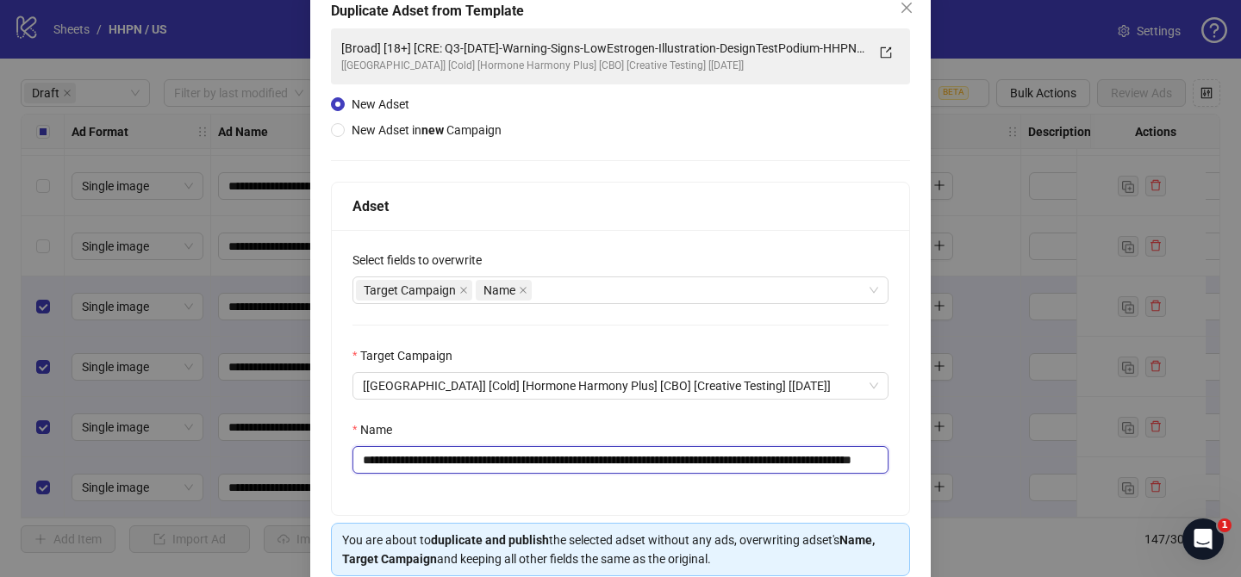
drag, startPoint x: 856, startPoint y: 461, endPoint x: 968, endPoint y: 456, distance: 112.1
click at [961, 461] on div "**********" at bounding box center [620, 288] width 1241 height 577
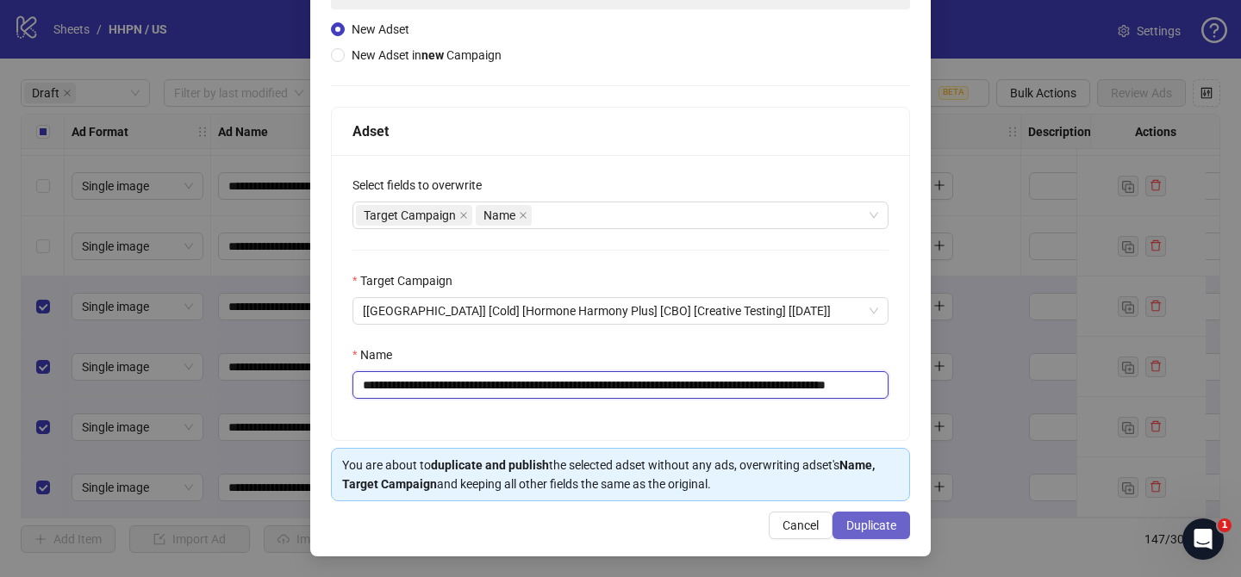
type input "**********"
click at [874, 531] on span "Duplicate" at bounding box center [871, 526] width 50 height 14
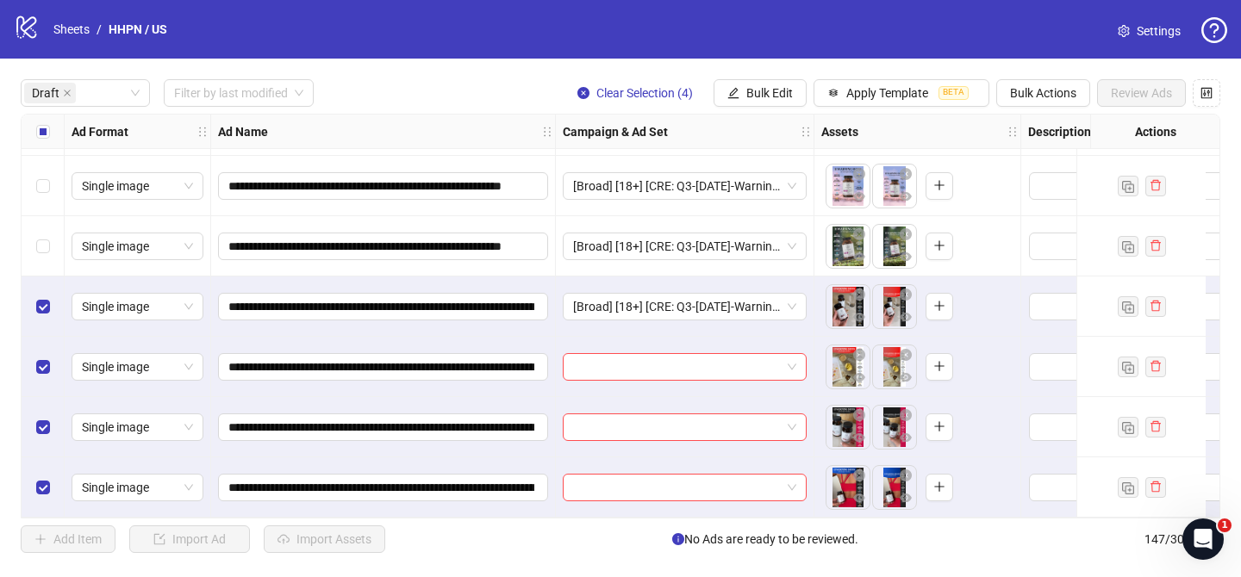
drag, startPoint x: 783, startPoint y: 87, endPoint x: 798, endPoint y: 142, distance: 57.0
click at [783, 87] on span "Bulk Edit" at bounding box center [769, 93] width 47 height 14
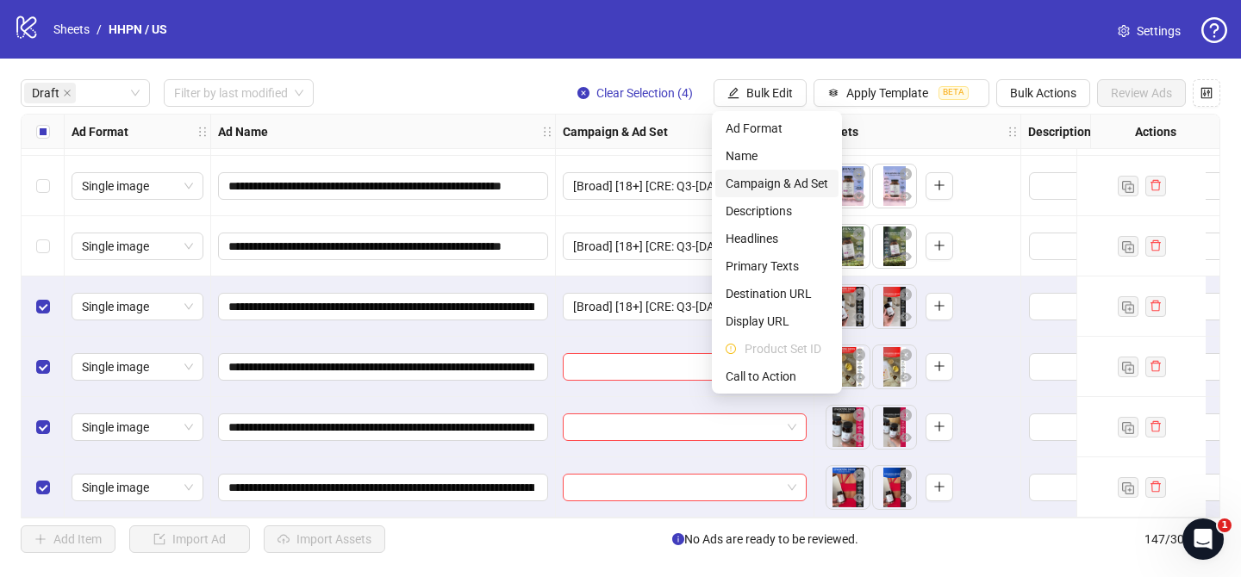
click at [778, 188] on span "Campaign & Ad Set" at bounding box center [776, 183] width 103 height 19
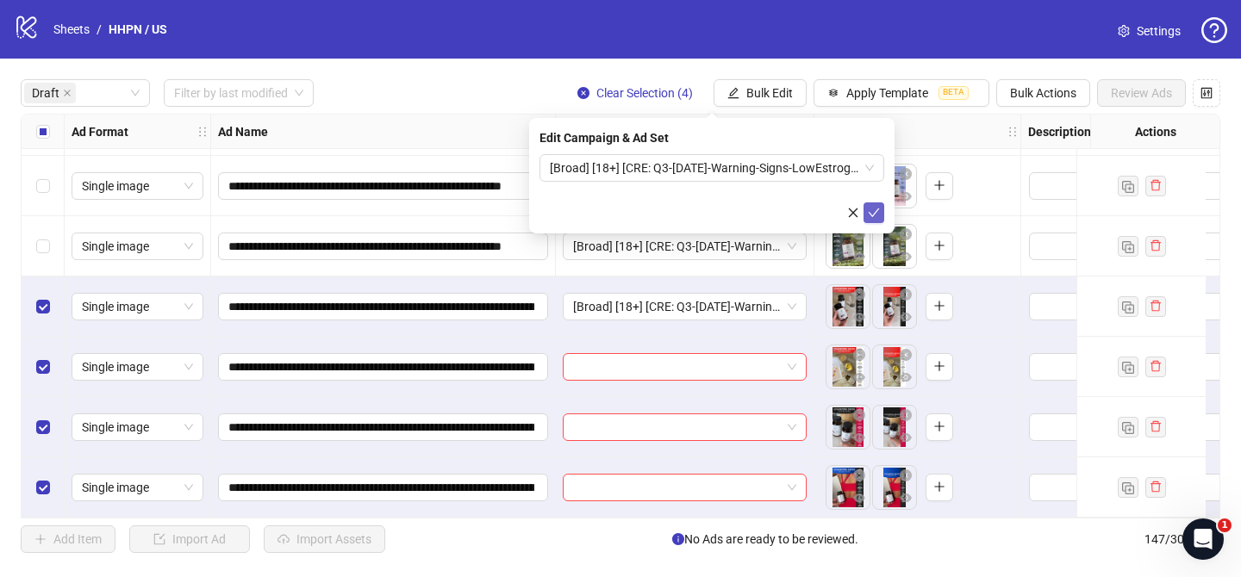
click at [874, 217] on icon "check" at bounding box center [874, 213] width 12 height 12
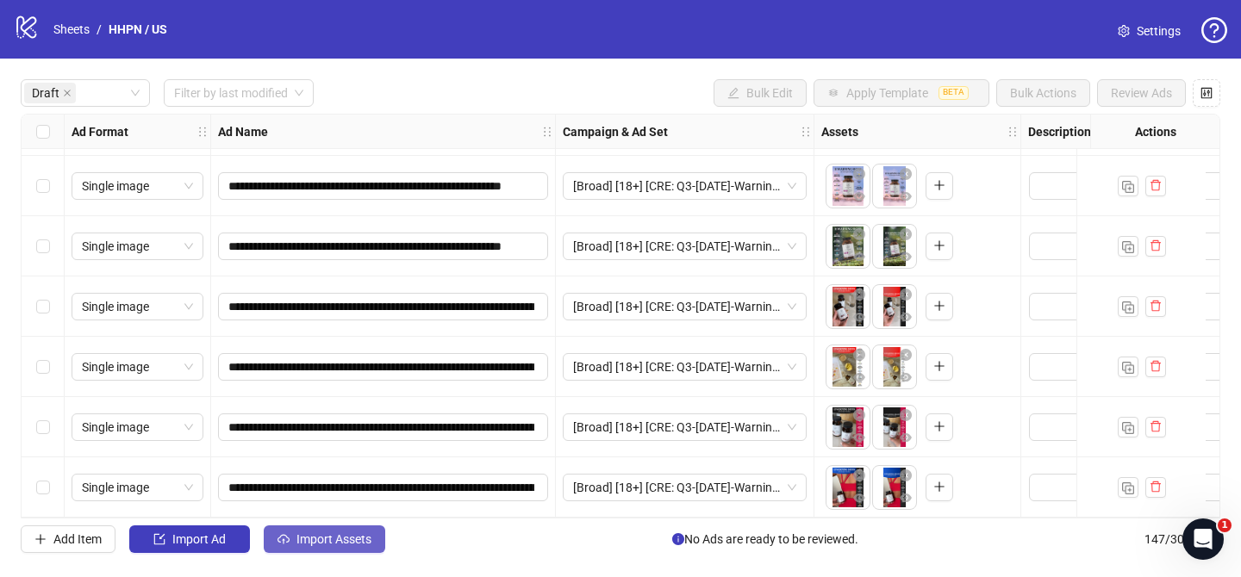
click at [355, 539] on span "Import Assets" at bounding box center [333, 539] width 75 height 14
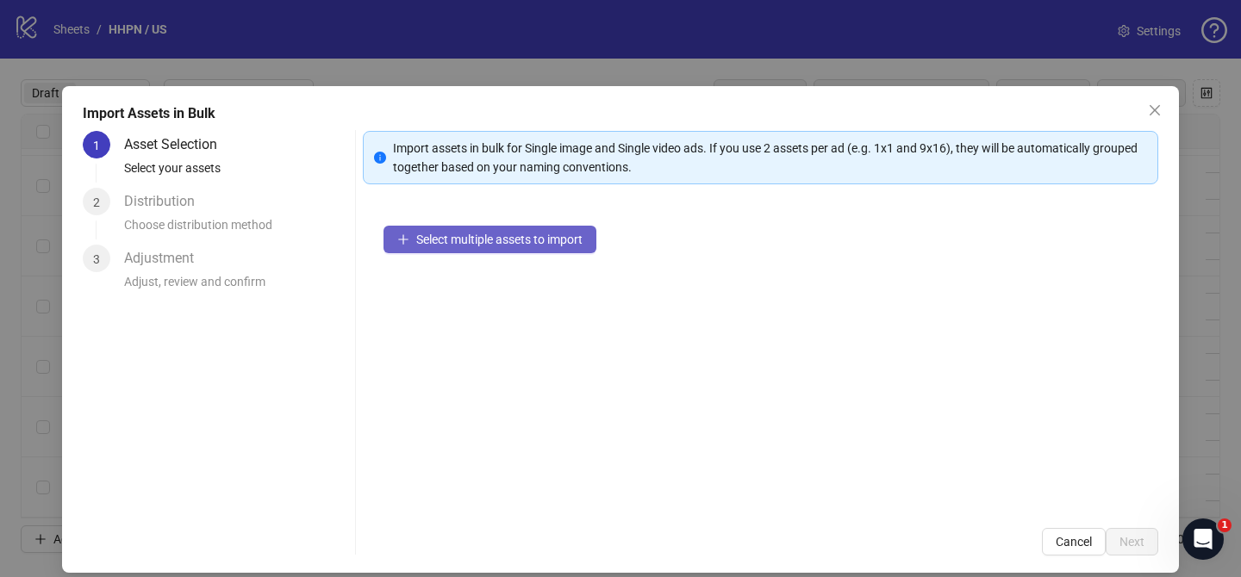
click at [574, 240] on span "Select multiple assets to import" at bounding box center [499, 240] width 166 height 14
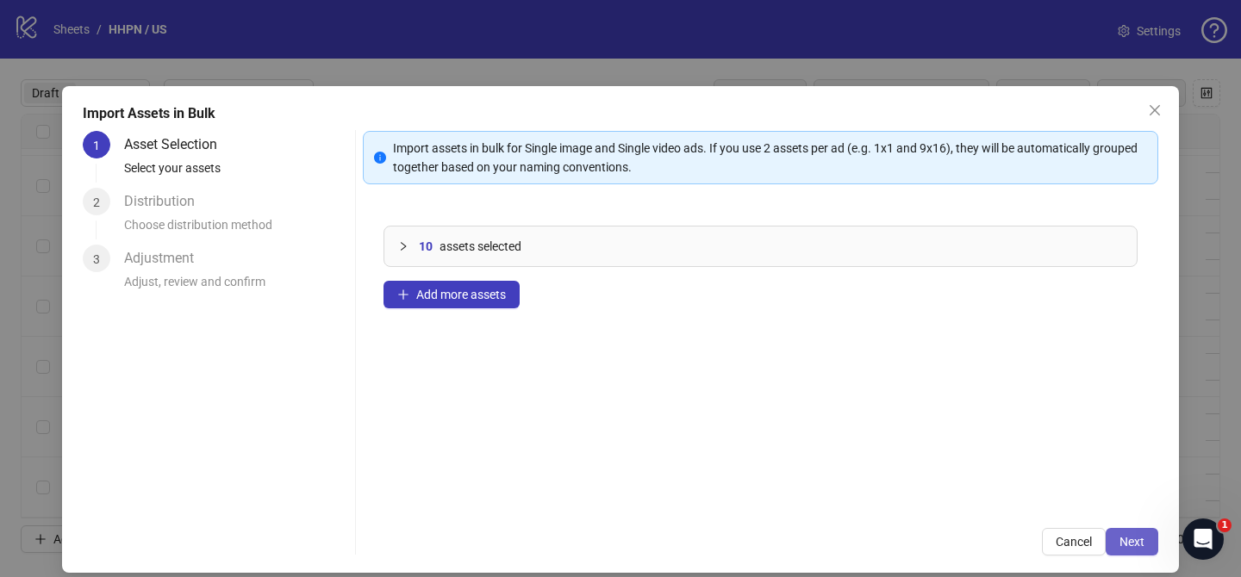
click at [1133, 540] on span "Next" at bounding box center [1131, 542] width 25 height 14
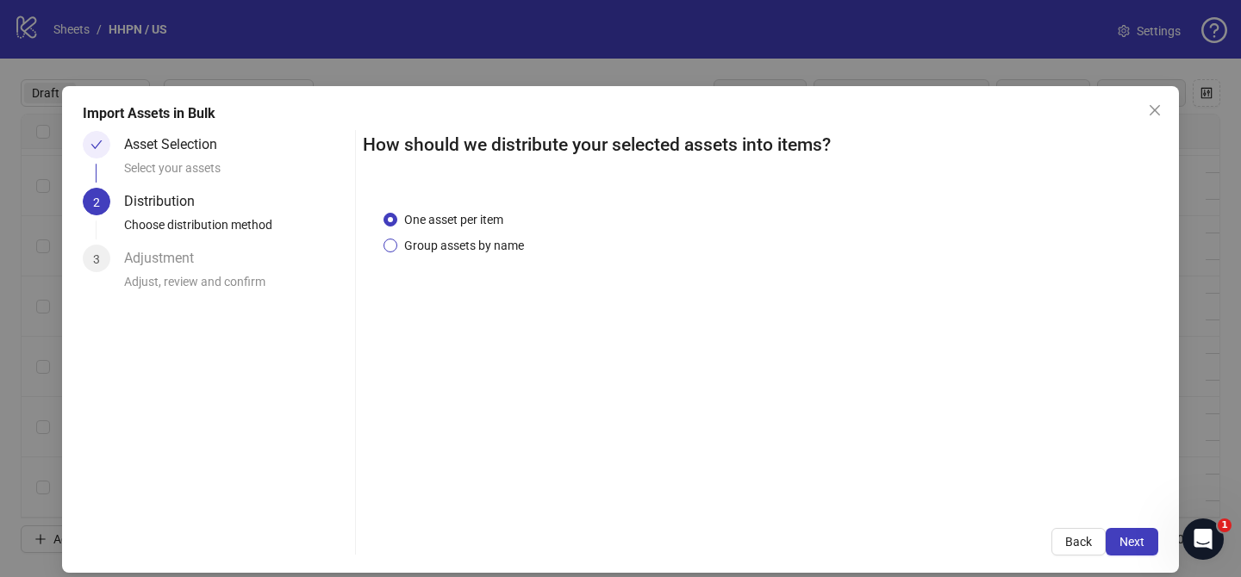
click at [478, 250] on span "Group assets by name" at bounding box center [464, 245] width 134 height 19
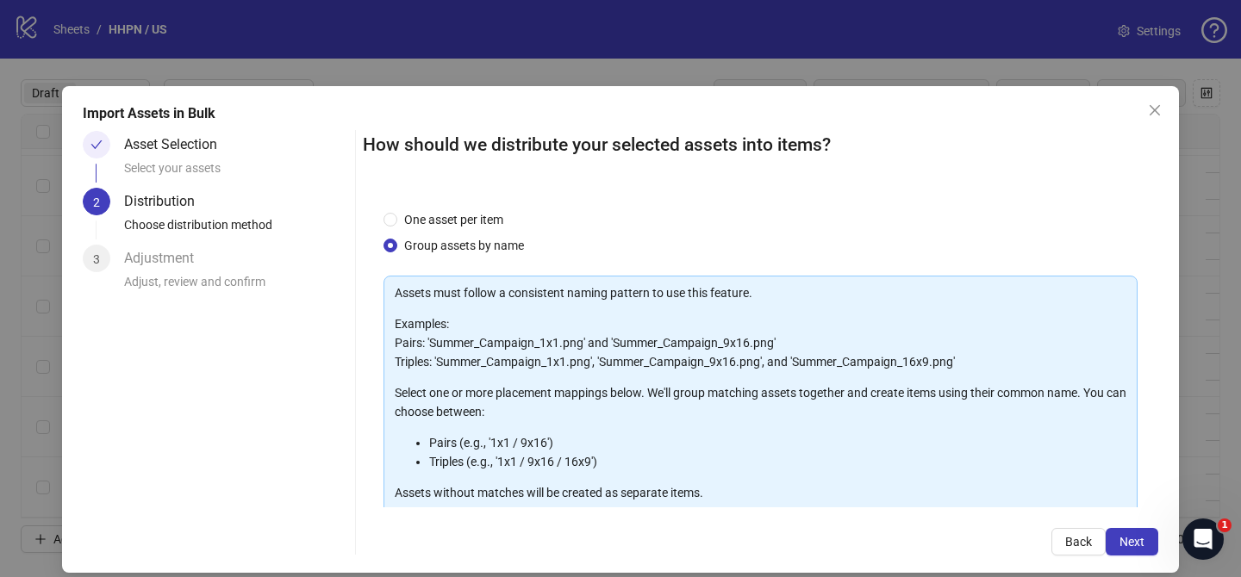
scroll to position [186, 0]
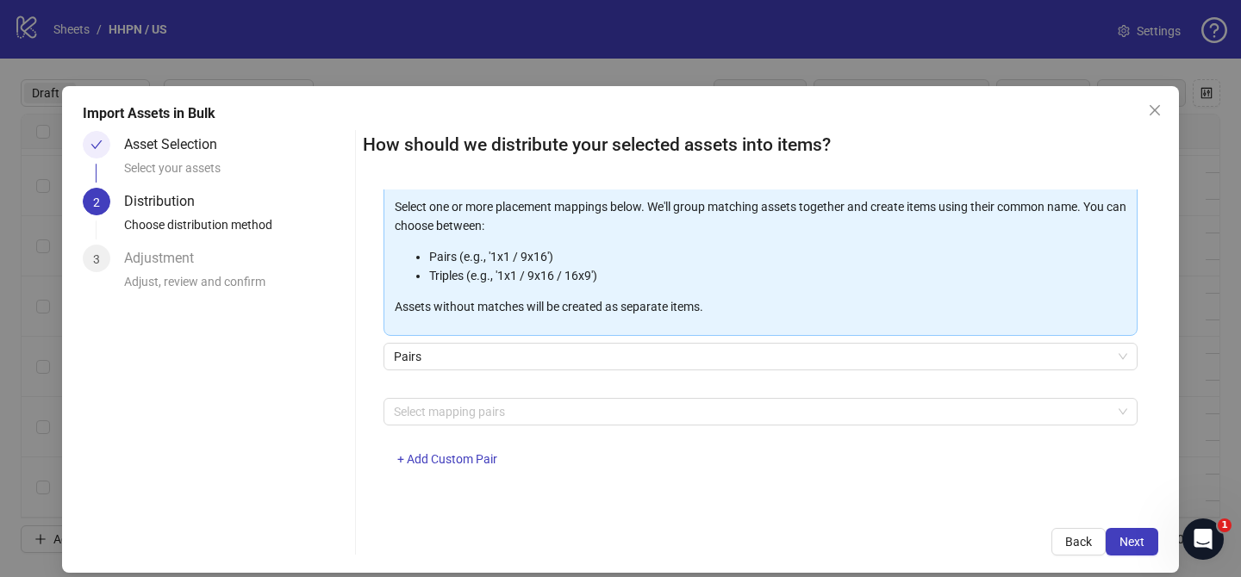
drag, startPoint x: 492, startPoint y: 402, endPoint x: 467, endPoint y: 395, distance: 26.2
click at [492, 401] on div at bounding box center [751, 412] width 729 height 24
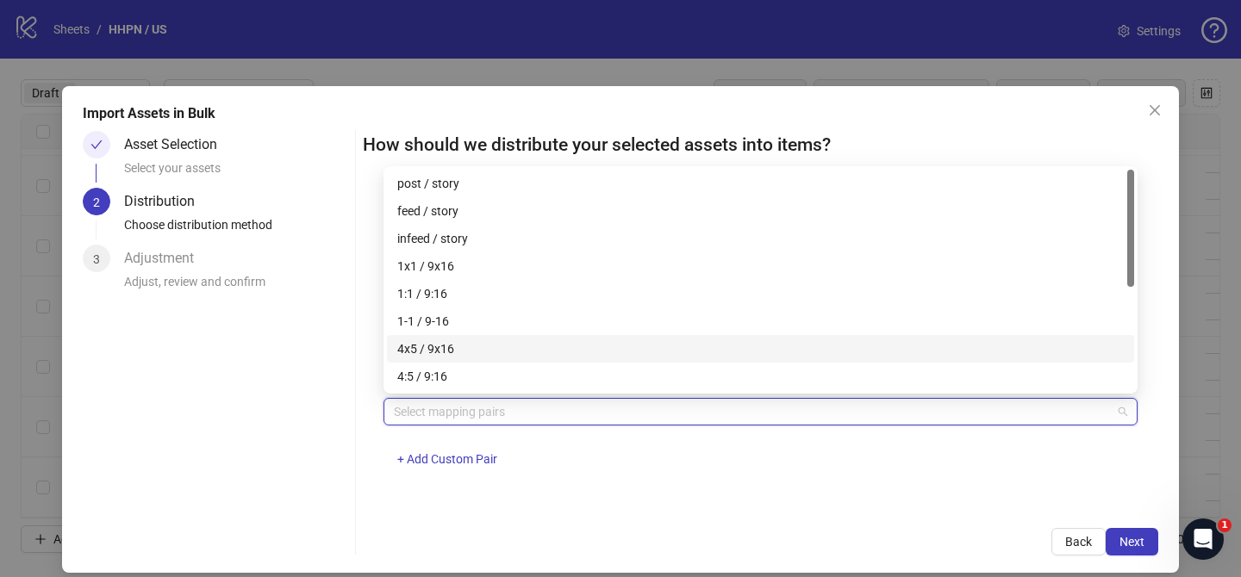
drag, startPoint x: 453, startPoint y: 352, endPoint x: 526, endPoint y: 375, distance: 76.8
click at [457, 353] on div "4x5 / 9x16" at bounding box center [760, 348] width 726 height 19
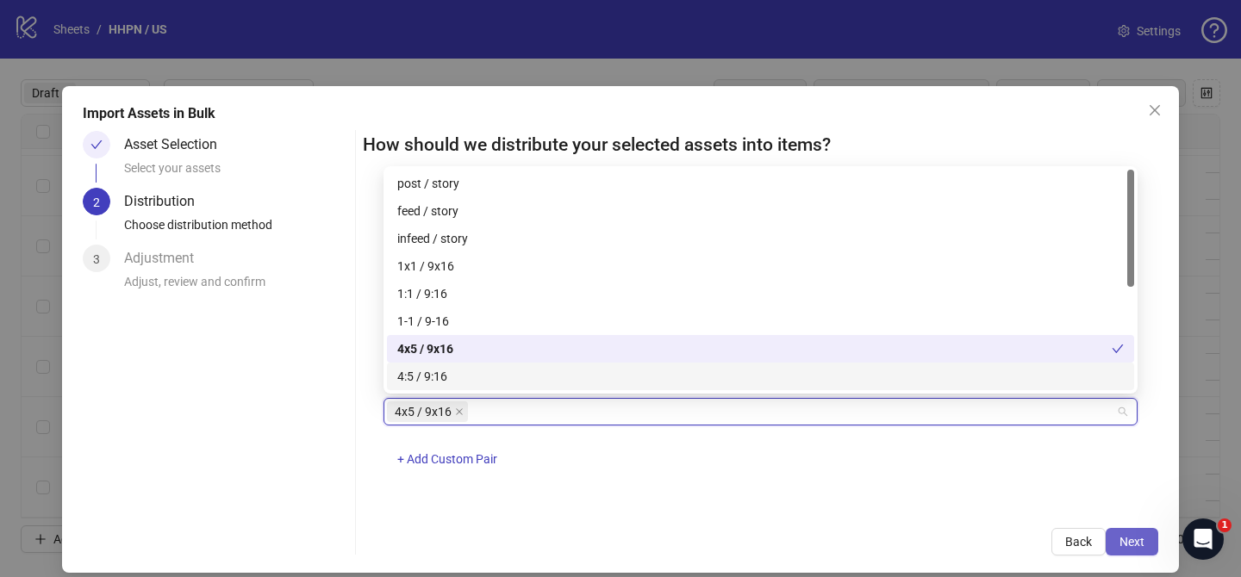
click at [1137, 542] on span "Next" at bounding box center [1131, 542] width 25 height 14
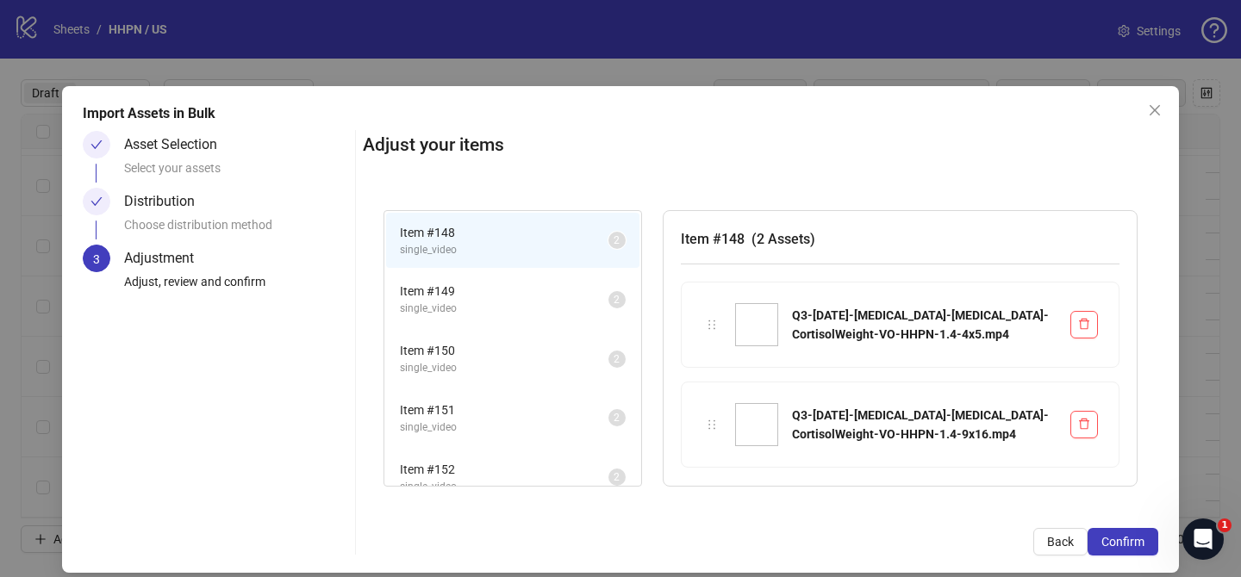
click at [1137, 542] on span "Confirm" at bounding box center [1122, 542] width 43 height 14
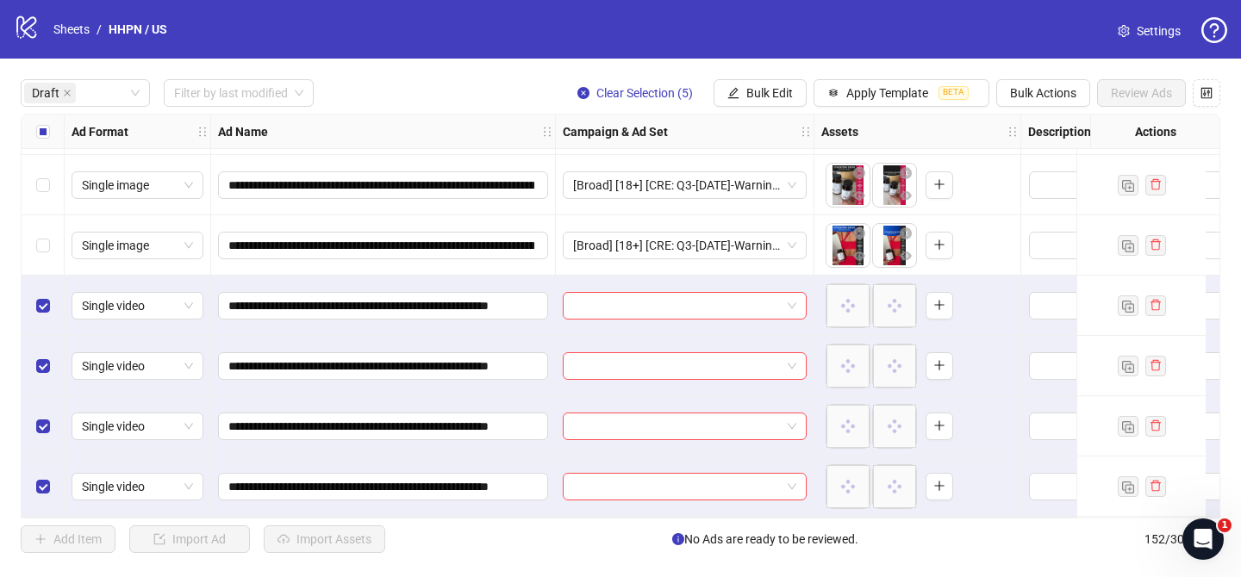
scroll to position [1206, 0]
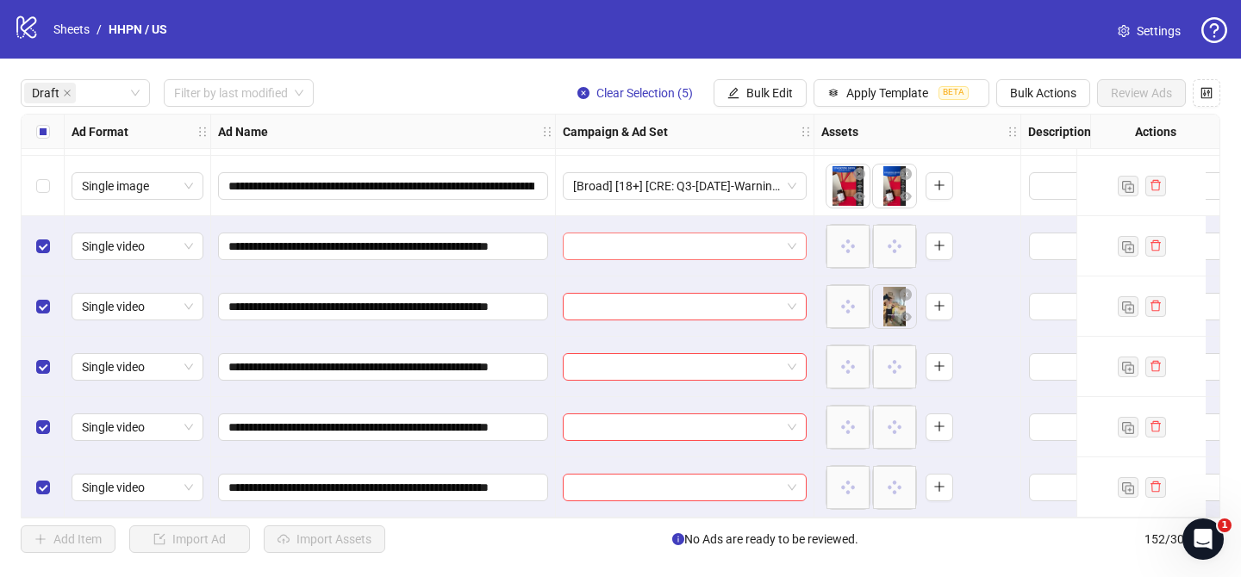
drag, startPoint x: 675, startPoint y: 235, endPoint x: 706, endPoint y: 244, distance: 32.2
click at [676, 235] on input "search" at bounding box center [677, 246] width 208 height 26
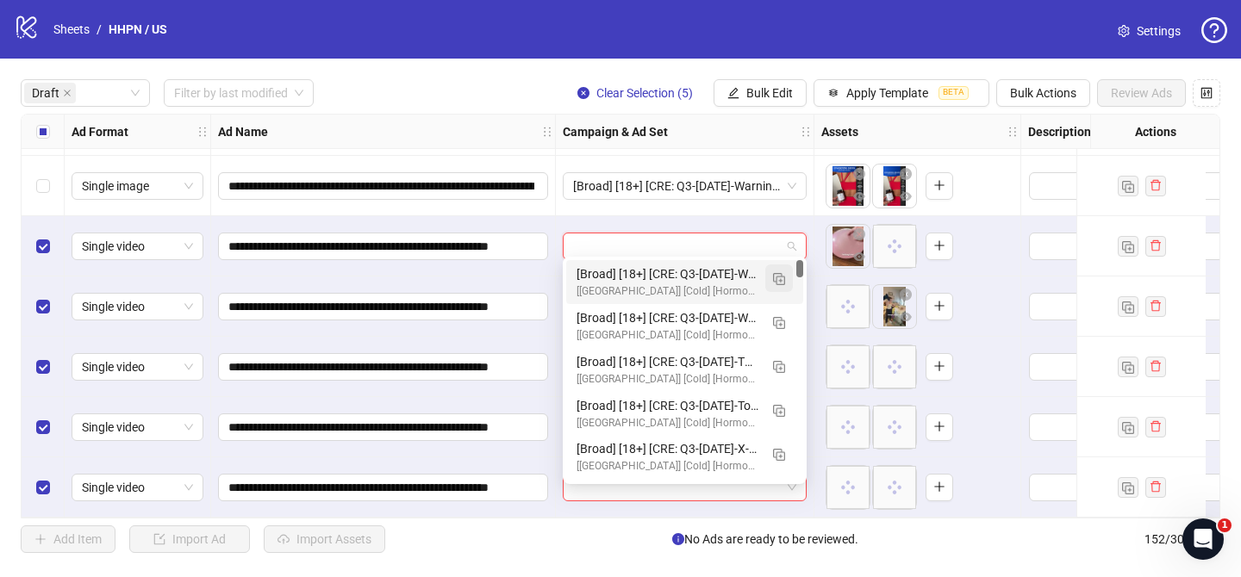
drag, startPoint x: 782, startPoint y: 283, endPoint x: 774, endPoint y: 289, distance: 10.5
click at [782, 283] on img "button" at bounding box center [779, 279] width 12 height 12
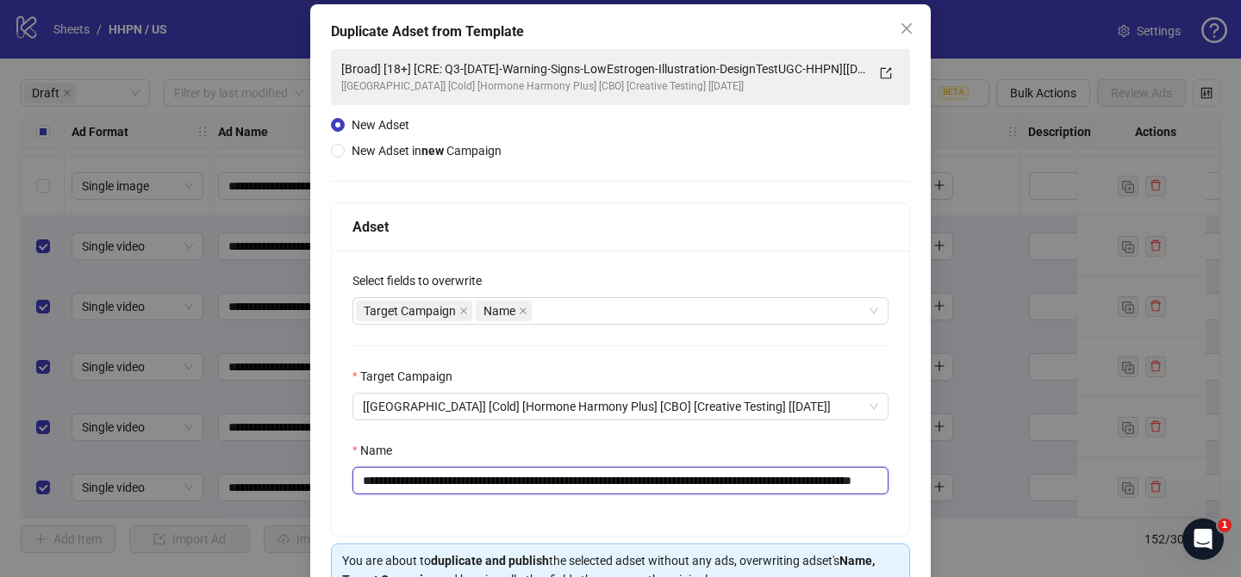
scroll to position [0, 126]
drag, startPoint x: 468, startPoint y: 480, endPoint x: 762, endPoint y: 482, distance: 293.8
click at [762, 482] on input "**********" at bounding box center [620, 481] width 536 height 28
paste input "text"
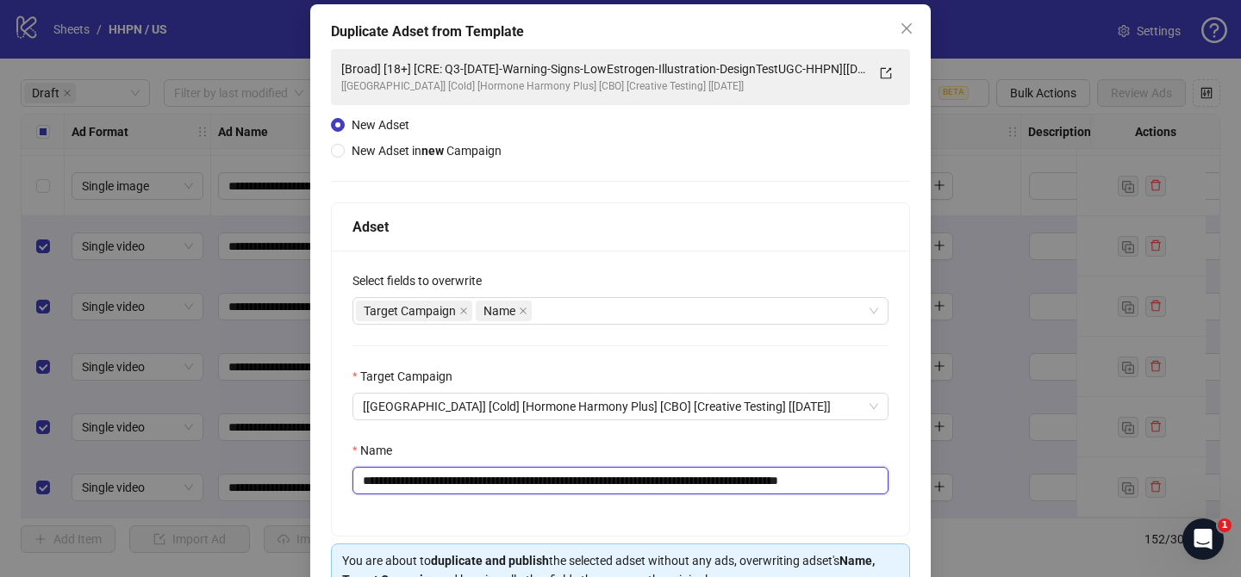
drag, startPoint x: 844, startPoint y: 482, endPoint x: 983, endPoint y: 447, distance: 143.1
click at [970, 478] on div "**********" at bounding box center [620, 288] width 1241 height 577
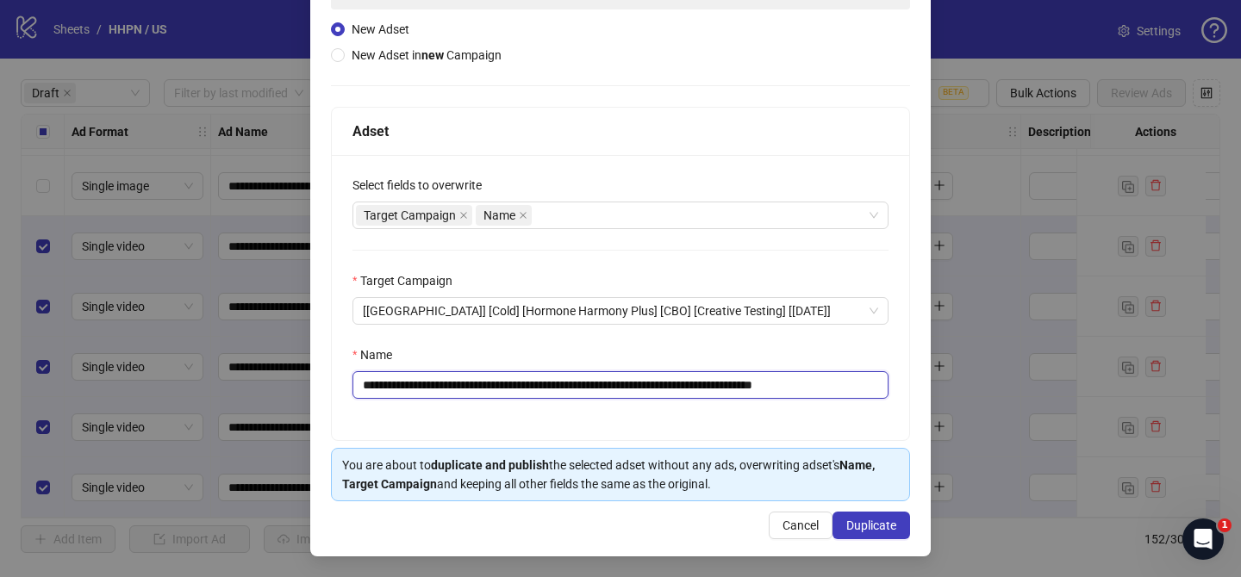
type input "**********"
drag, startPoint x: 911, startPoint y: 525, endPoint x: 897, endPoint y: 520, distance: 14.4
click at [911, 525] on div "**********" at bounding box center [620, 233] width 620 height 648
click at [896, 520] on button "Duplicate" at bounding box center [871, 526] width 78 height 28
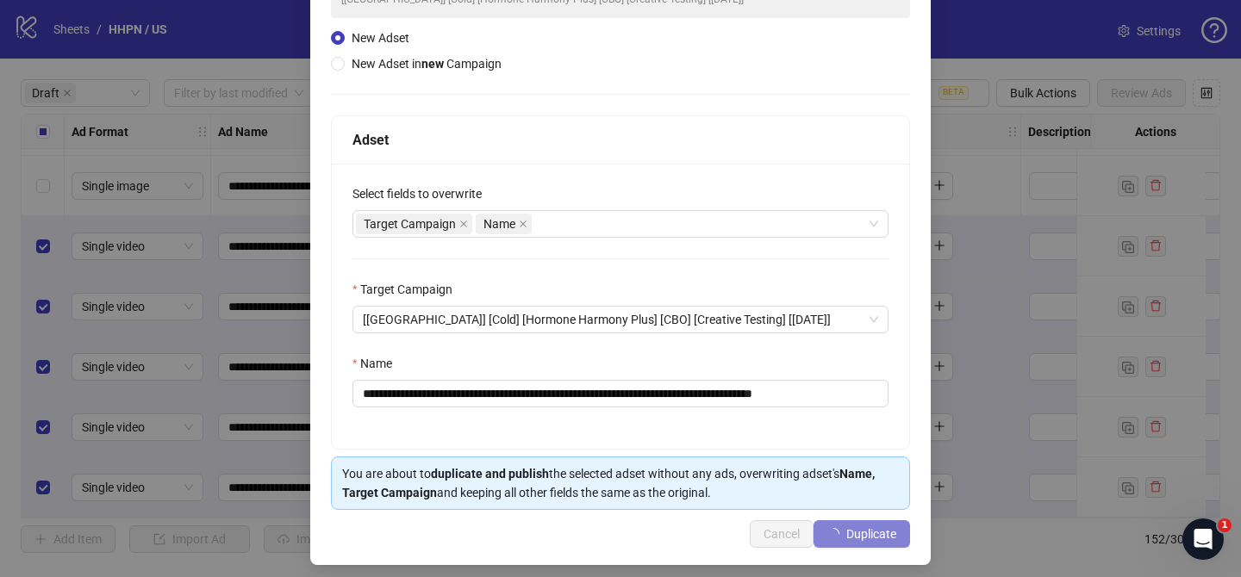
scroll to position [166, 0]
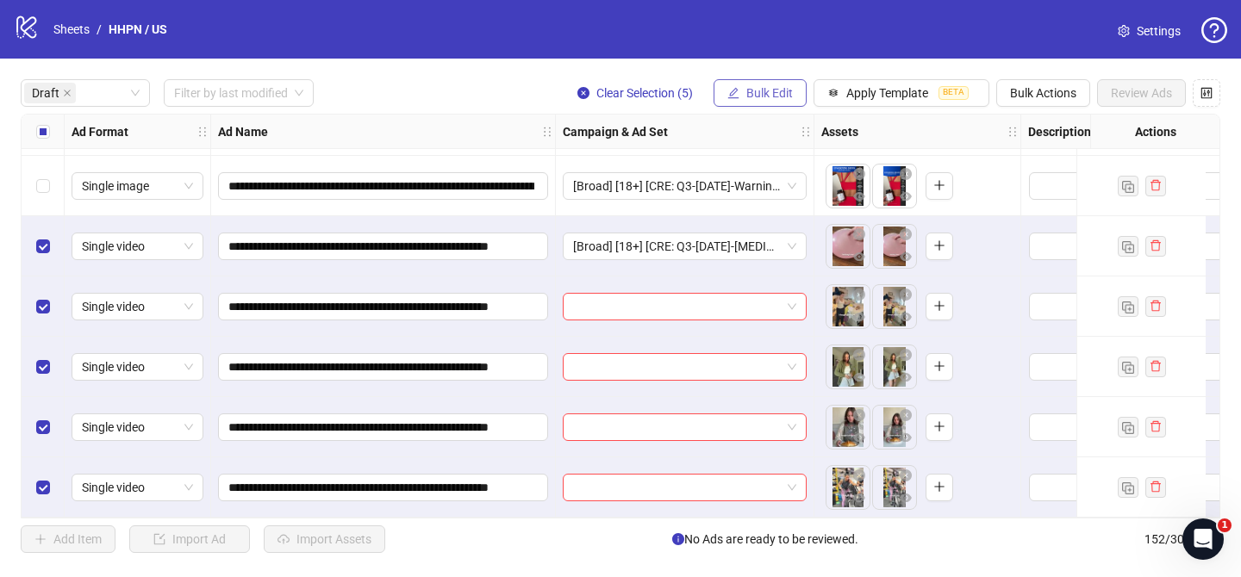
click at [768, 99] on span "Bulk Edit" at bounding box center [769, 93] width 47 height 14
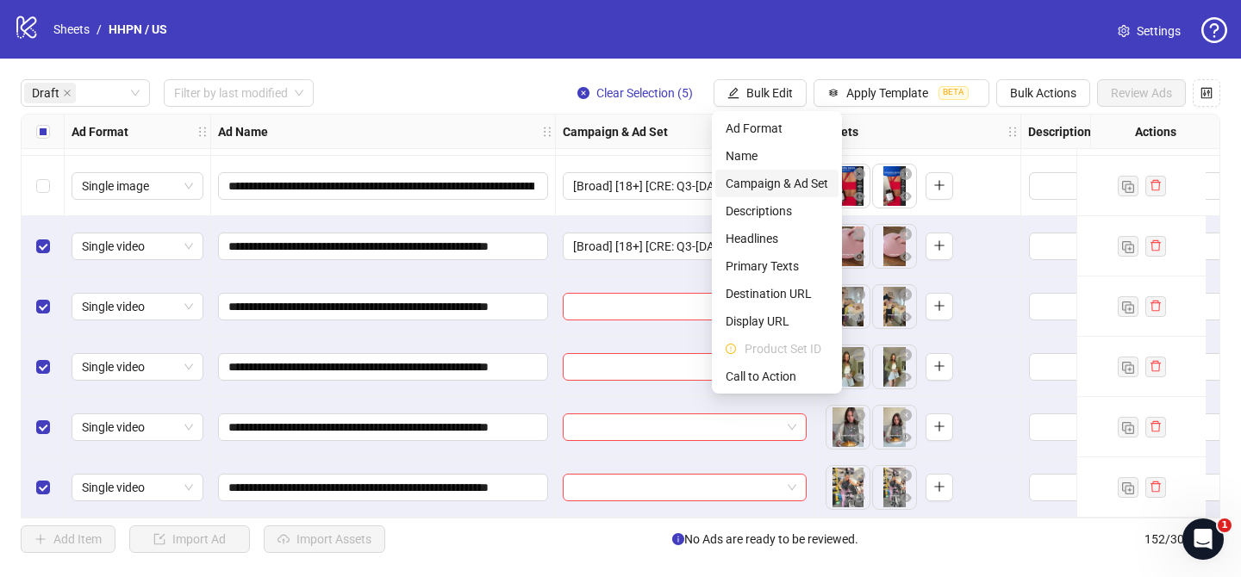
drag, startPoint x: 781, startPoint y: 182, endPoint x: 800, endPoint y: 198, distance: 25.0
click at [781, 182] on span "Campaign & Ad Set" at bounding box center [776, 183] width 103 height 19
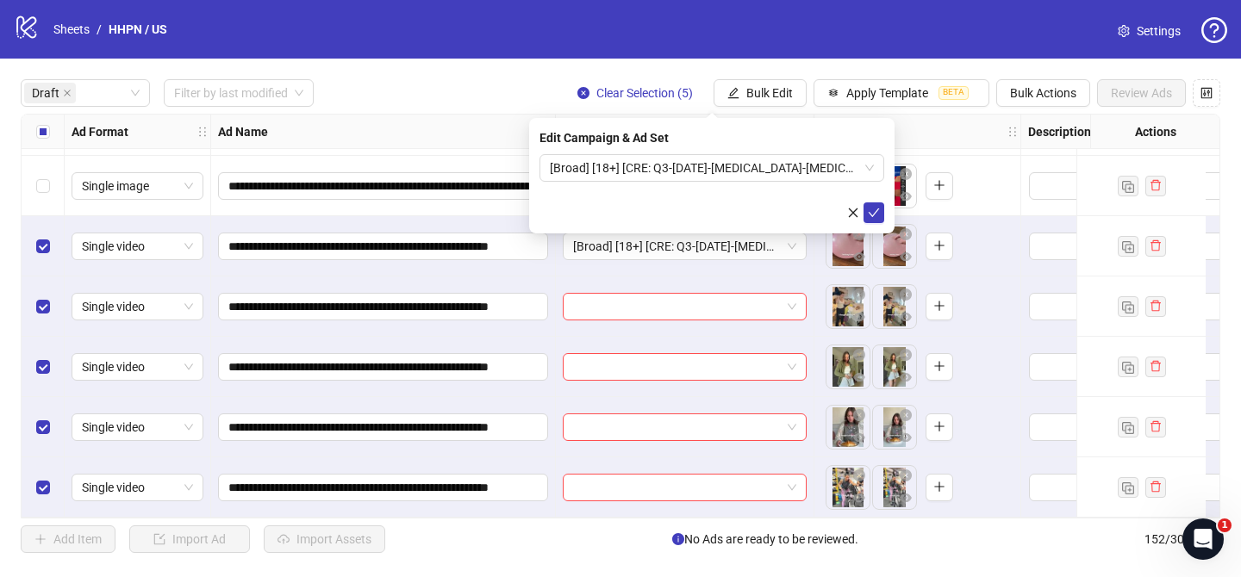
click at [884, 215] on div "Edit Campaign & Ad Set [Broad] [18+] [CRE: Q3-[DATE]-[MEDICAL_DATA]-[MEDICAL_DA…" at bounding box center [711, 175] width 365 height 115
click at [883, 215] on button "submit" at bounding box center [873, 212] width 21 height 21
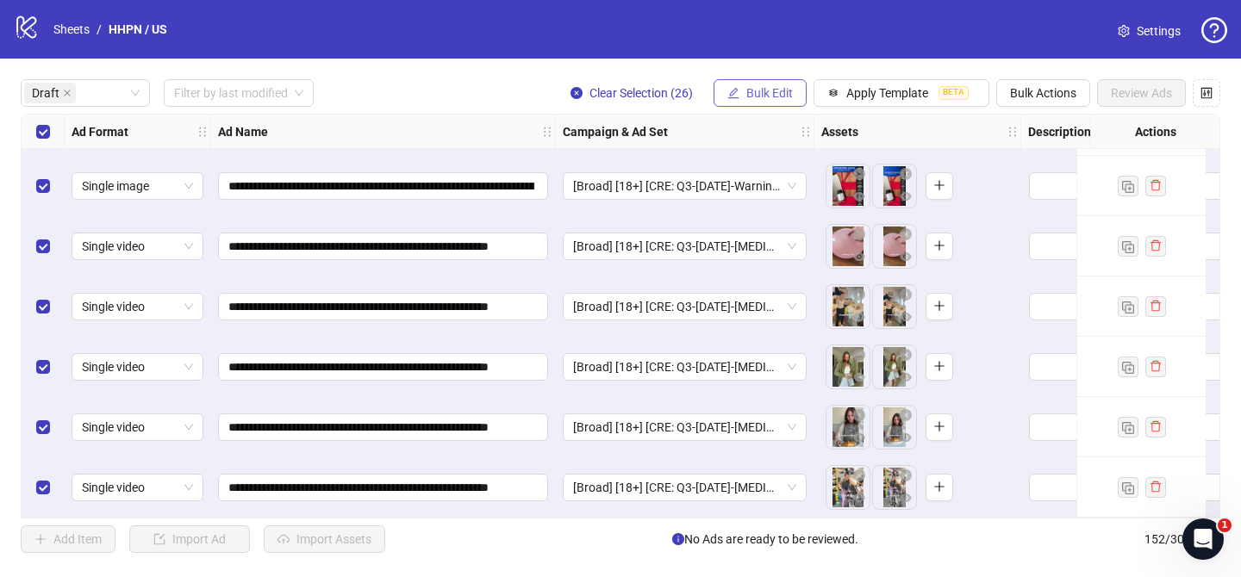
click at [755, 91] on span "Bulk Edit" at bounding box center [769, 93] width 47 height 14
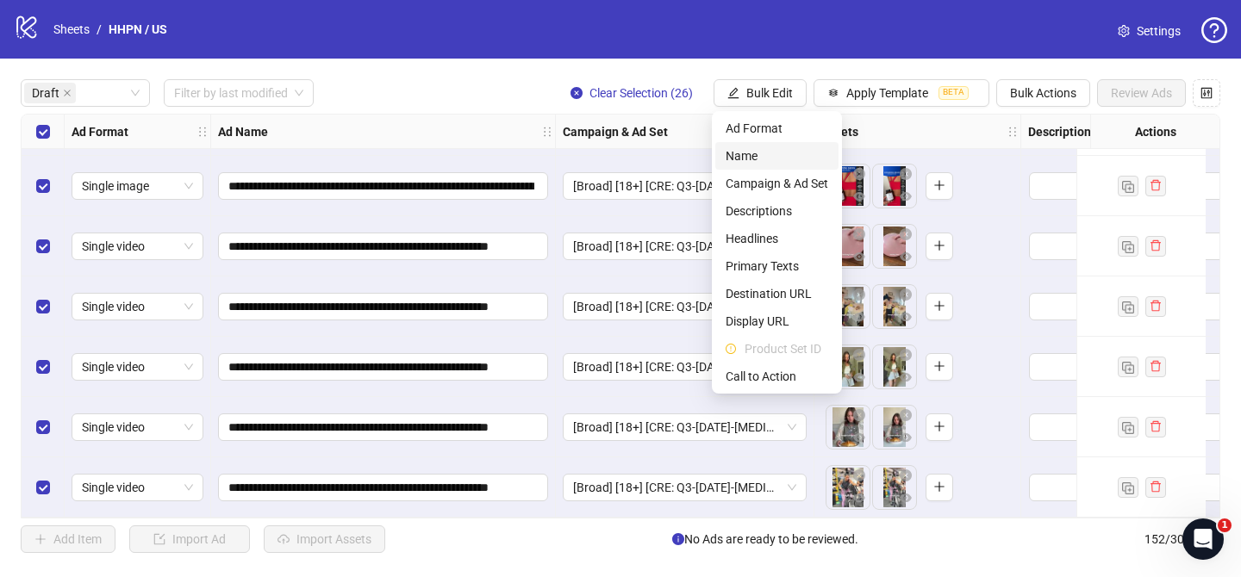
click at [758, 159] on span "Name" at bounding box center [776, 155] width 103 height 19
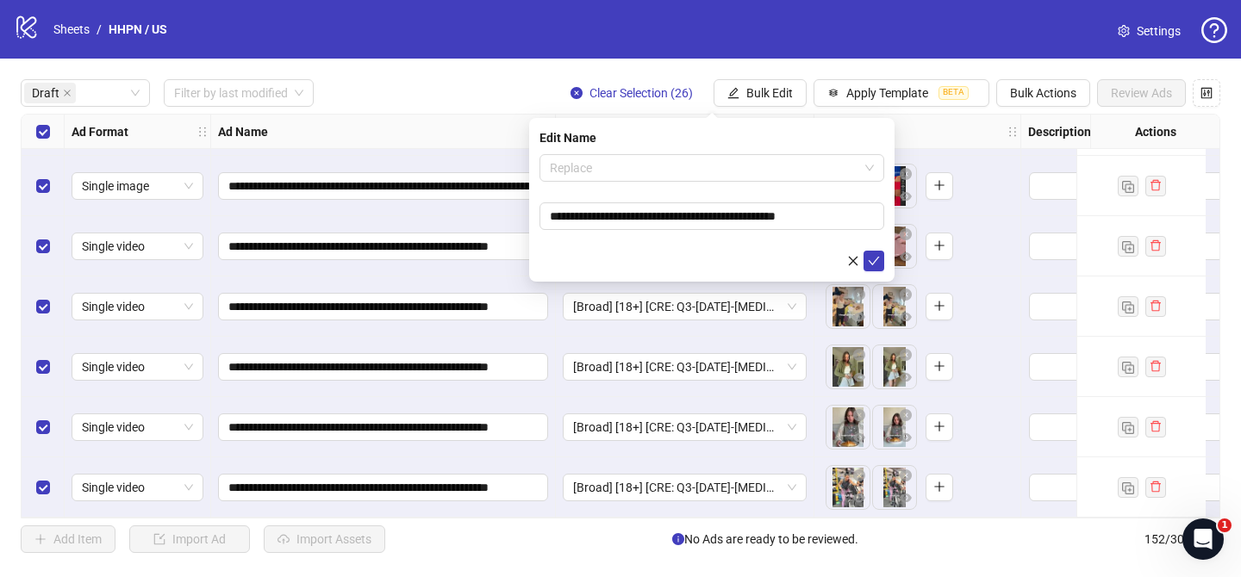
drag, startPoint x: 666, startPoint y: 177, endPoint x: 650, endPoint y: 207, distance: 33.1
click at [666, 177] on span "Replace" at bounding box center [712, 168] width 324 height 26
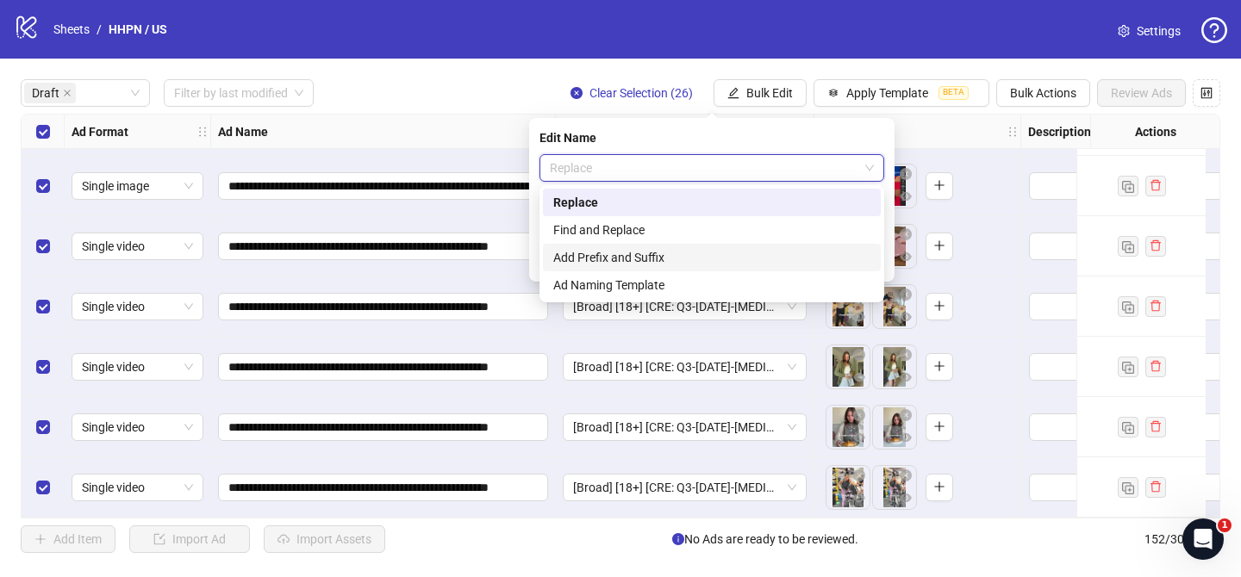
click at [596, 264] on div "Add Prefix and Suffix" at bounding box center [711, 257] width 317 height 19
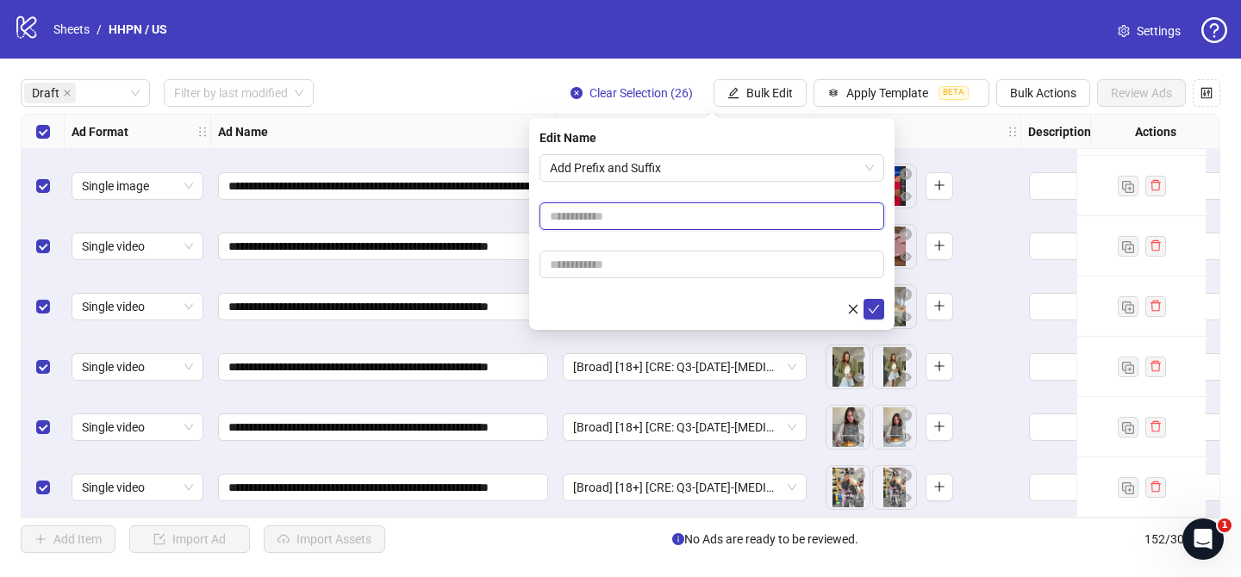
paste input "**********"
click at [625, 218] on input "text" at bounding box center [711, 216] width 345 height 28
type input "**********"
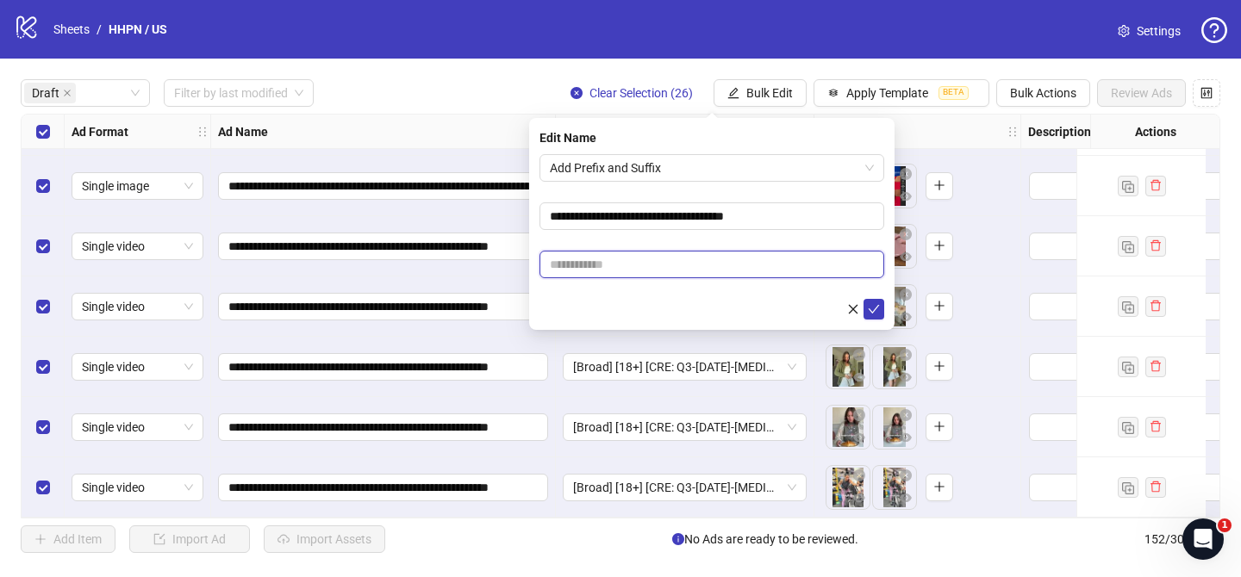
drag, startPoint x: 659, startPoint y: 271, endPoint x: 781, endPoint y: 288, distance: 122.7
click at [660, 271] on input "text" at bounding box center [711, 265] width 345 height 28
paste input "**********"
type input "**********"
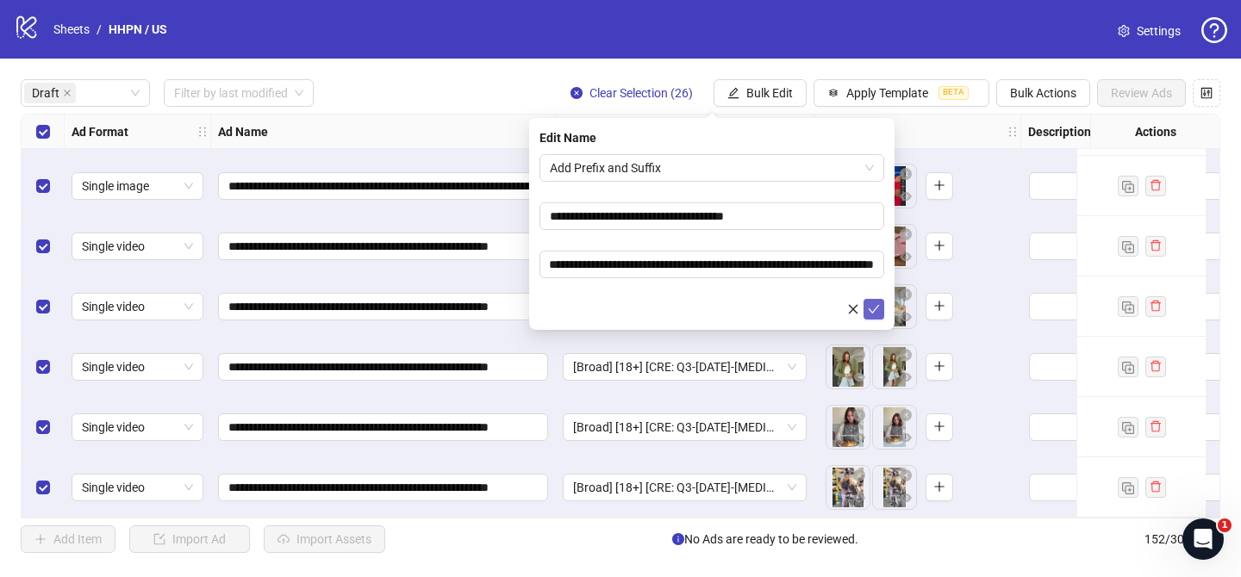
click at [877, 311] on icon "check" at bounding box center [874, 309] width 12 height 12
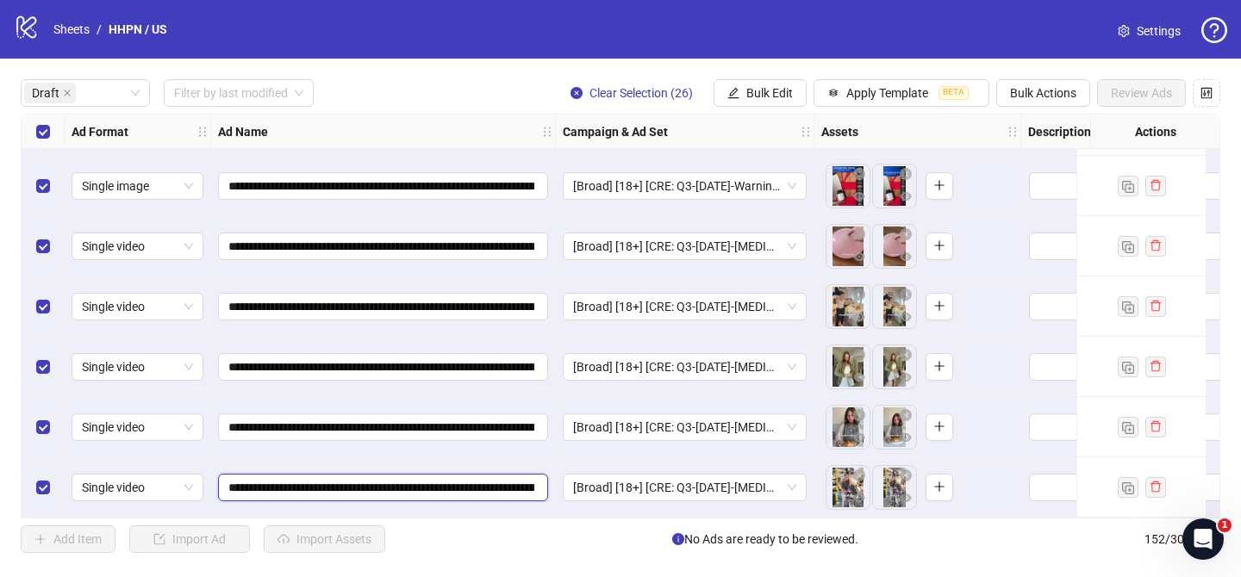
click at [334, 478] on input "**********" at bounding box center [381, 487] width 306 height 19
type input "**********"
click at [325, 480] on input "**********" at bounding box center [381, 487] width 306 height 19
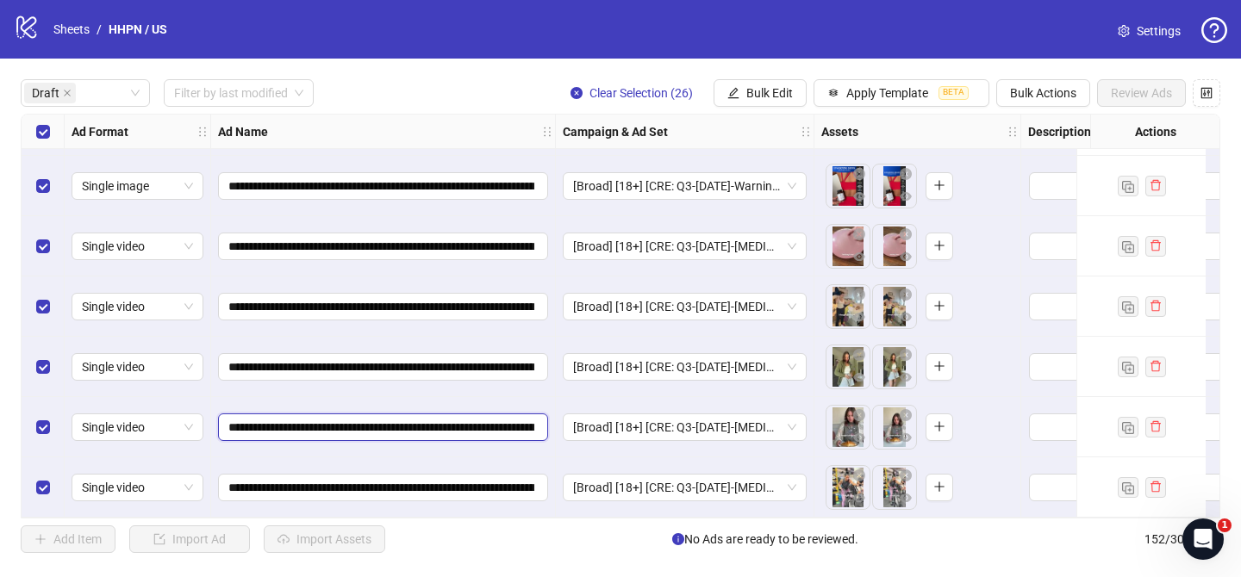
click at [339, 418] on input "**********" at bounding box center [381, 427] width 306 height 19
paste input "text"
type input "**********"
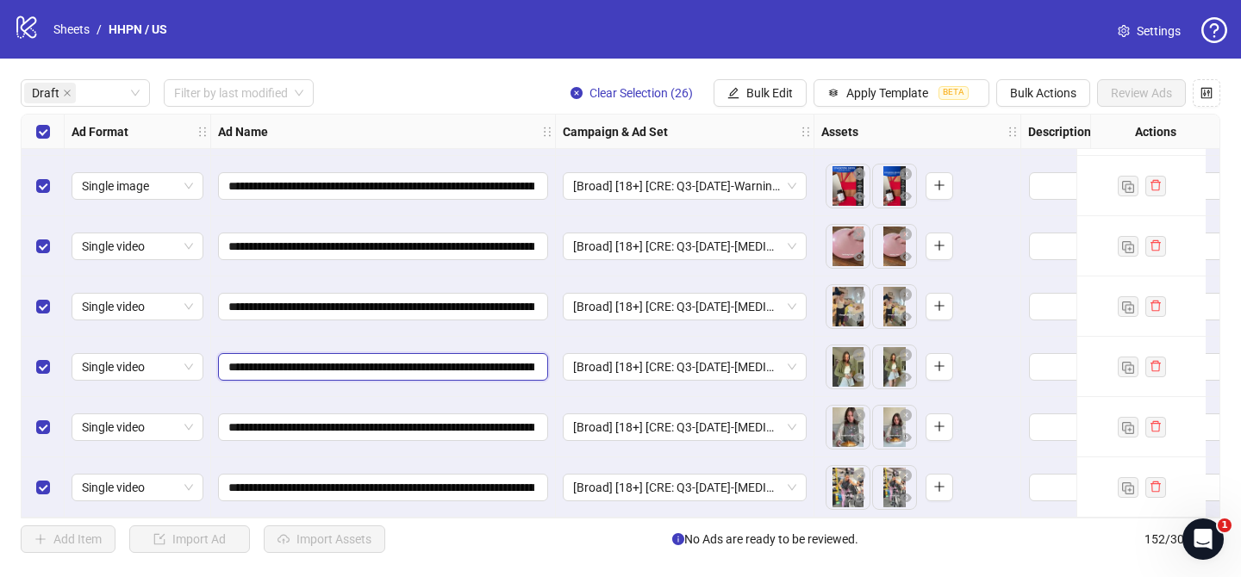
click at [337, 364] on input "**********" at bounding box center [381, 367] width 306 height 19
paste input "text"
type input "**********"
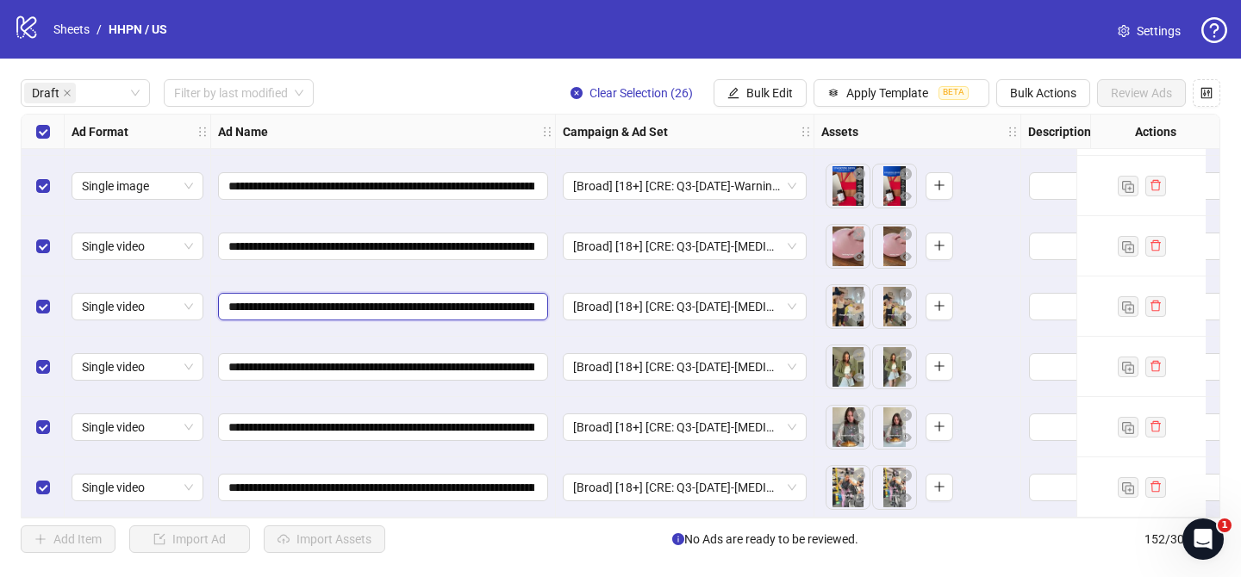
click at [327, 300] on input "**********" at bounding box center [381, 306] width 306 height 19
paste input "text"
type input "**********"
click at [327, 300] on input "**********" at bounding box center [381, 306] width 306 height 19
click at [764, 90] on span "Bulk Edit" at bounding box center [769, 93] width 47 height 14
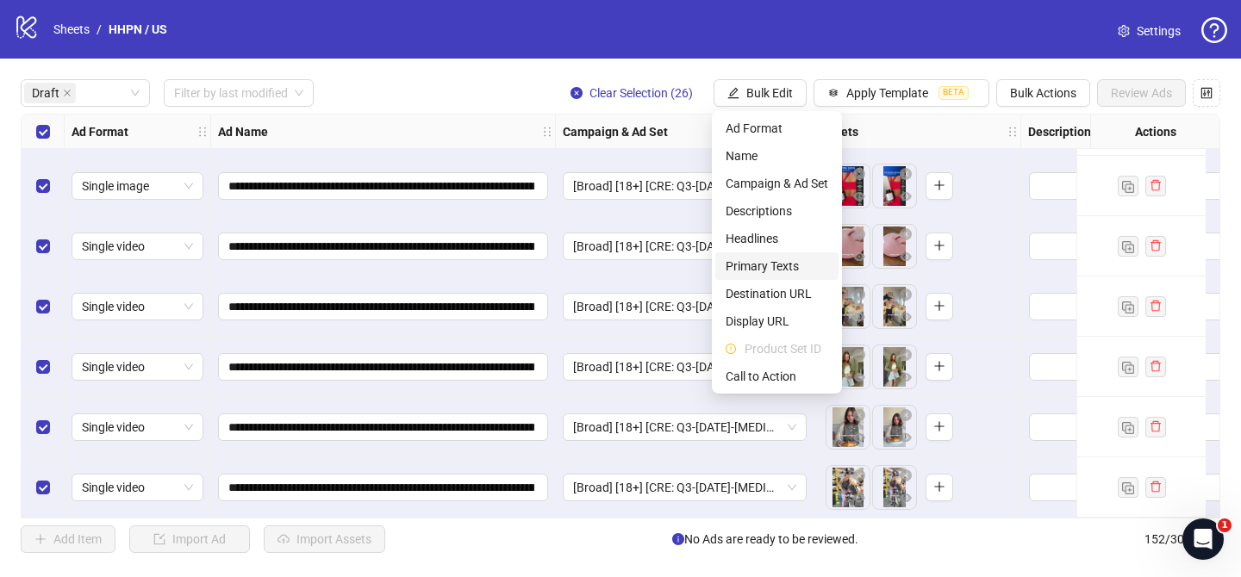
click at [782, 270] on span "Primary Texts" at bounding box center [776, 266] width 103 height 19
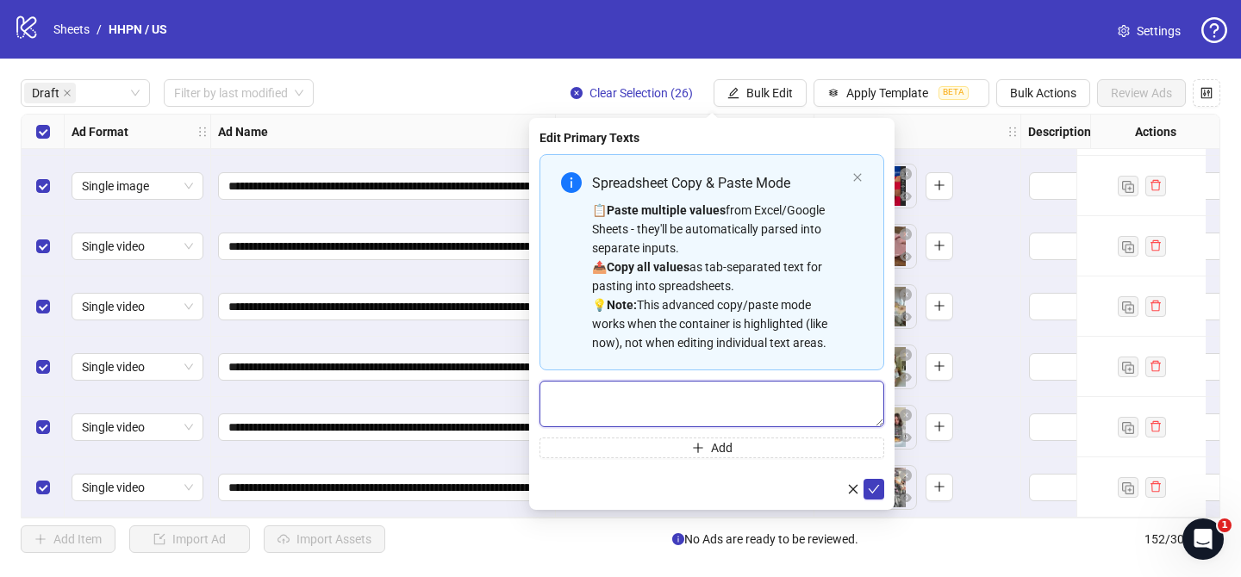
paste textarea "**********"
drag, startPoint x: 794, startPoint y: 406, endPoint x: 810, endPoint y: 417, distance: 19.1
click at [794, 406] on textarea "Multi-text input container - paste or copy values" at bounding box center [711, 404] width 345 height 47
type textarea "**********"
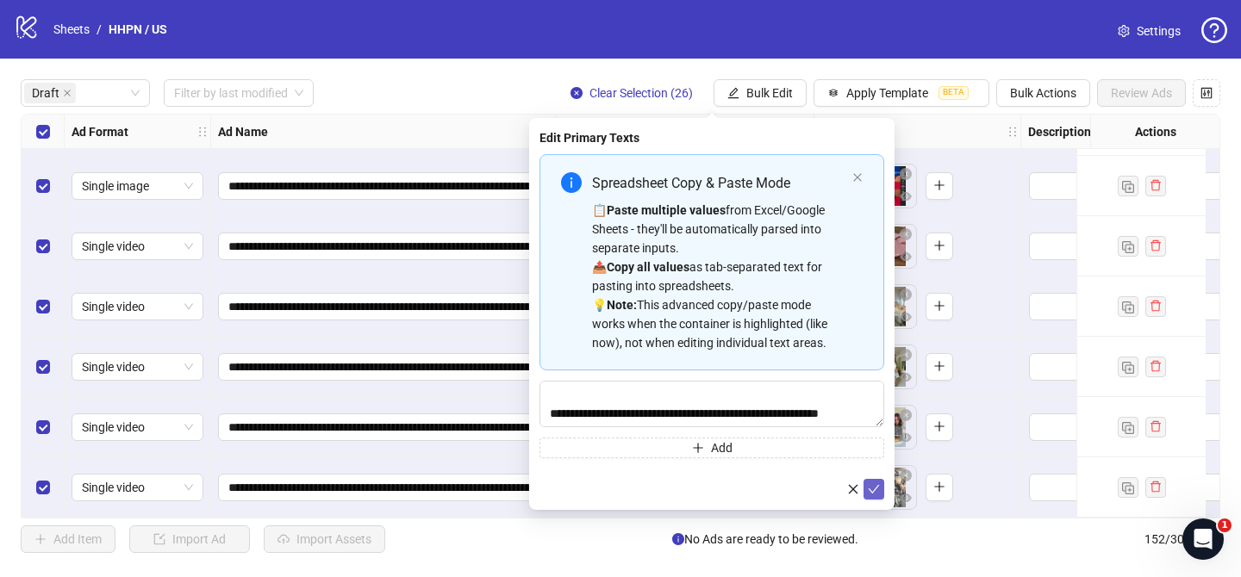
click at [877, 482] on span "submit" at bounding box center [874, 489] width 12 height 14
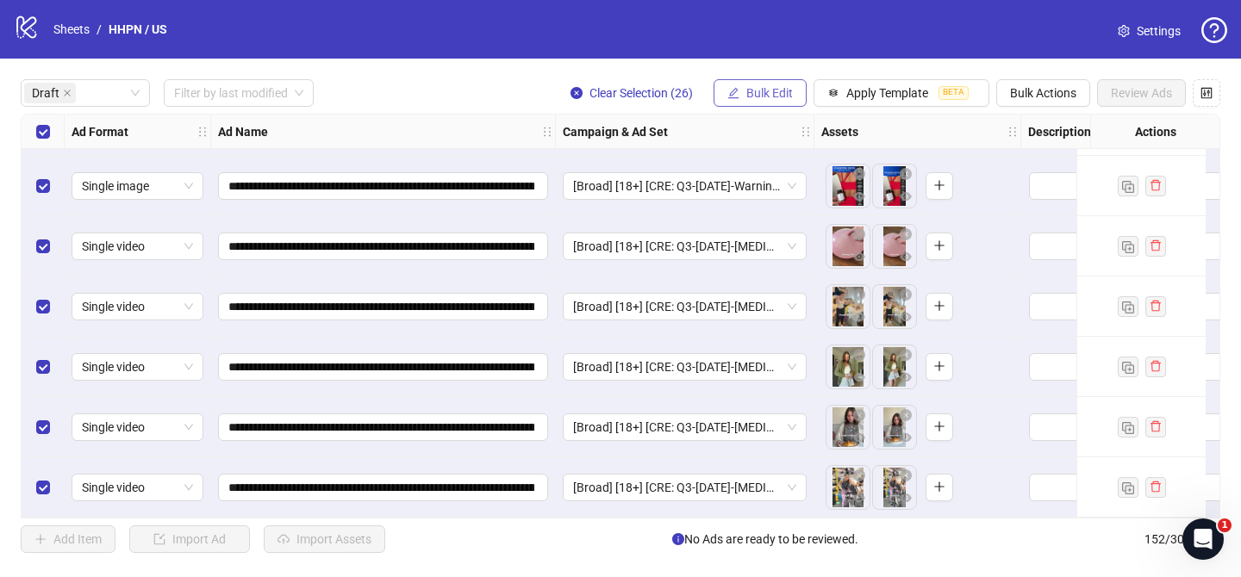
click at [769, 99] on span "Bulk Edit" at bounding box center [769, 93] width 47 height 14
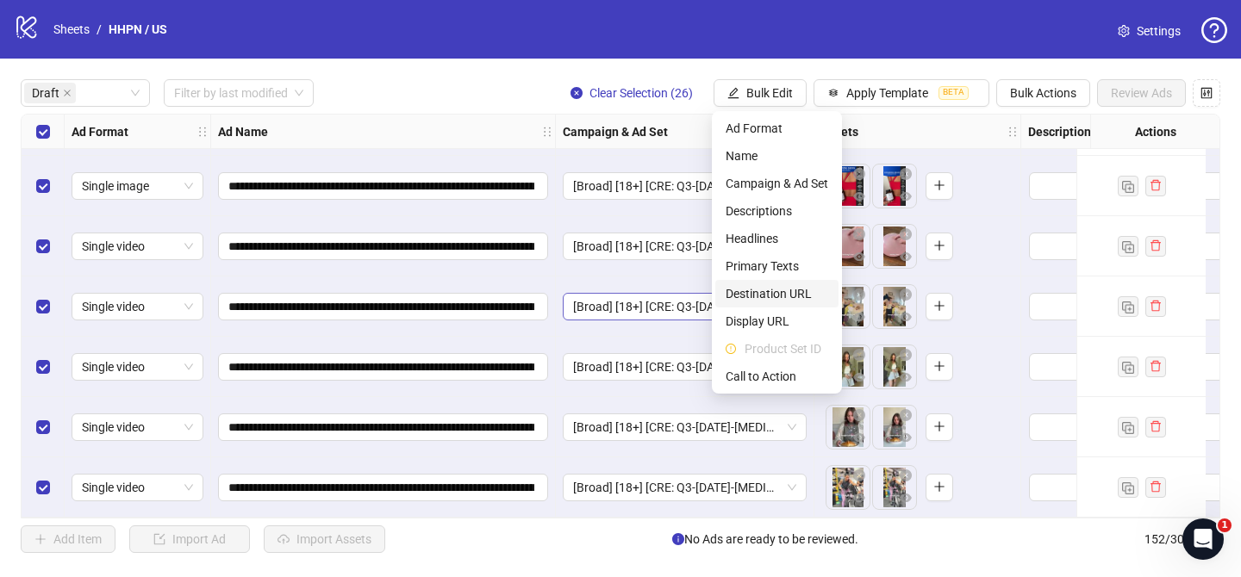
click at [787, 293] on span "Destination URL" at bounding box center [776, 293] width 103 height 19
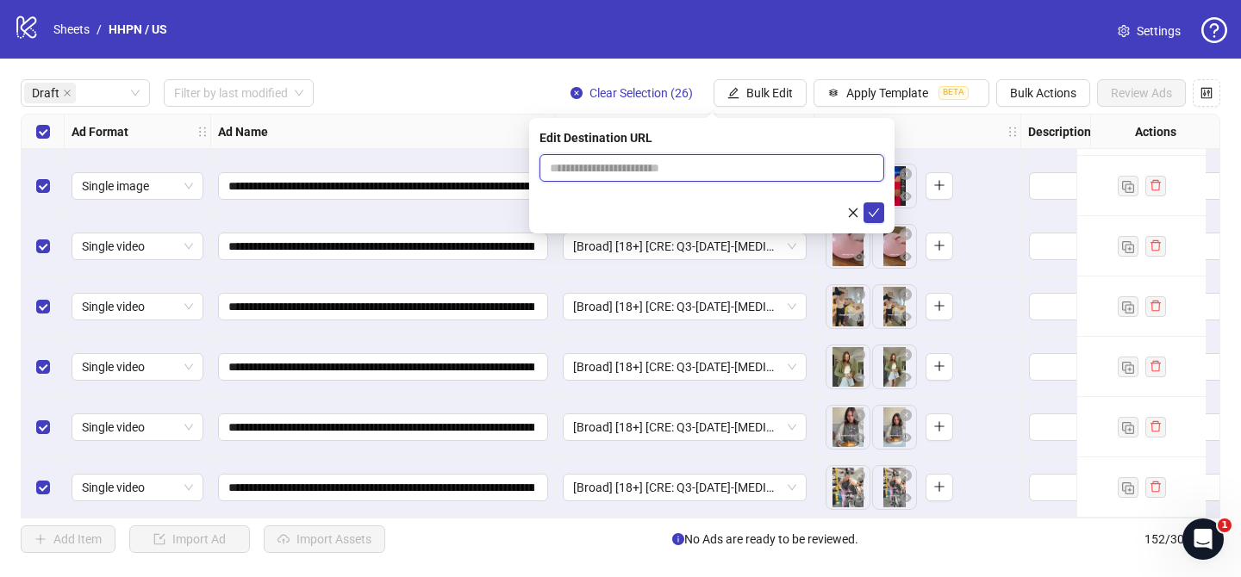
drag, startPoint x: 852, startPoint y: 172, endPoint x: 861, endPoint y: 177, distance: 10.0
click at [853, 172] on input "text" at bounding box center [705, 168] width 310 height 19
paste input "**********"
type input "**********"
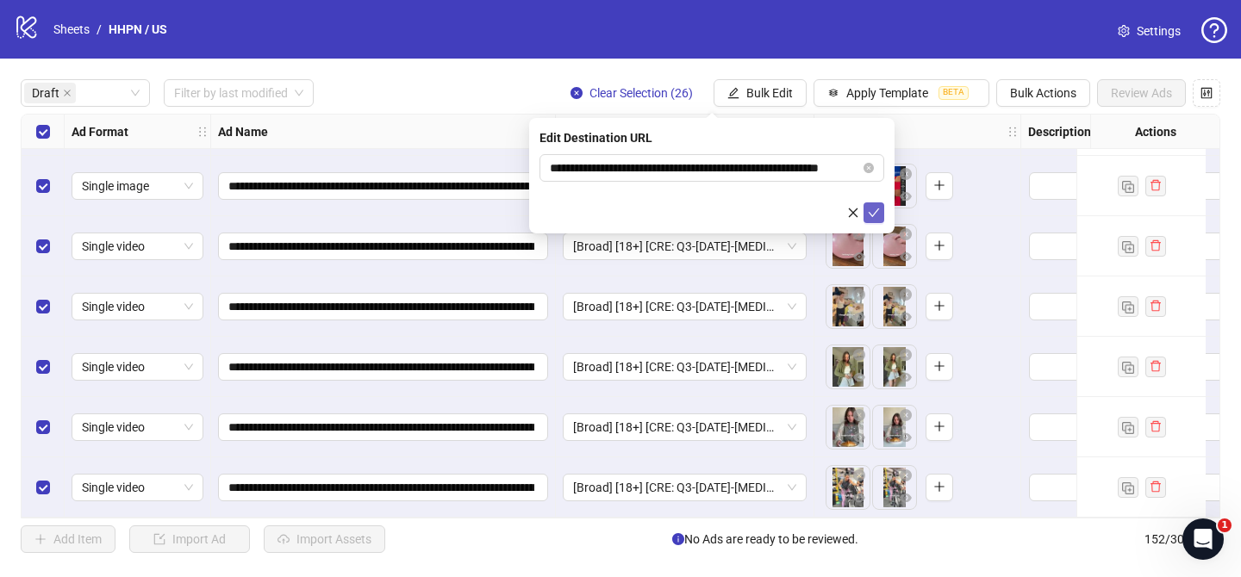
click at [881, 220] on button "submit" at bounding box center [873, 212] width 21 height 21
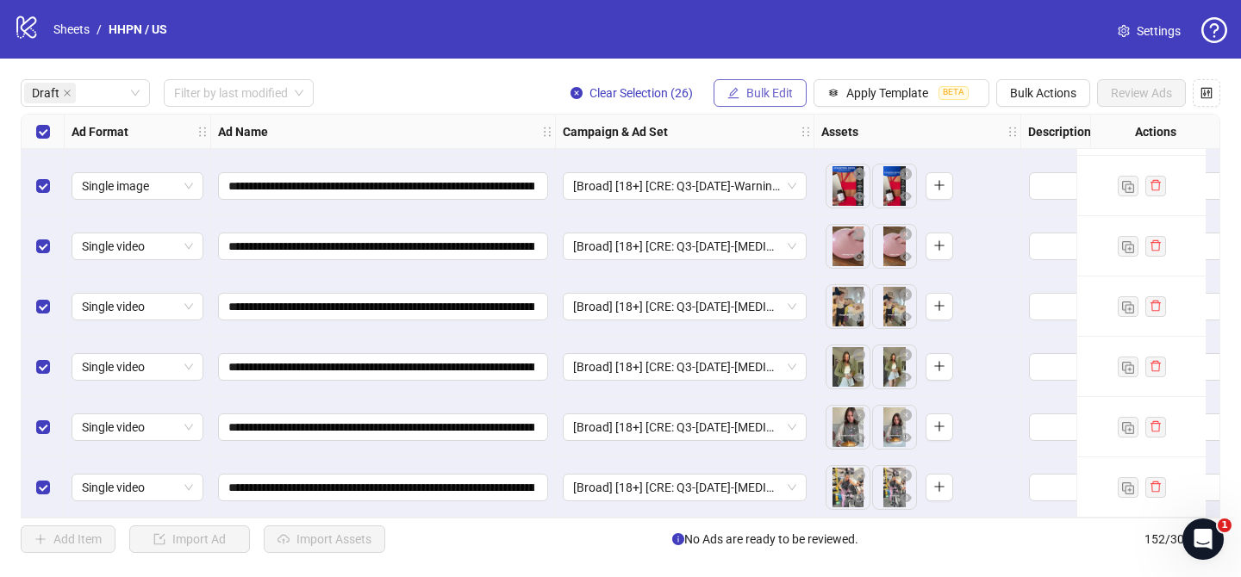
click at [770, 95] on span "Bulk Edit" at bounding box center [769, 93] width 47 height 14
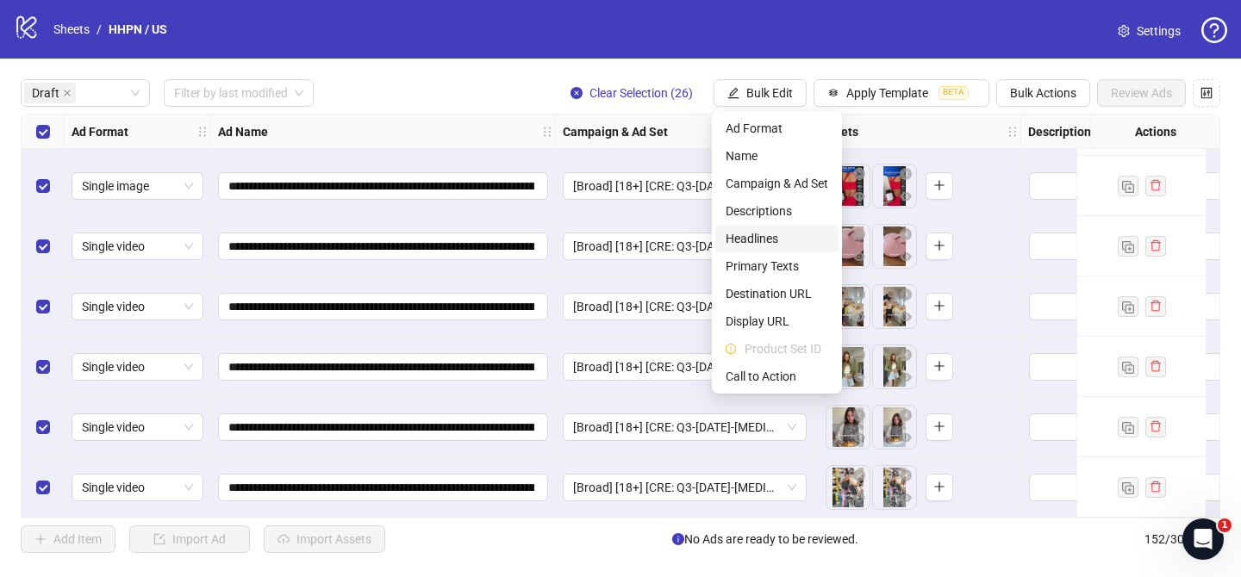
click at [779, 232] on span "Headlines" at bounding box center [776, 238] width 103 height 19
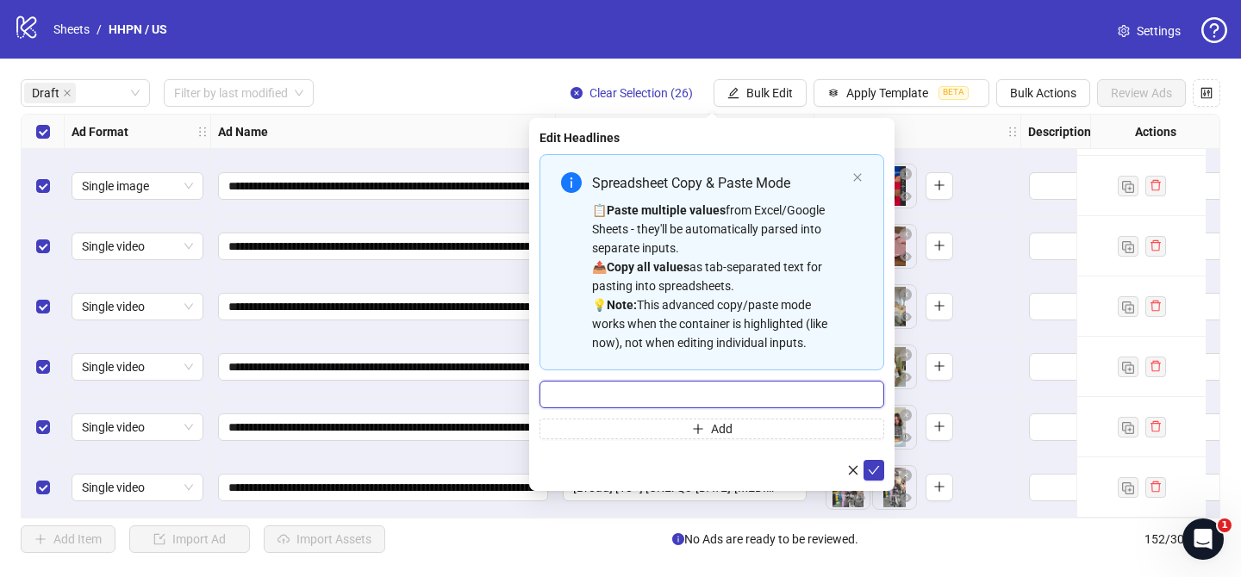
drag, startPoint x: 795, startPoint y: 396, endPoint x: 851, endPoint y: 441, distance: 71.7
click at [796, 396] on input "Multi-input container - paste or copy values" at bounding box center [711, 395] width 345 height 28
paste input "**********"
type input "**********"
click at [875, 472] on icon "check" at bounding box center [874, 470] width 12 height 12
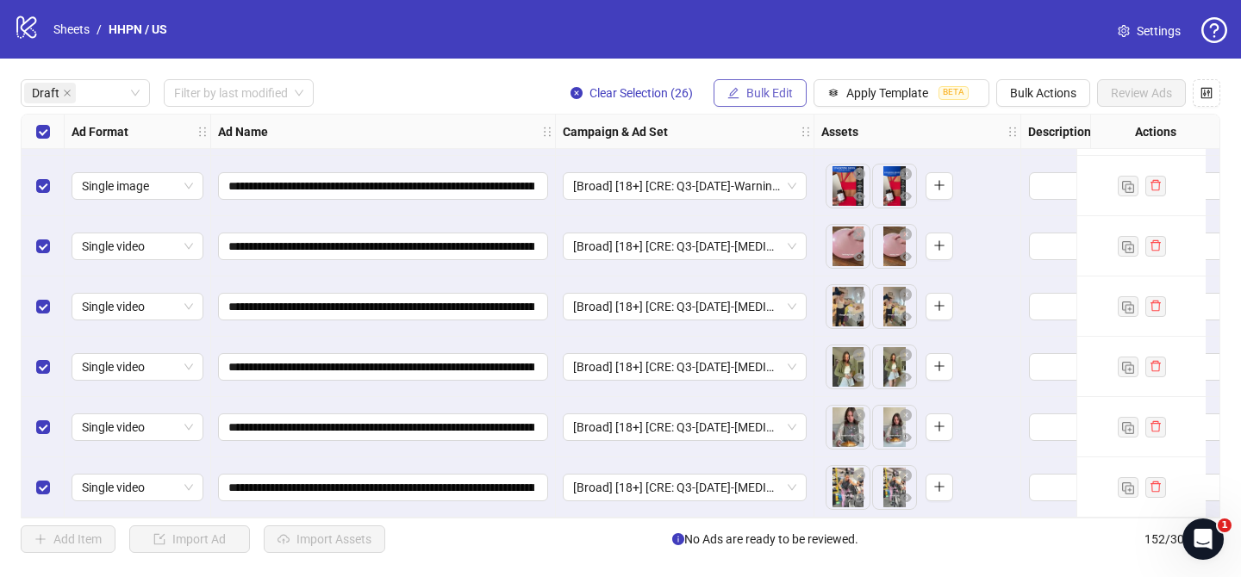
click at [746, 91] on span "Bulk Edit" at bounding box center [769, 93] width 47 height 14
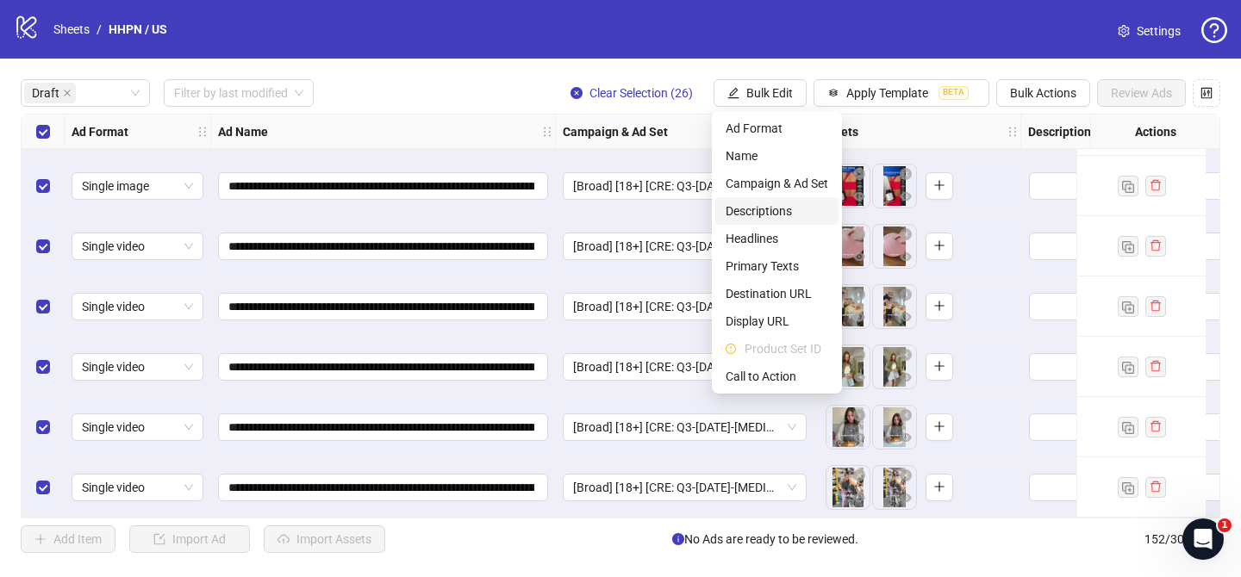
click at [776, 213] on span "Descriptions" at bounding box center [776, 211] width 103 height 19
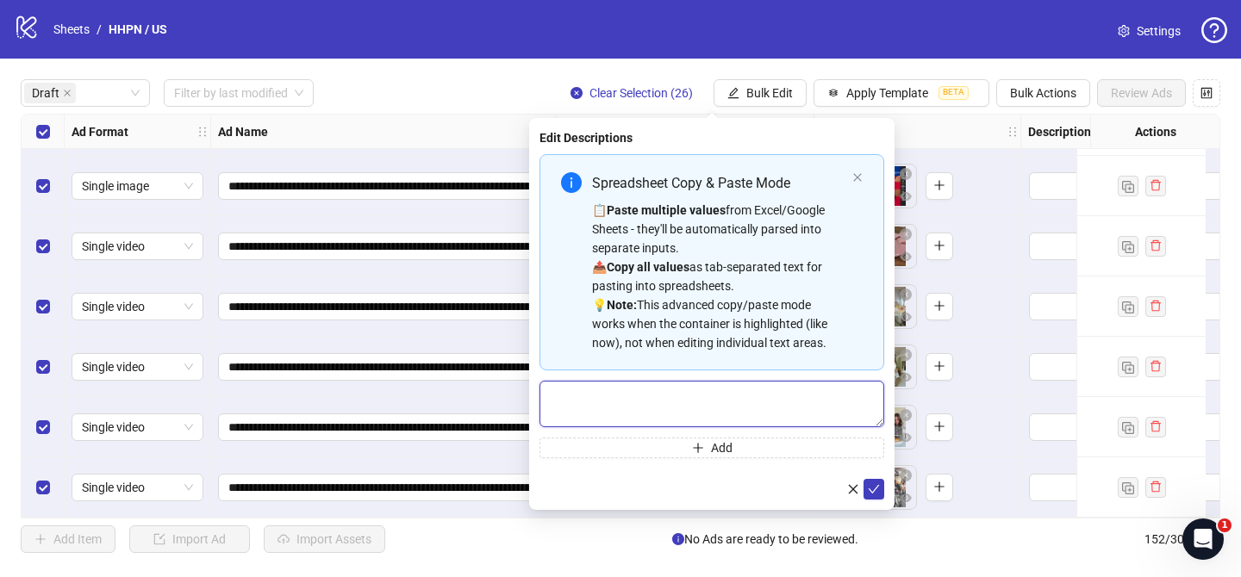
click at [756, 417] on textarea "Multi-text input container - paste or copy values" at bounding box center [711, 404] width 345 height 47
drag, startPoint x: 878, startPoint y: 488, endPoint x: 826, endPoint y: 249, distance: 244.2
click at [878, 487] on icon "check" at bounding box center [874, 489] width 12 height 12
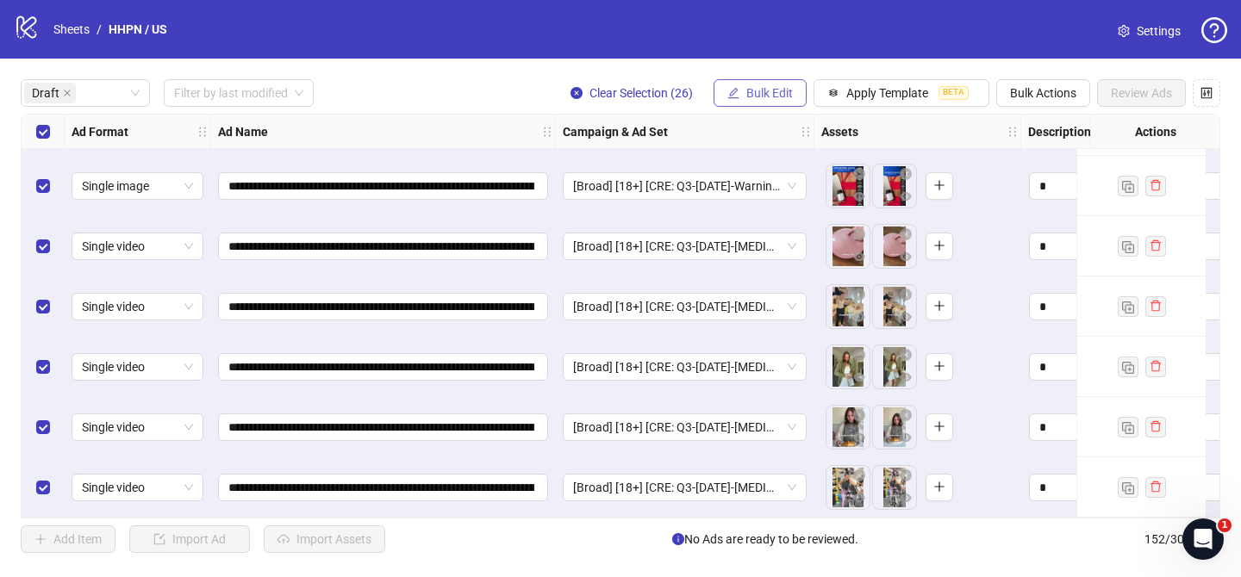
drag, startPoint x: 785, startPoint y: 91, endPoint x: 787, endPoint y: 100, distance: 9.0
click at [785, 91] on span "Bulk Edit" at bounding box center [769, 93] width 47 height 14
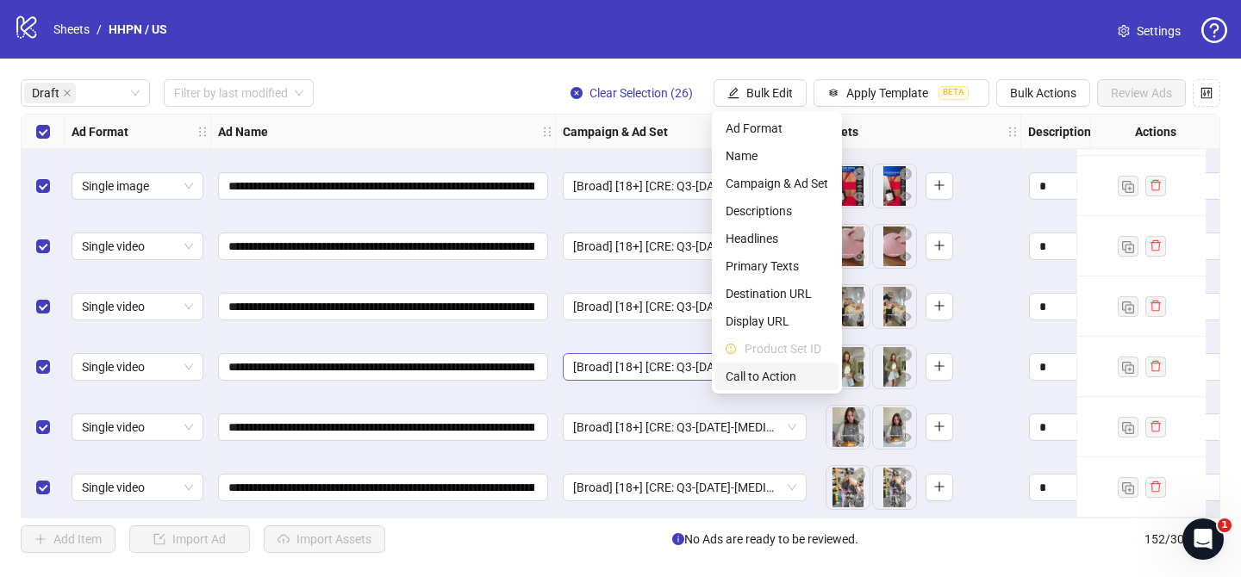
click at [798, 373] on span "Call to Action" at bounding box center [776, 376] width 103 height 19
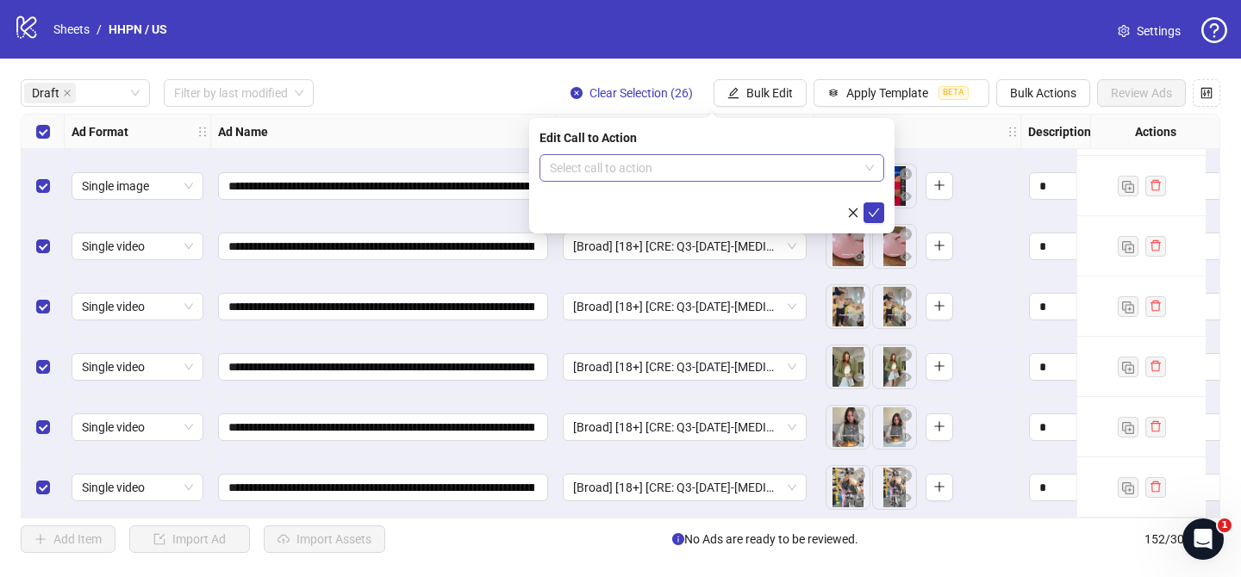
click at [701, 173] on input "search" at bounding box center [704, 168] width 308 height 26
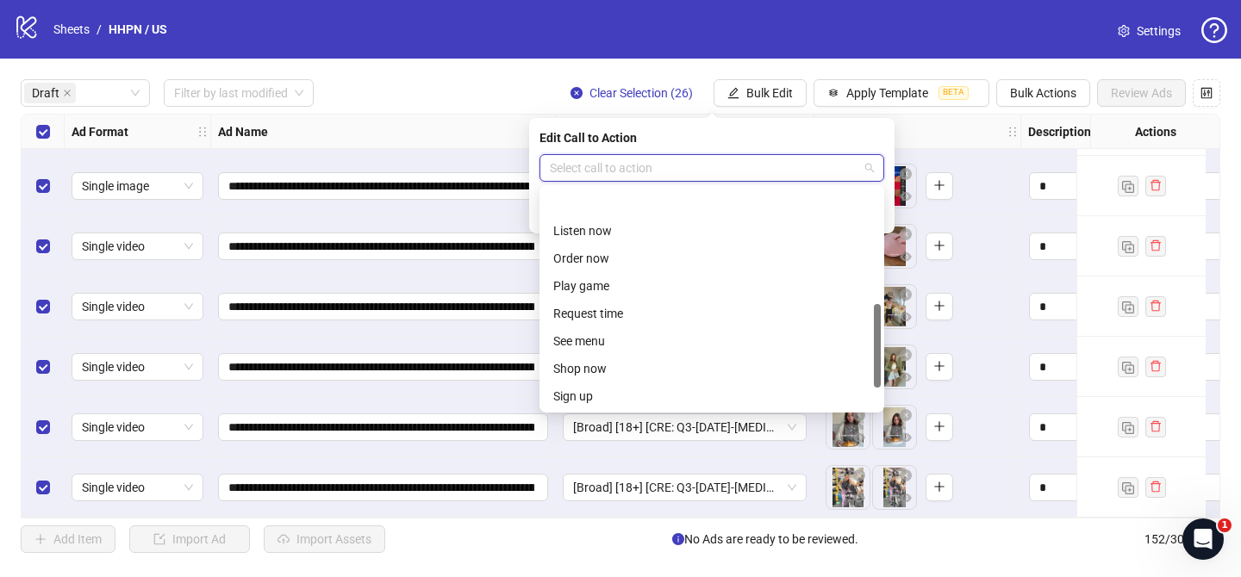
scroll to position [358, 0]
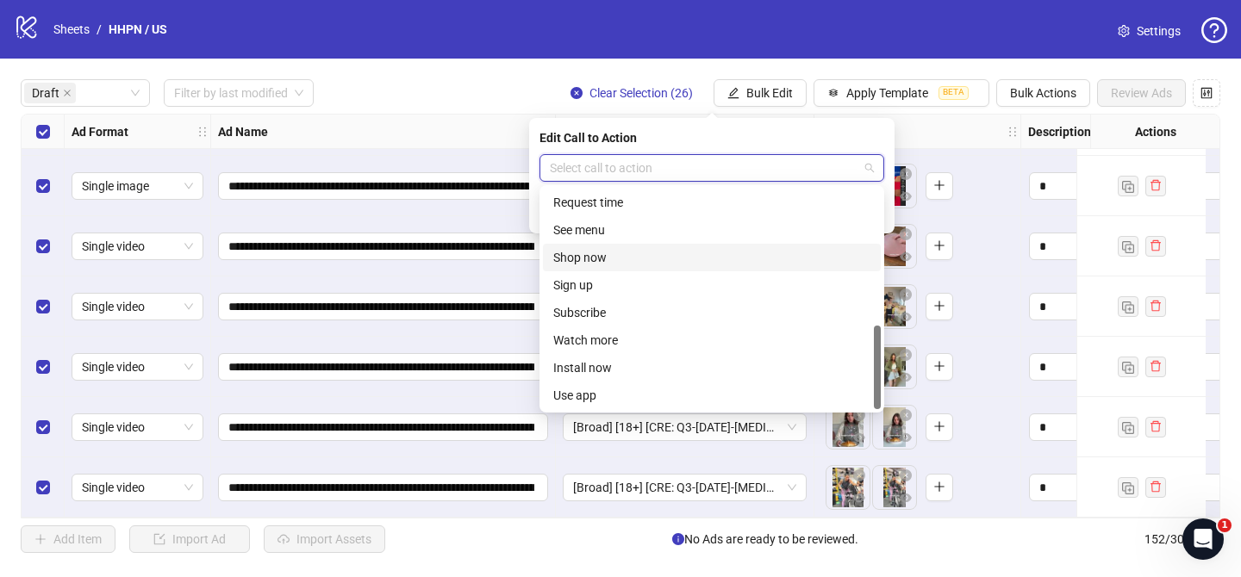
drag, startPoint x: 615, startPoint y: 253, endPoint x: 681, endPoint y: 249, distance: 66.5
click at [615, 253] on div "Shop now" at bounding box center [711, 257] width 317 height 19
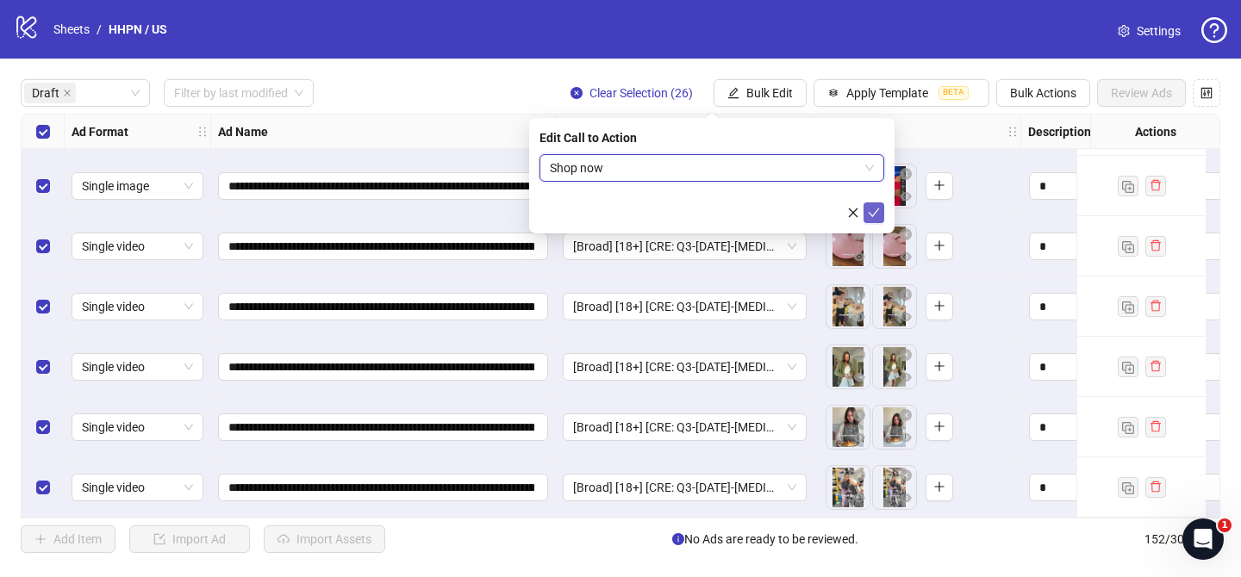
click at [874, 215] on icon "check" at bounding box center [874, 213] width 12 height 12
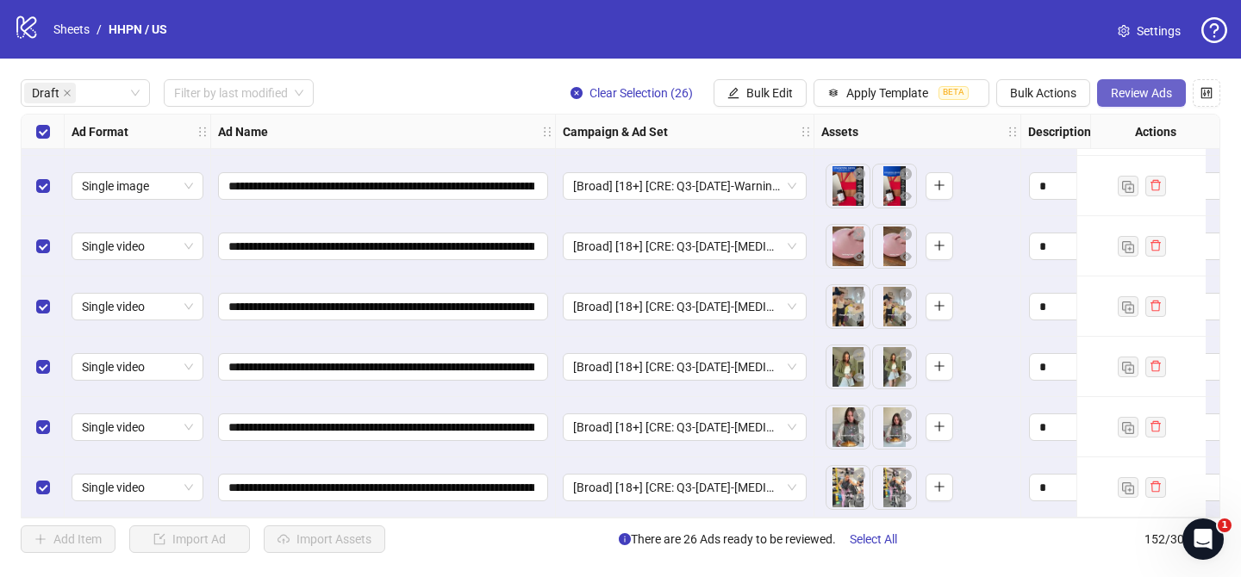
click at [1141, 98] on span "Review Ads" at bounding box center [1141, 93] width 61 height 14
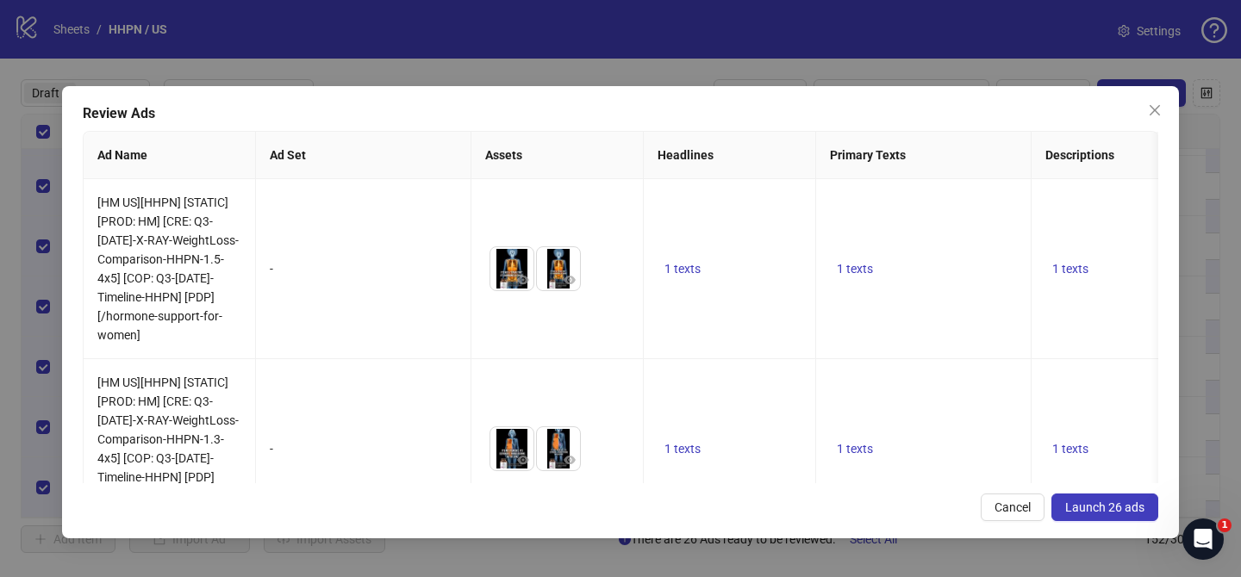
click at [1091, 507] on span "Launch 26 ads" at bounding box center [1104, 508] width 79 height 14
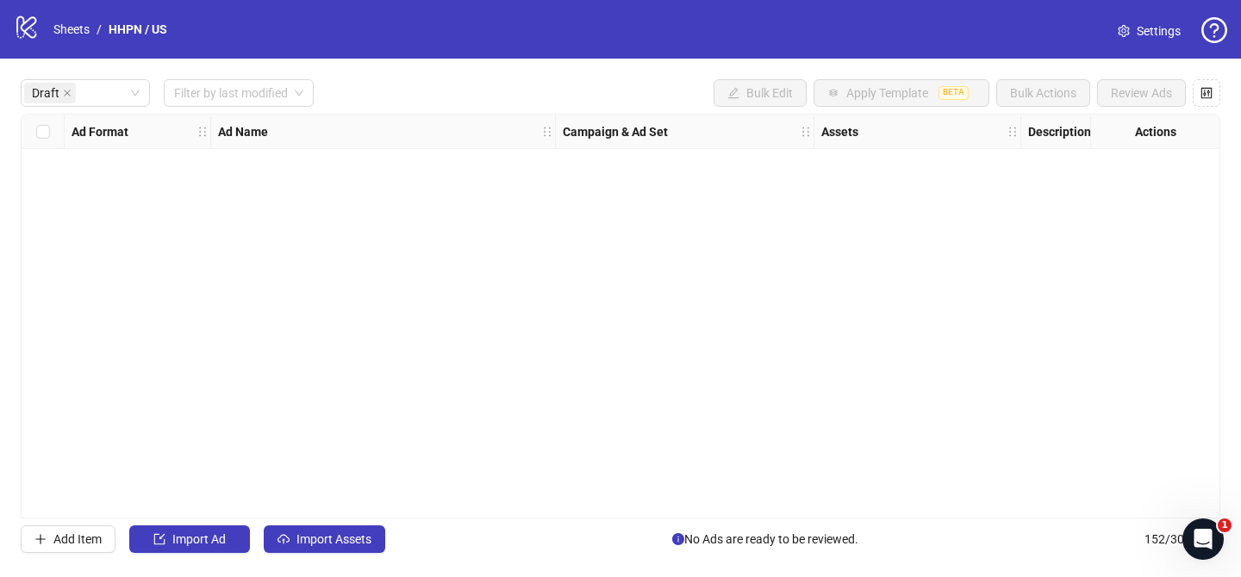
scroll to position [0, 0]
